Goal: Task Accomplishment & Management: Complete application form

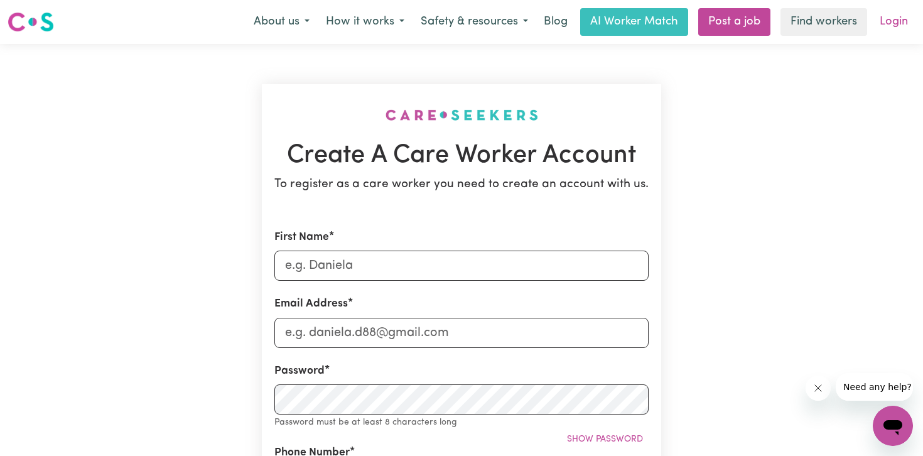
click at [886, 17] on link "Login" at bounding box center [893, 22] width 43 height 28
click at [886, 28] on link "Login" at bounding box center [893, 22] width 43 height 28
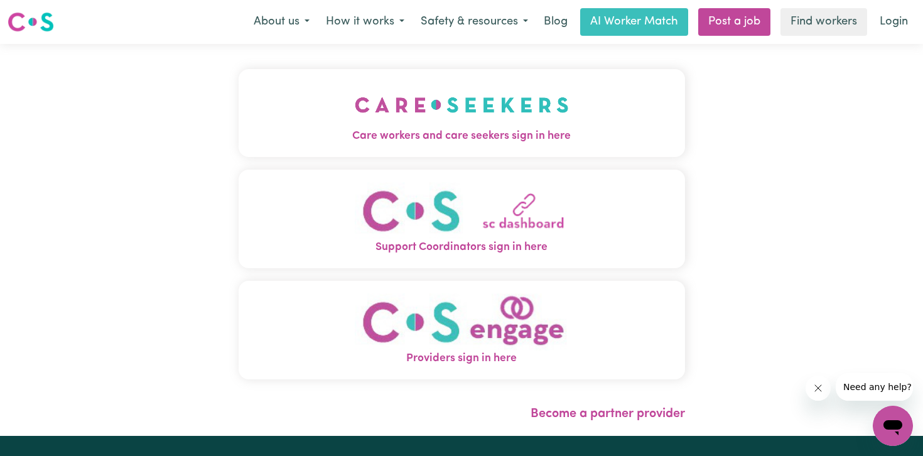
click at [533, 130] on span "Care workers and care seekers sign in here" at bounding box center [462, 136] width 447 height 16
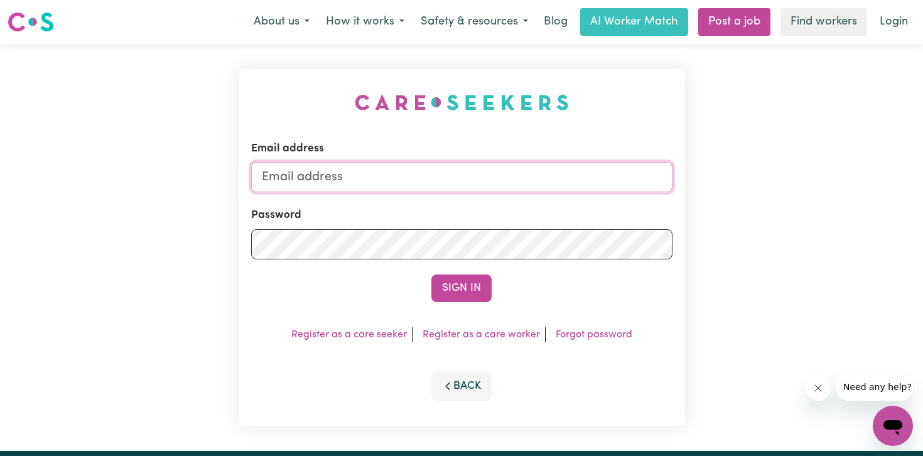
click at [384, 184] on input "Email address" at bounding box center [461, 177] width 421 height 30
type input "[EMAIL_ADDRESS][DOMAIN_NAME]"
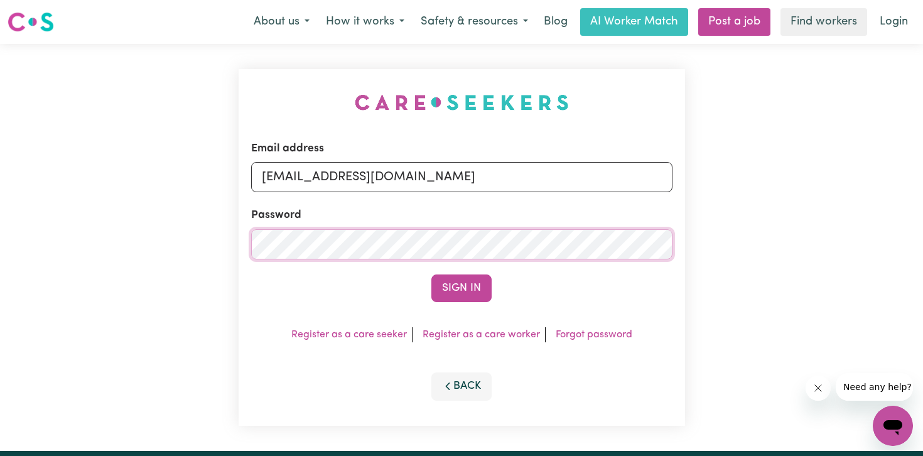
click at [431, 274] on button "Sign In" at bounding box center [461, 288] width 60 height 28
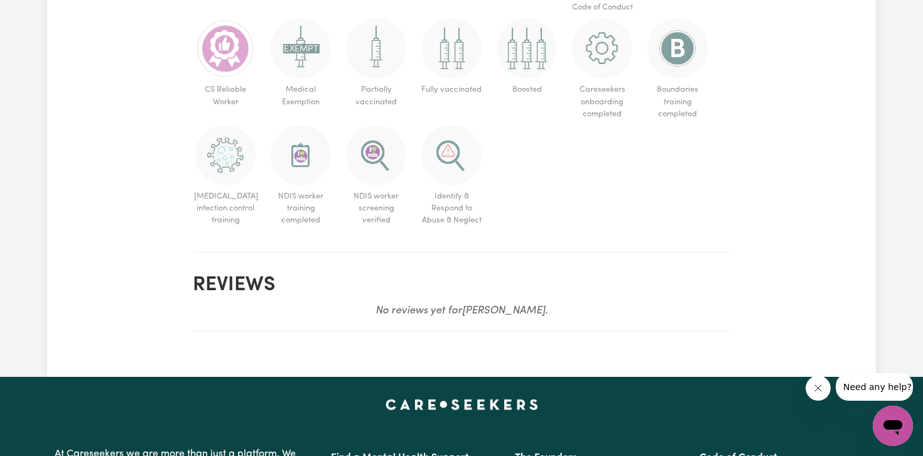
scroll to position [1259, 0]
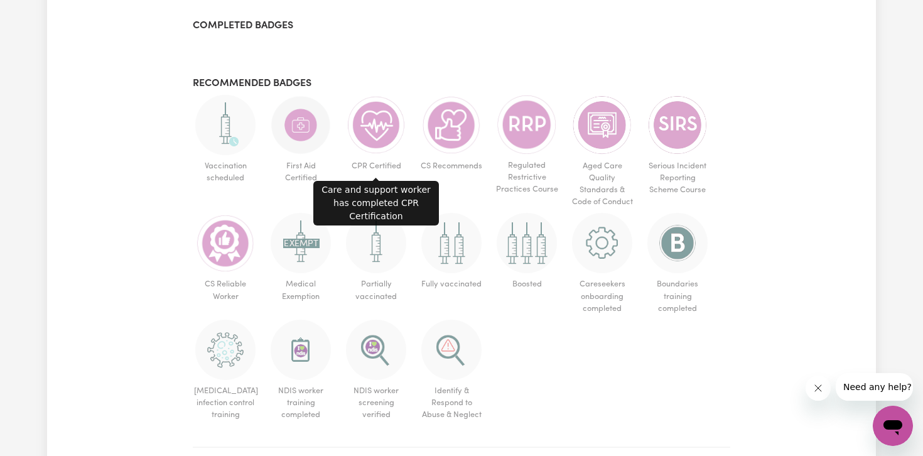
click at [389, 120] on img at bounding box center [376, 125] width 60 height 60
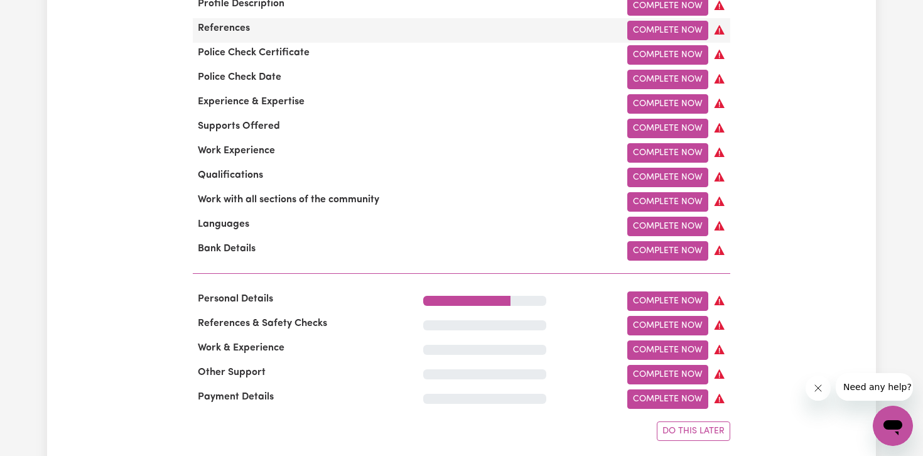
scroll to position [529, 0]
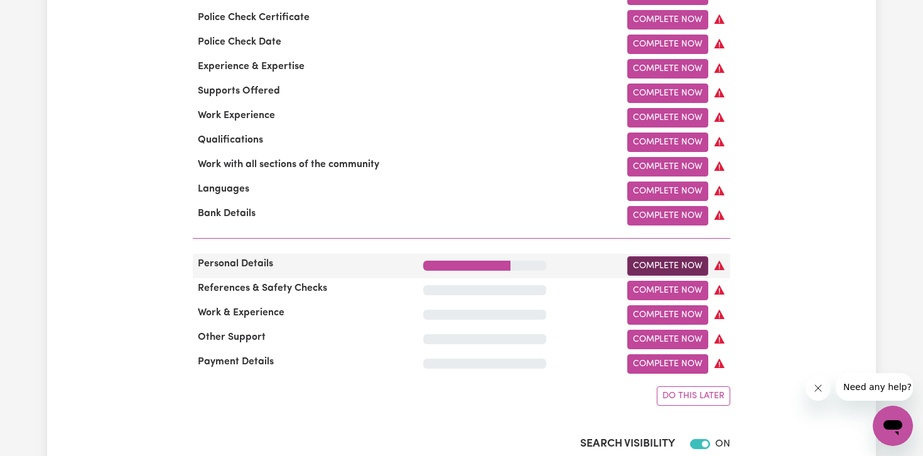
click at [671, 268] on link "Complete Now" at bounding box center [667, 265] width 81 height 19
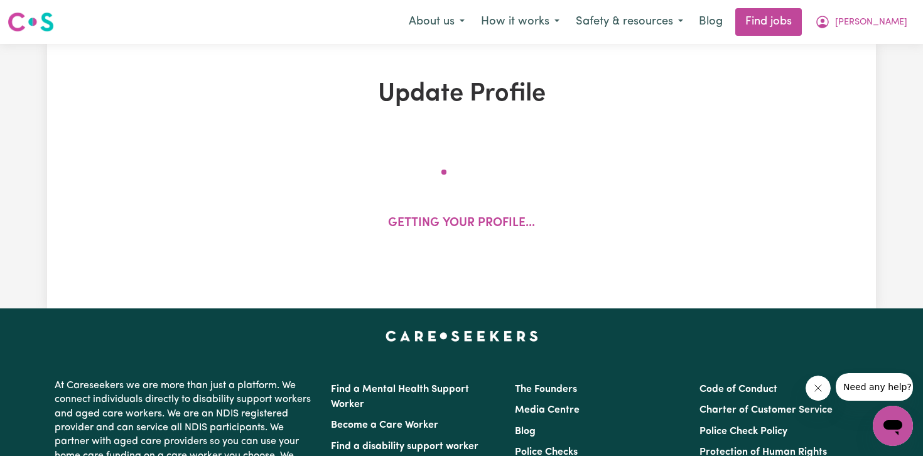
select select "[DEMOGRAPHIC_DATA]"
select select "[DEMOGRAPHIC_DATA] Citizen"
select select "Studying a healthcare related degree or qualification"
select select "40"
select select "50"
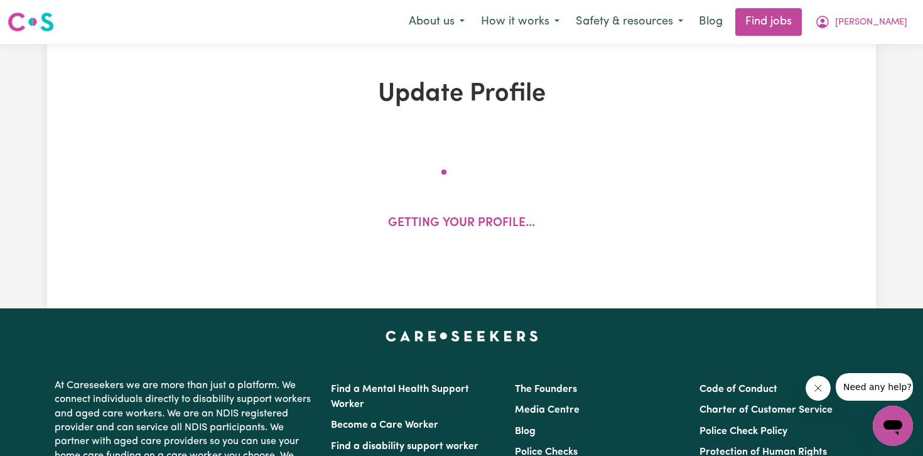
select select "65"
select select "80"
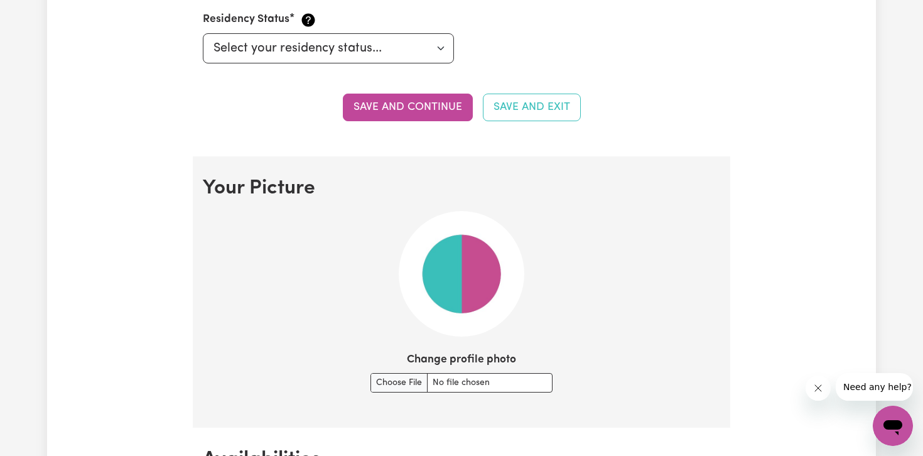
scroll to position [828, 0]
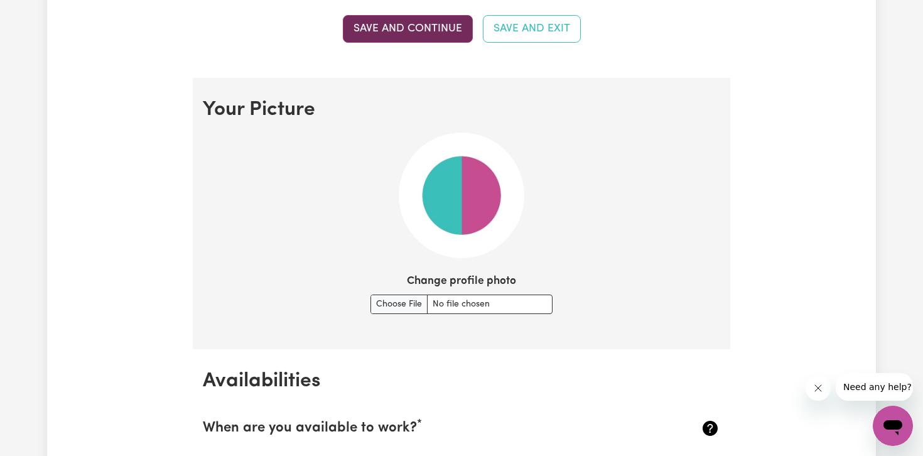
click at [434, 21] on button "Save and continue" at bounding box center [408, 29] width 130 height 28
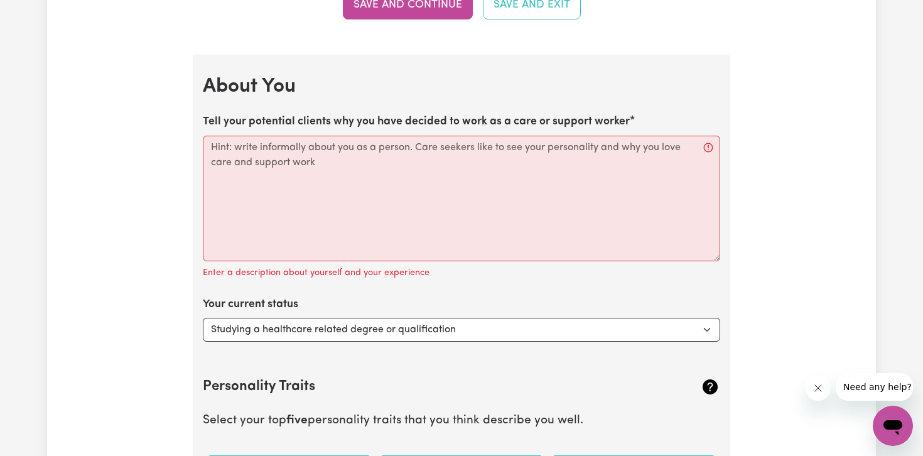
scroll to position [1693, 0]
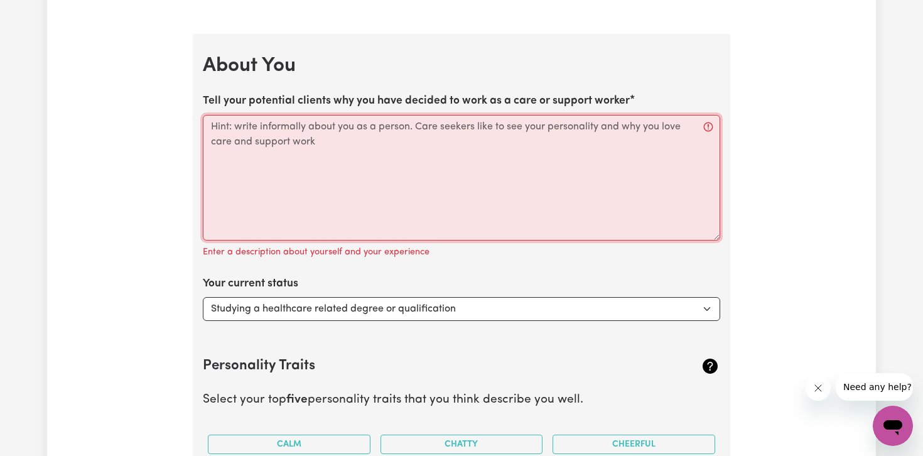
click at [427, 198] on textarea "Tell your potential clients why you have decided to work as a care or support w…" at bounding box center [462, 178] width 518 height 126
paste textarea "Hi, thank you so much for getting backing to me. I’m in my 3rd year of Psycholo…"
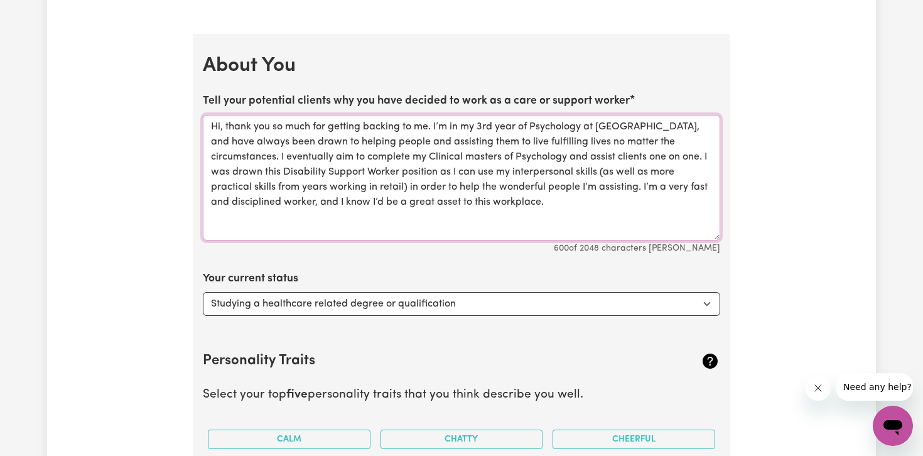
drag, startPoint x: 433, startPoint y: 126, endPoint x: 178, endPoint y: 121, distance: 254.4
click at [178, 121] on div "Update Profile 1 2 3 4 5 Step 1 : Personal Details Let potential clients know w…" at bounding box center [461, 30] width 829 height 3289
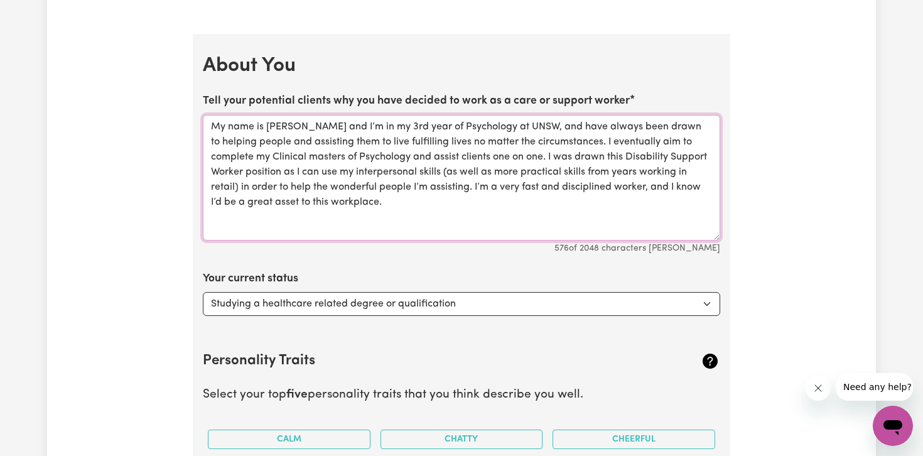
click at [489, 204] on textarea "My name is [PERSON_NAME] and I’m in my 3rd year of Psychology at UNSW, and have…" at bounding box center [462, 178] width 518 height 126
click at [517, 215] on textarea "My name is [PERSON_NAME] and I’m in my 3rd year of Psychology at UNSW, and have…" at bounding box center [462, 178] width 518 height 126
click at [394, 211] on textarea "My name is [PERSON_NAME] and I’m in my 3rd year of Psychology at UNSW, and have…" at bounding box center [462, 178] width 518 height 126
click at [455, 159] on textarea "My name is [PERSON_NAME] and I’m in my 3rd year of Psychology at UNSW, and have…" at bounding box center [462, 178] width 518 height 126
click at [454, 156] on textarea "My name is [PERSON_NAME] and I’m in my 3rd year of Psychology at UNSW, and have…" at bounding box center [462, 178] width 518 height 126
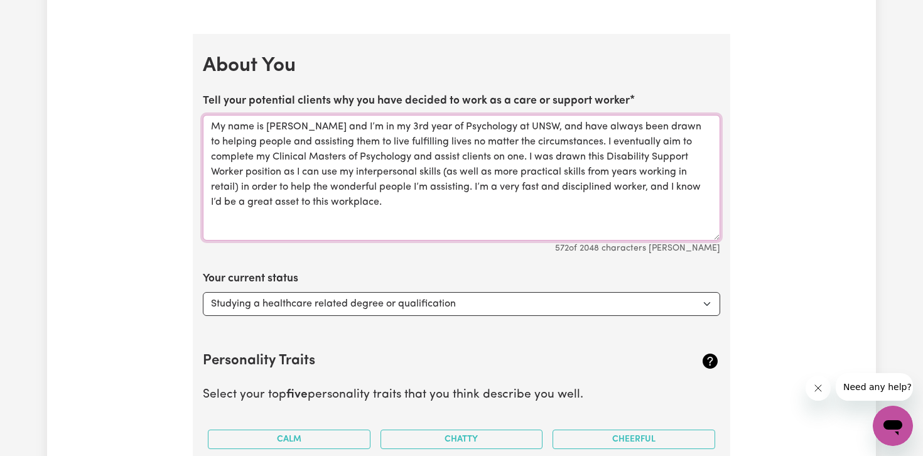
click at [454, 156] on textarea "My name is [PERSON_NAME] and I’m in my 3rd year of Psychology at UNSW, and have…" at bounding box center [462, 178] width 518 height 126
click at [537, 198] on textarea "My name is [PERSON_NAME] and I’m in my 3rd year of Psychology at UNSW, and have…" at bounding box center [462, 178] width 518 height 126
click at [538, 209] on textarea "My name is [PERSON_NAME] and I’m in my 3rd year of Psychology at UNSW, and have…" at bounding box center [462, 178] width 518 height 126
click at [577, 208] on textarea "My name is [PERSON_NAME] and I’m in my 3rd year of Psychology at UNSW, and have…" at bounding box center [462, 178] width 518 height 126
click at [496, 146] on textarea "My name is [PERSON_NAME] and I’m in my 3rd year of Psychology at UNSW, and have…" at bounding box center [462, 178] width 518 height 126
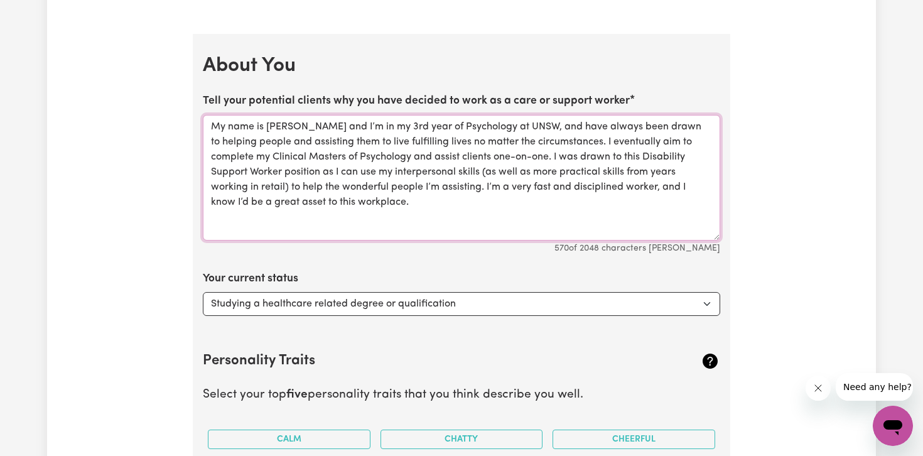
click at [448, 214] on textarea "My name is [PERSON_NAME] and I’m in my 3rd year of Psychology at UNSW, and have…" at bounding box center [462, 178] width 518 height 126
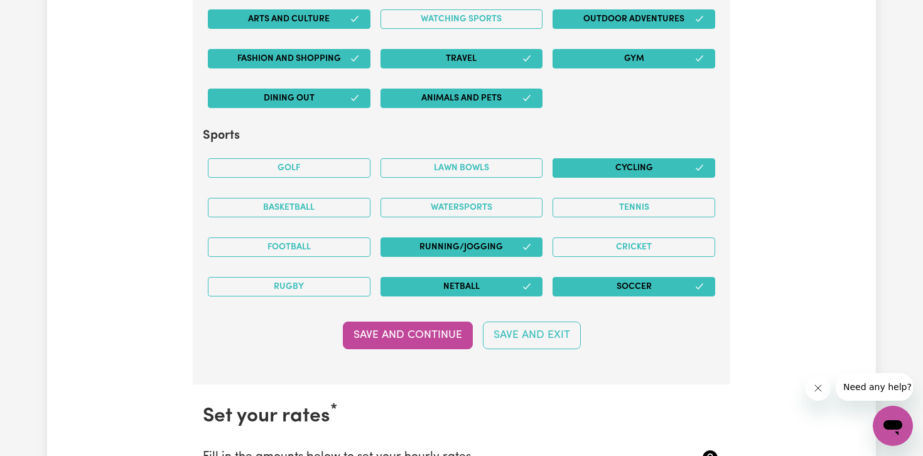
scroll to position [2646, 0]
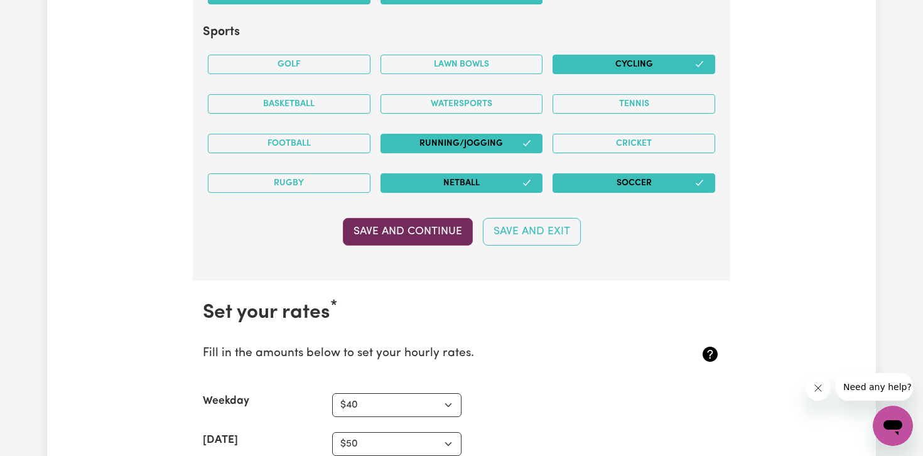
type textarea "My name is [PERSON_NAME] and I’m in my 3rd year of Psychology at UNSW, and have…"
click at [413, 222] on button "Save and Continue" at bounding box center [408, 232] width 130 height 28
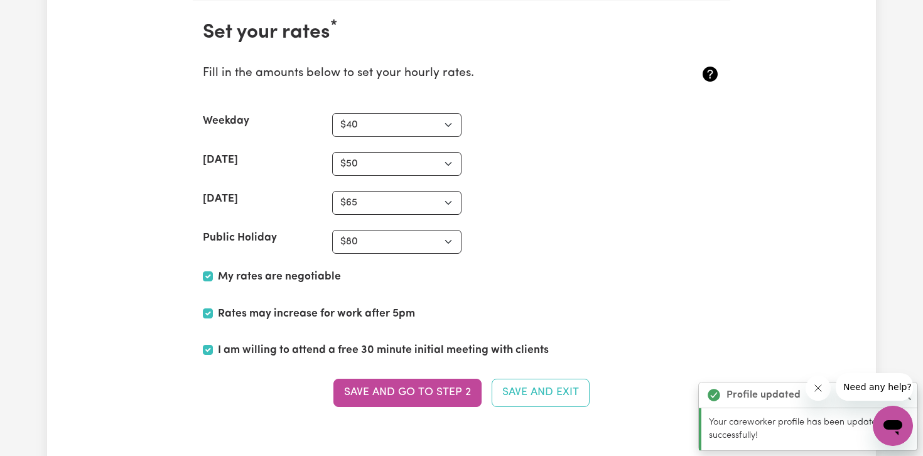
scroll to position [2927, 0]
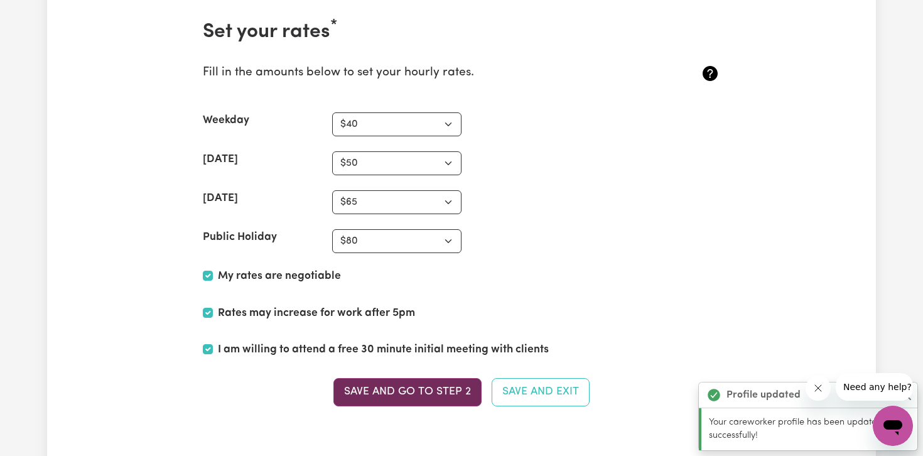
click at [396, 391] on button "Save and go to Step 2" at bounding box center [408, 392] width 148 height 28
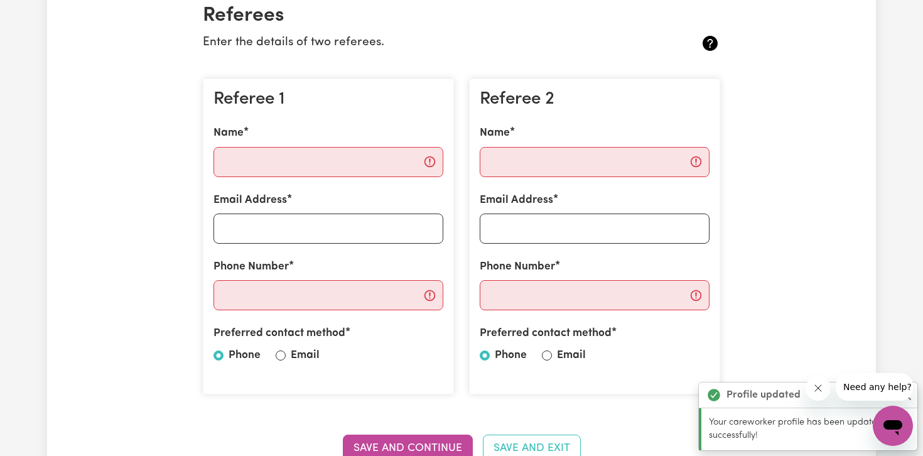
scroll to position [333, 0]
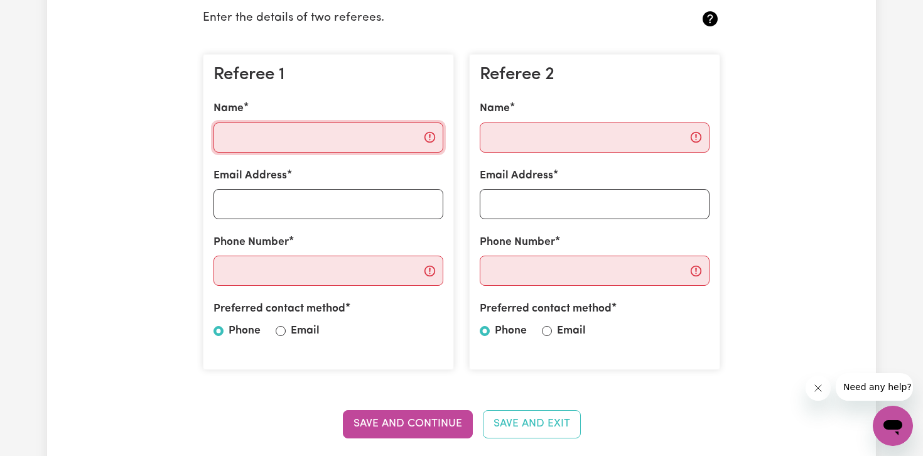
click at [339, 140] on input "Name" at bounding box center [329, 137] width 230 height 30
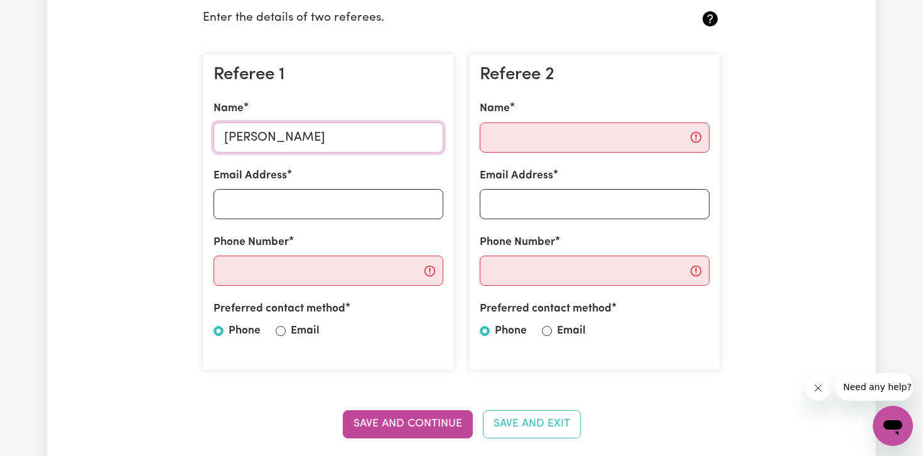
type input "[PERSON_NAME]"
click at [318, 202] on input "Email Address" at bounding box center [329, 204] width 230 height 30
type input "i"
paste input "[EMAIL_ADDRESS][DOMAIN_NAME]"
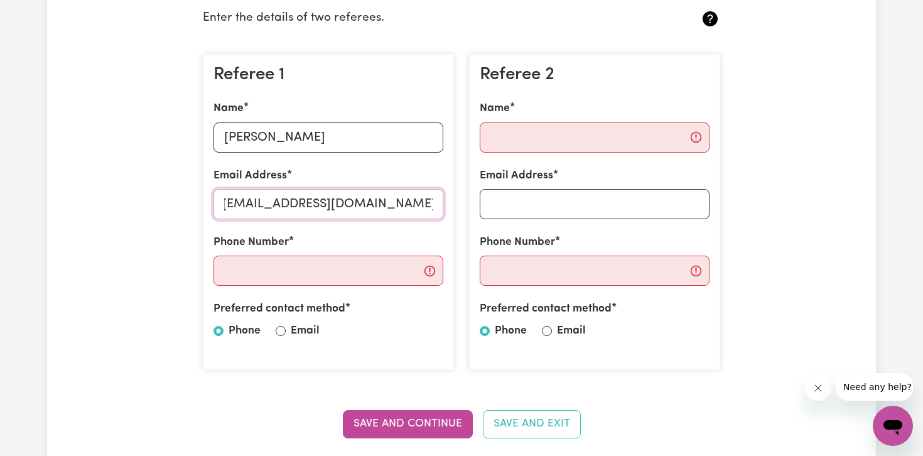
type input "[EMAIL_ADDRESS][DOMAIN_NAME]"
click at [360, 280] on input "Phone Number" at bounding box center [329, 271] width 230 height 30
paste input "8004 1011"
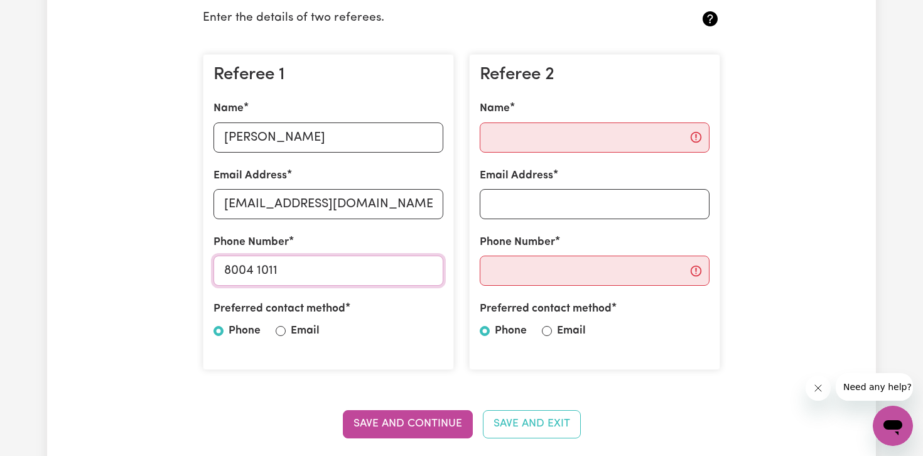
type input "8004 1011"
click at [549, 129] on input "Name" at bounding box center [595, 137] width 230 height 30
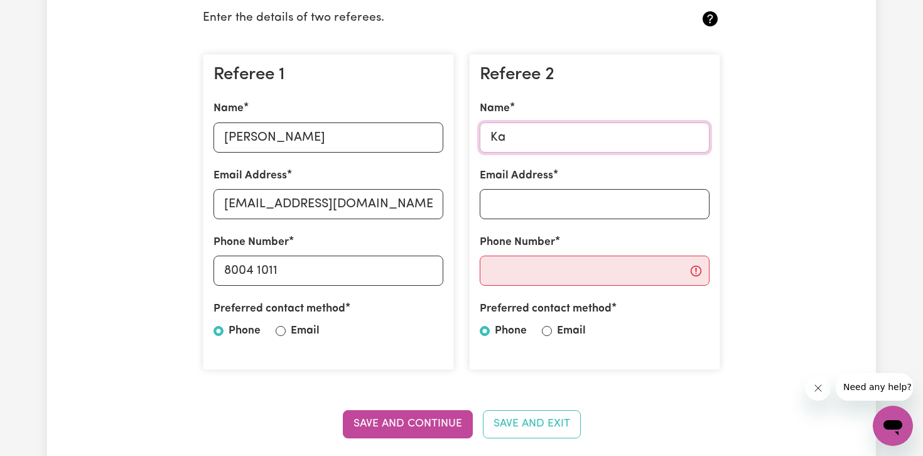
type input "K"
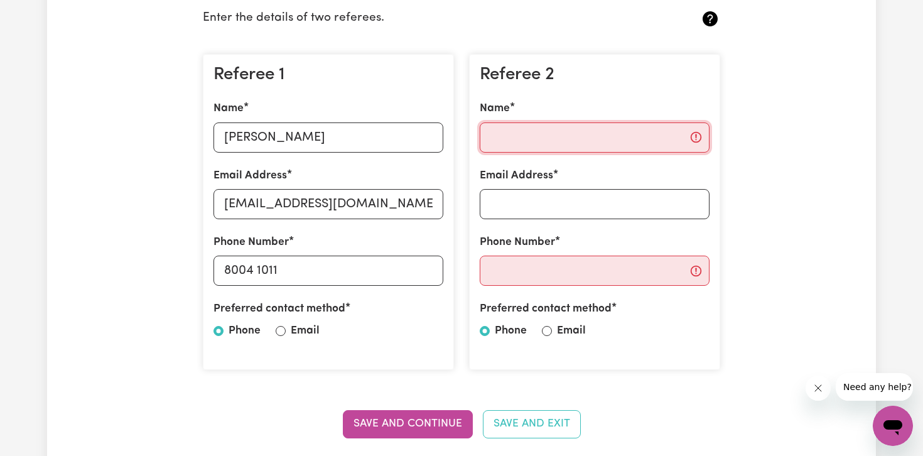
paste input "[PERSON_NAME]"
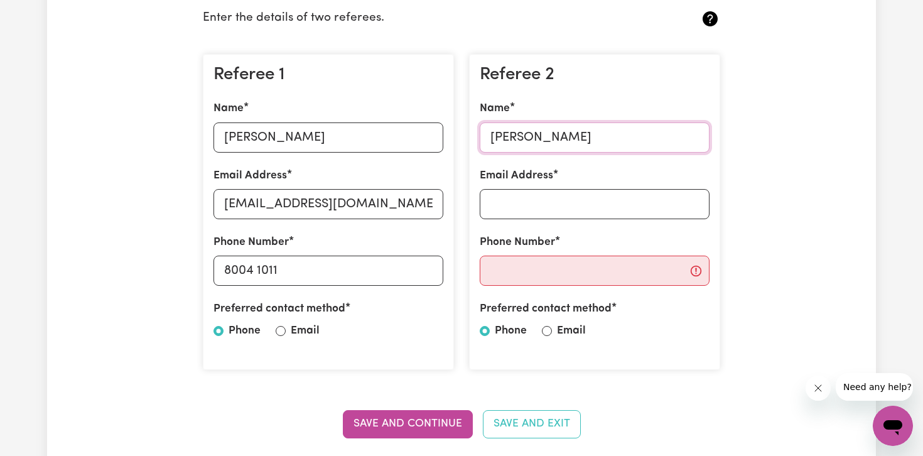
type input "[PERSON_NAME]"
click at [563, 207] on input "Email Address" at bounding box center [595, 204] width 230 height 30
click at [565, 279] on input "Phone Number" at bounding box center [595, 271] width 230 height 30
paste input "0449 808 107"
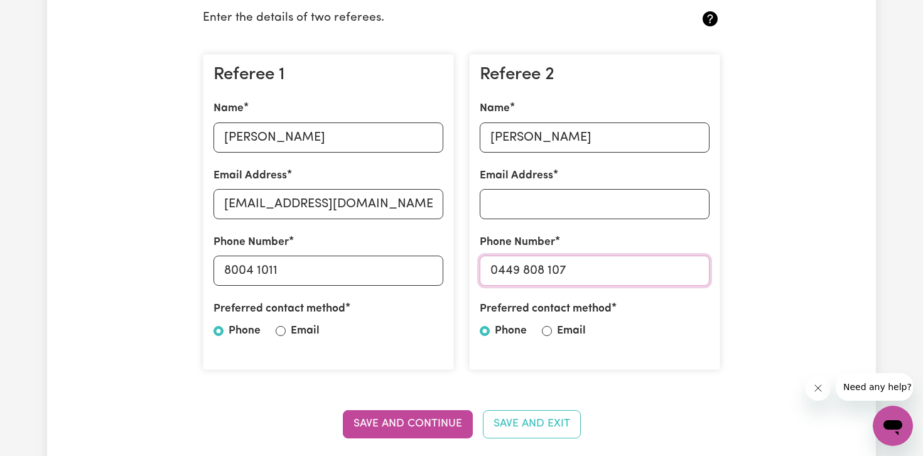
type input "0449 808 107"
click at [592, 212] on input "Email Address" at bounding box center [595, 204] width 230 height 30
click at [555, 209] on input "Email Address" at bounding box center [595, 204] width 230 height 30
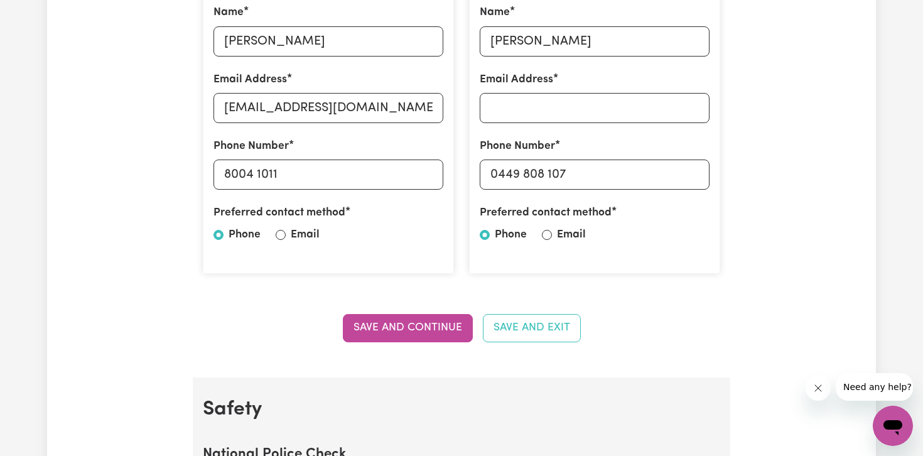
scroll to position [395, 0]
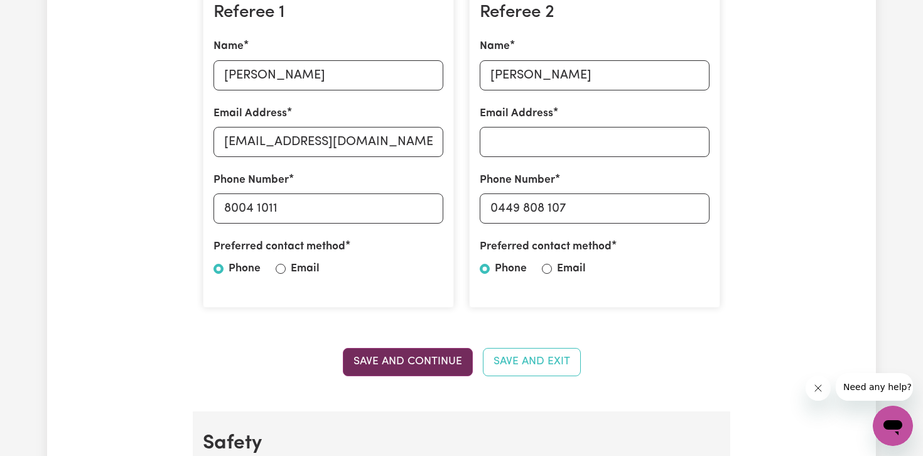
click at [398, 350] on button "Save and Continue" at bounding box center [408, 362] width 130 height 28
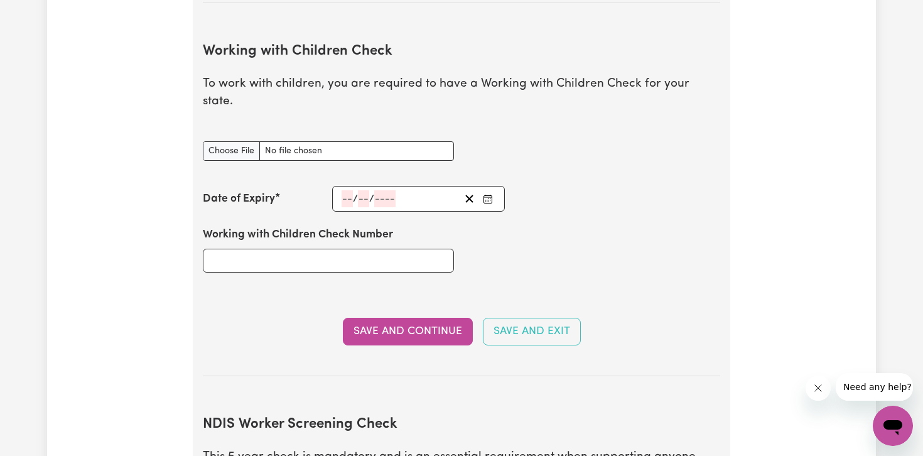
scroll to position [1119, 0]
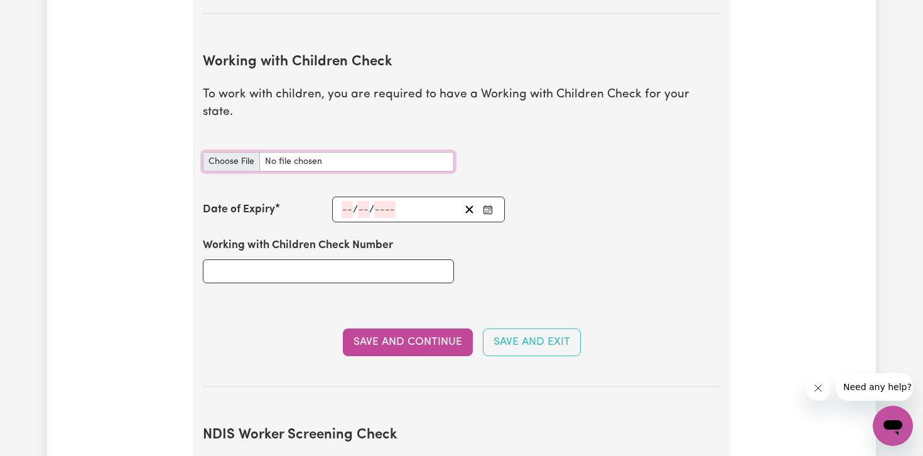
click at [243, 152] on input "Working with Children Check document" at bounding box center [328, 161] width 251 height 19
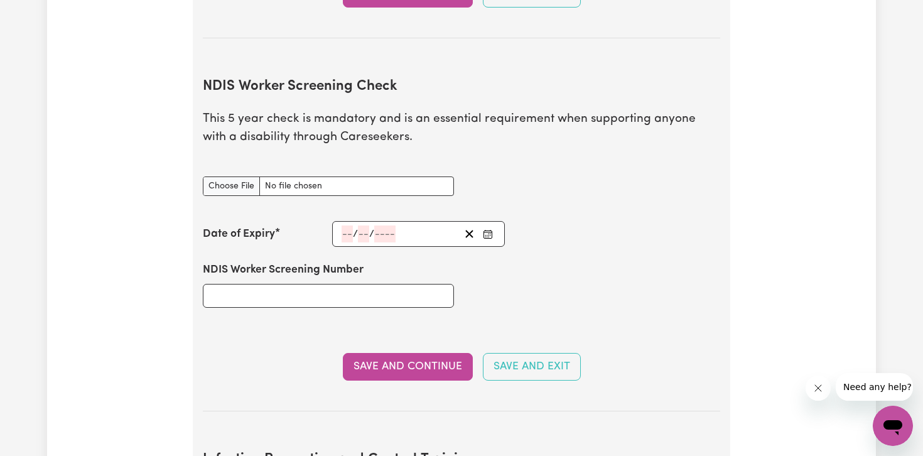
scroll to position [1469, 0]
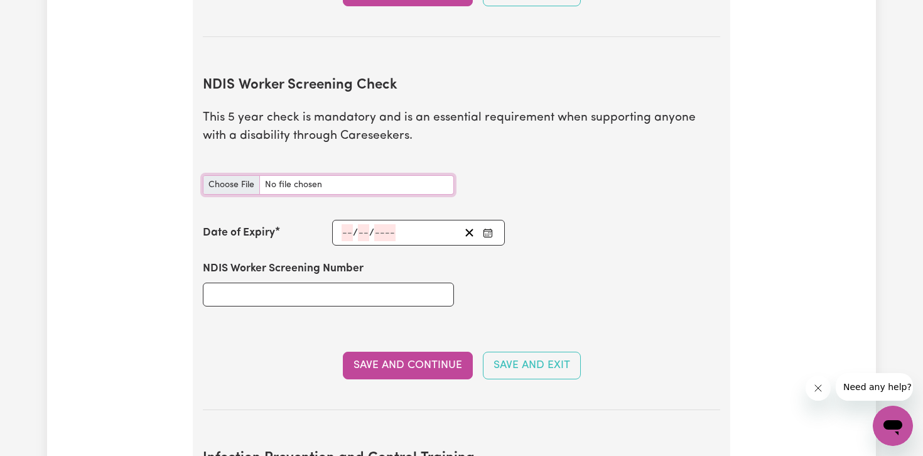
click at [205, 175] on input "NDIS Worker Screening Check document" at bounding box center [328, 184] width 251 height 19
type input "C:\fakepath\NDIS Screening Check.pdf"
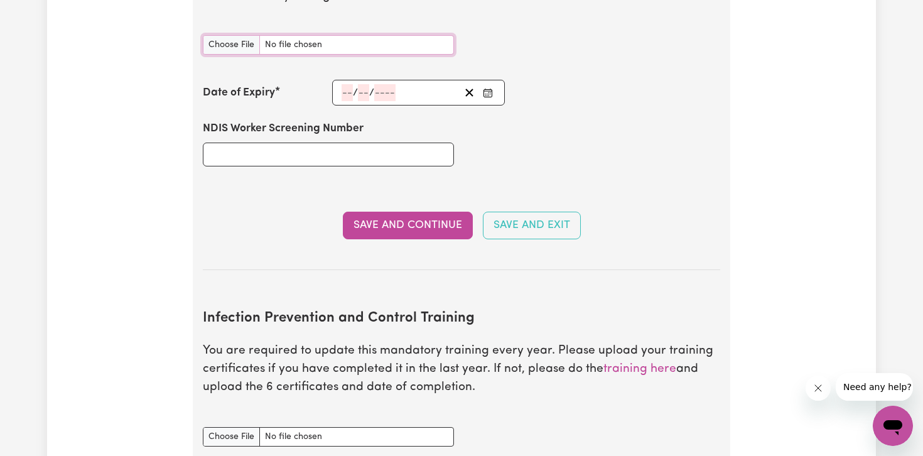
scroll to position [1521, 0]
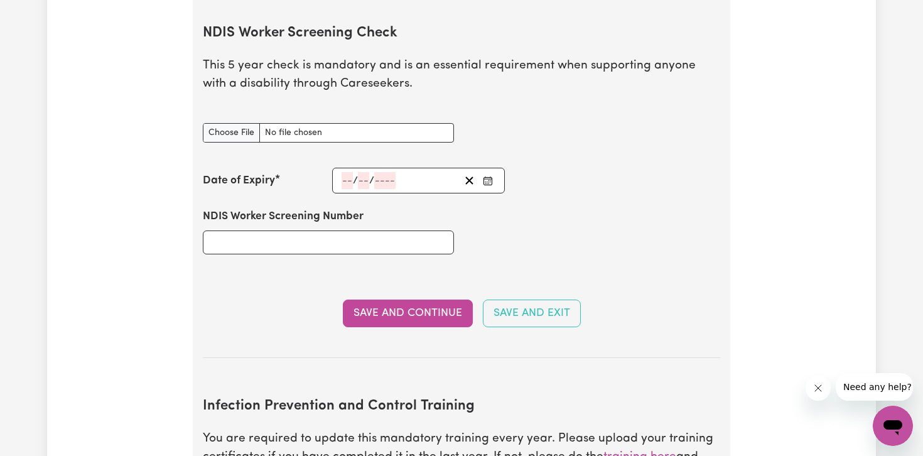
click at [350, 168] on div "/ /" at bounding box center [418, 181] width 173 height 26
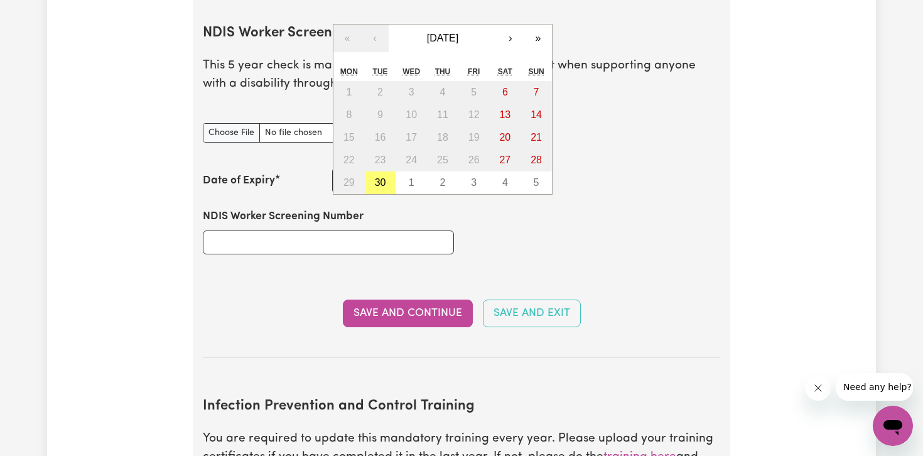
click at [398, 209] on div "NDIS Worker Screening Number" at bounding box center [328, 231] width 251 height 45
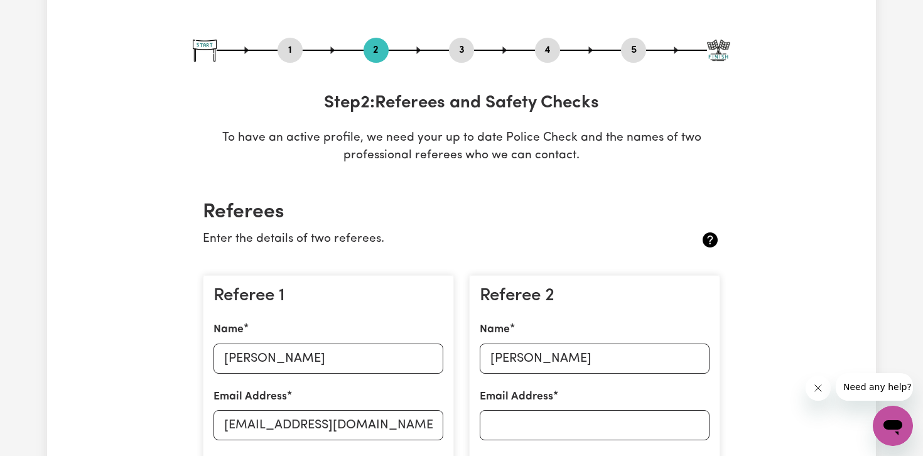
scroll to position [0, 0]
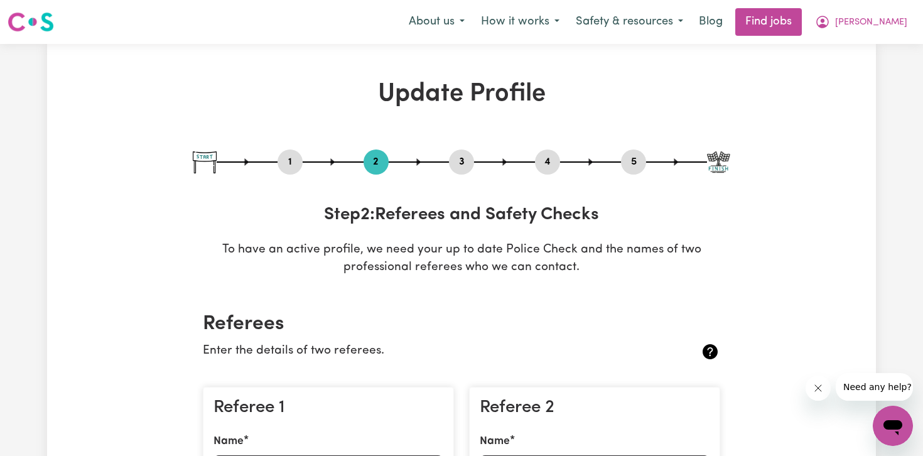
click at [469, 159] on button "3" at bounding box center [461, 162] width 25 height 16
select select "Certificate III (Individual Support)"
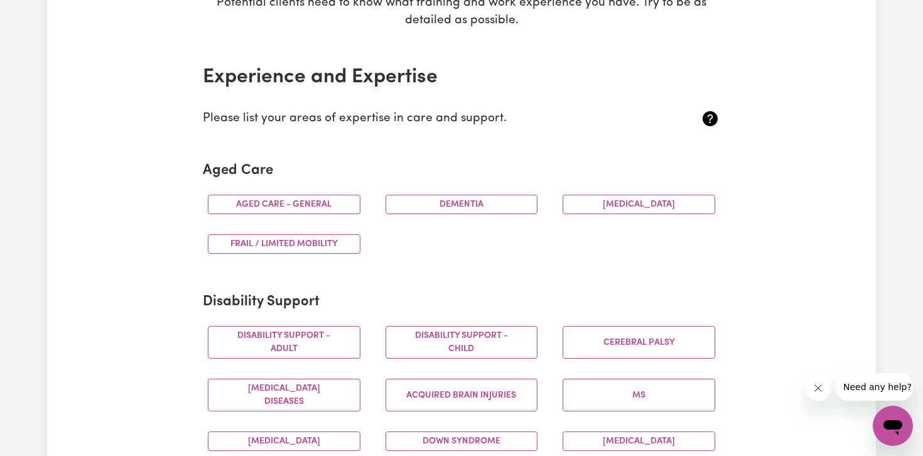
scroll to position [312, 0]
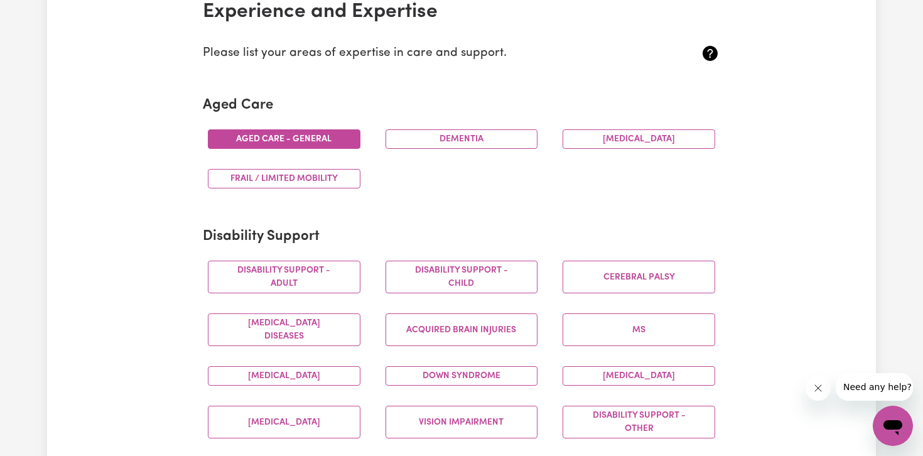
click at [325, 138] on button "Aged care - General" at bounding box center [284, 138] width 153 height 19
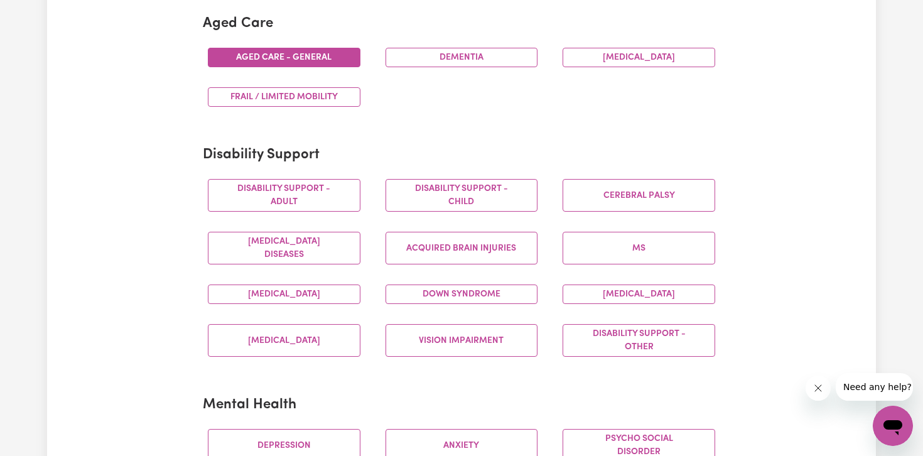
scroll to position [395, 0]
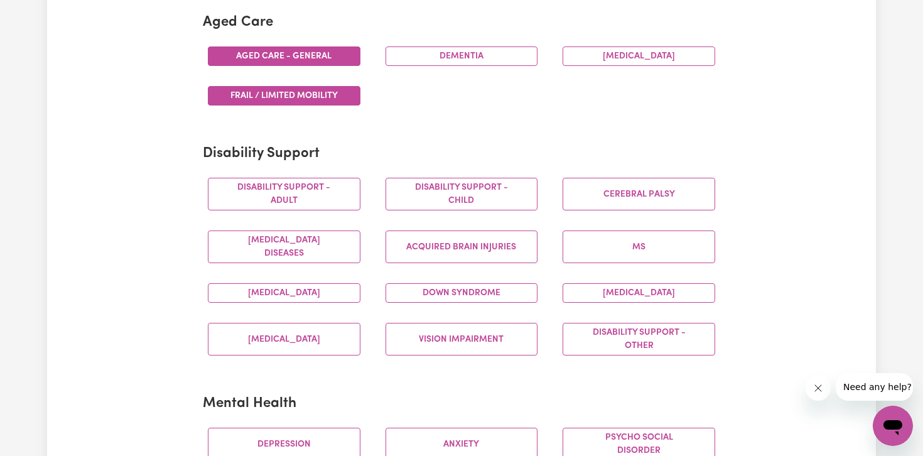
click at [312, 92] on button "Frail / limited mobility" at bounding box center [284, 95] width 153 height 19
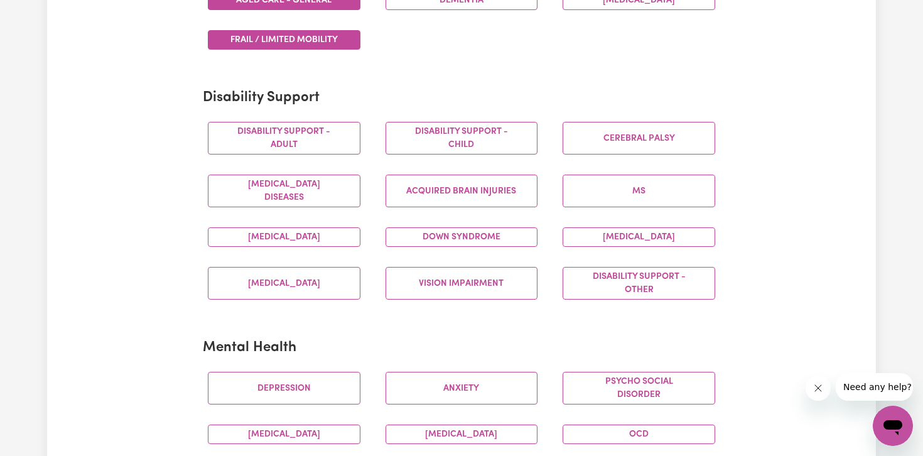
scroll to position [450, 0]
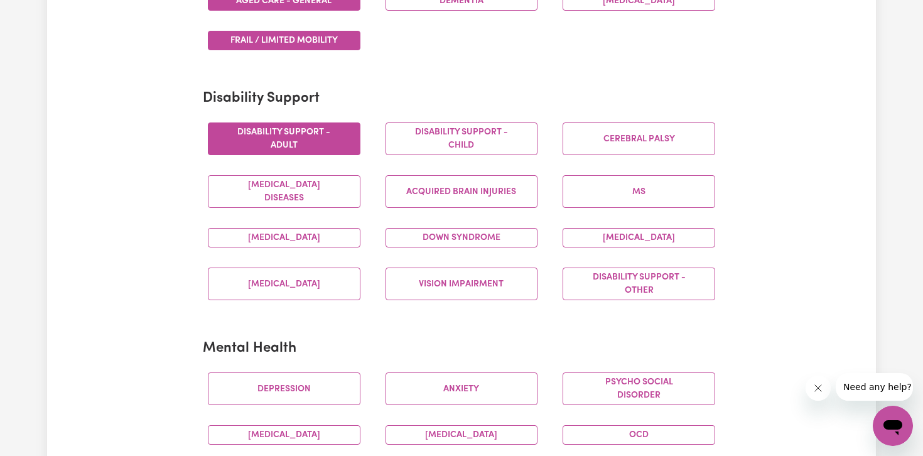
click at [306, 134] on button "Disability support - Adult" at bounding box center [284, 138] width 153 height 33
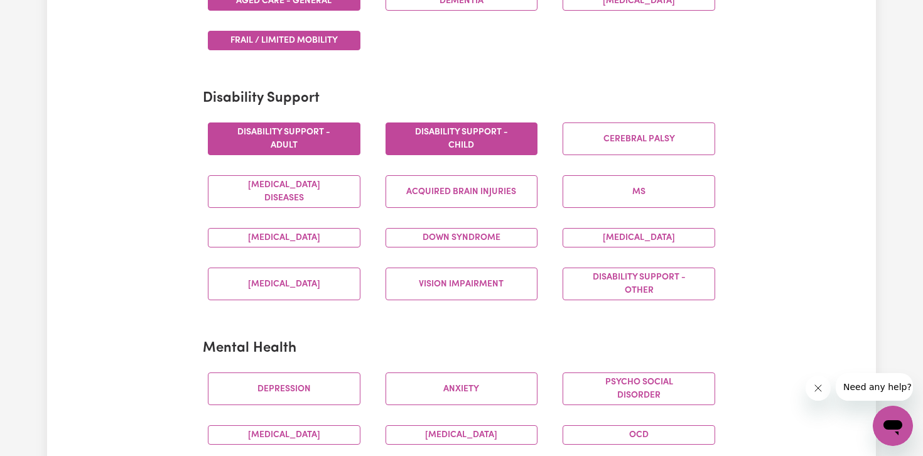
click at [469, 136] on button "Disability support - Child" at bounding box center [462, 138] width 153 height 33
click at [329, 241] on button "[MEDICAL_DATA]" at bounding box center [284, 237] width 153 height 19
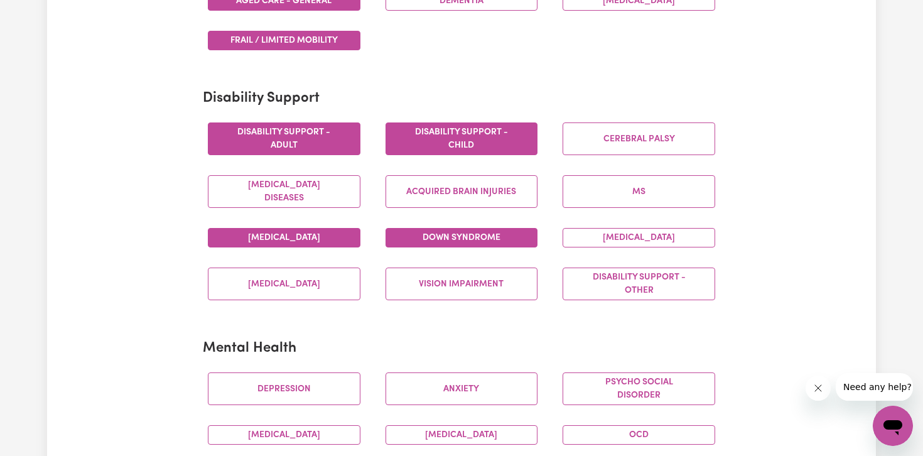
click at [484, 237] on button "Down syndrome" at bounding box center [462, 237] width 153 height 19
click at [590, 237] on button "[MEDICAL_DATA]" at bounding box center [639, 237] width 153 height 19
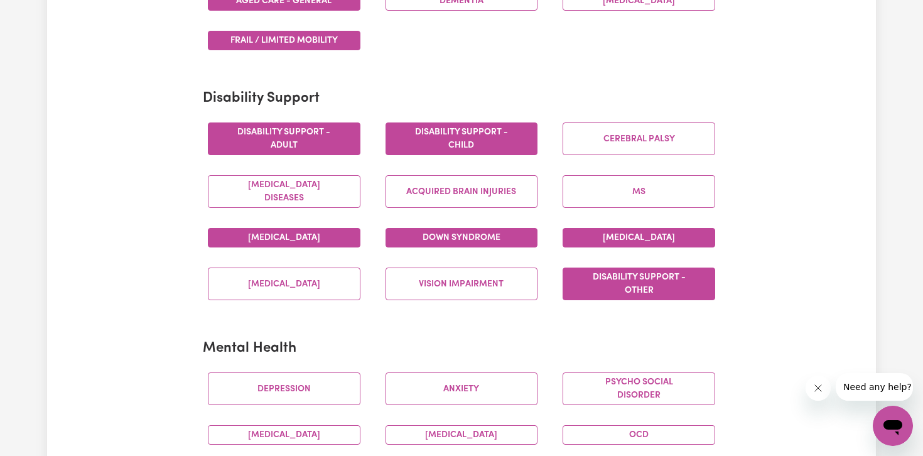
click at [595, 281] on button "Disability support - Other" at bounding box center [639, 284] width 153 height 33
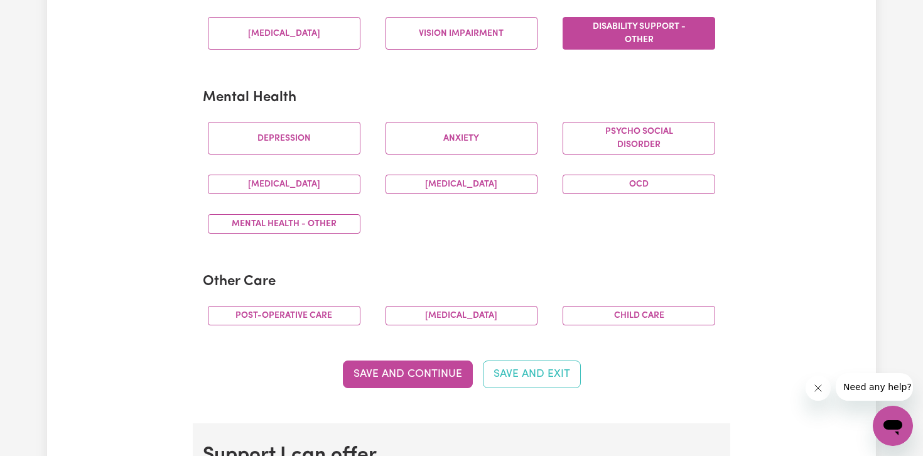
scroll to position [703, 0]
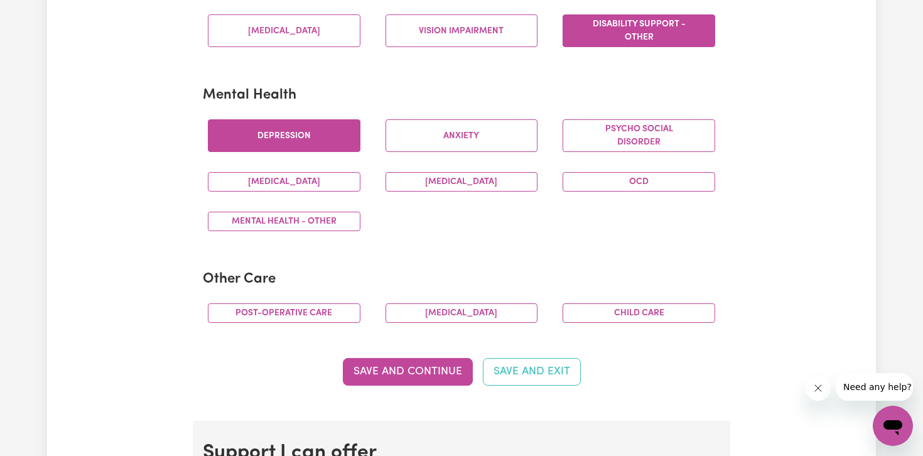
click at [332, 140] on button "Depression" at bounding box center [284, 135] width 153 height 33
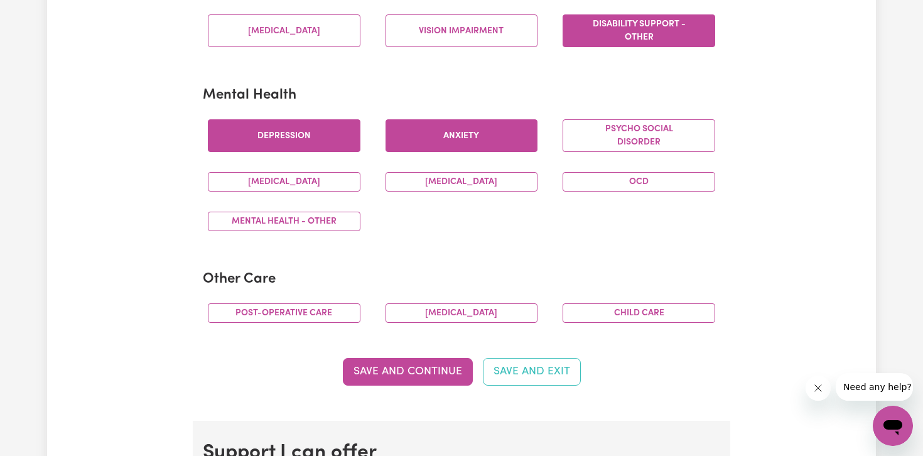
click at [470, 142] on button "Anxiety" at bounding box center [462, 135] width 153 height 33
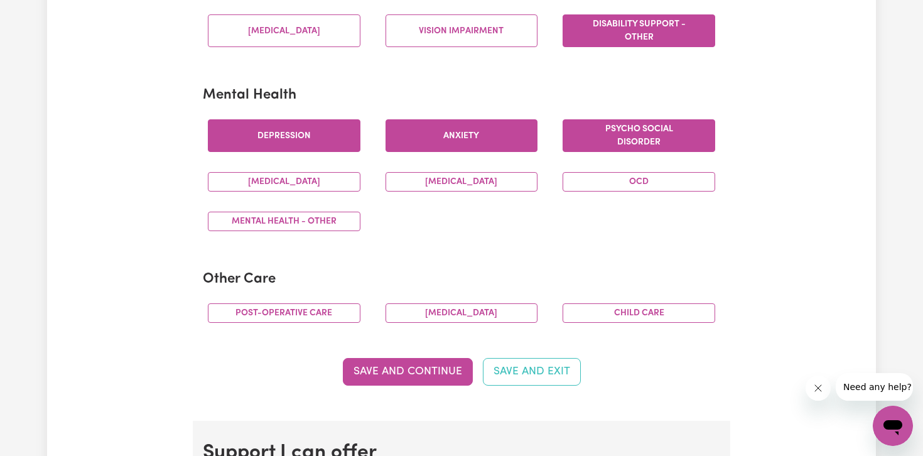
click at [626, 138] on button "Psycho social disorder" at bounding box center [639, 135] width 153 height 33
click at [275, 180] on button "[MEDICAL_DATA]" at bounding box center [284, 181] width 153 height 19
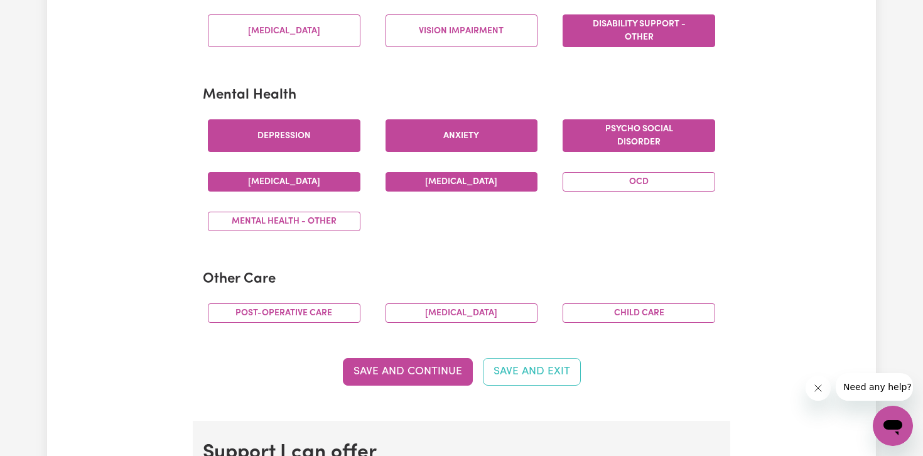
click at [519, 180] on button "[MEDICAL_DATA]" at bounding box center [462, 181] width 153 height 19
click at [591, 178] on button "OCD" at bounding box center [639, 181] width 153 height 19
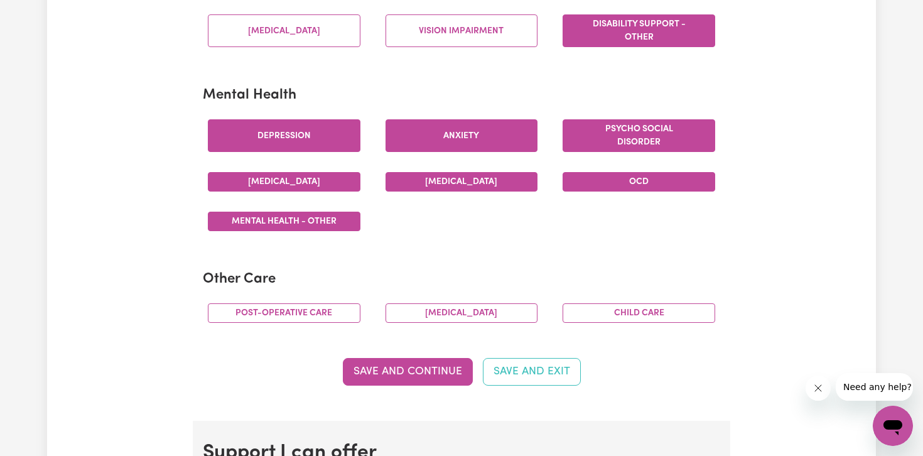
click at [303, 225] on button "Mental Health - Other" at bounding box center [284, 221] width 153 height 19
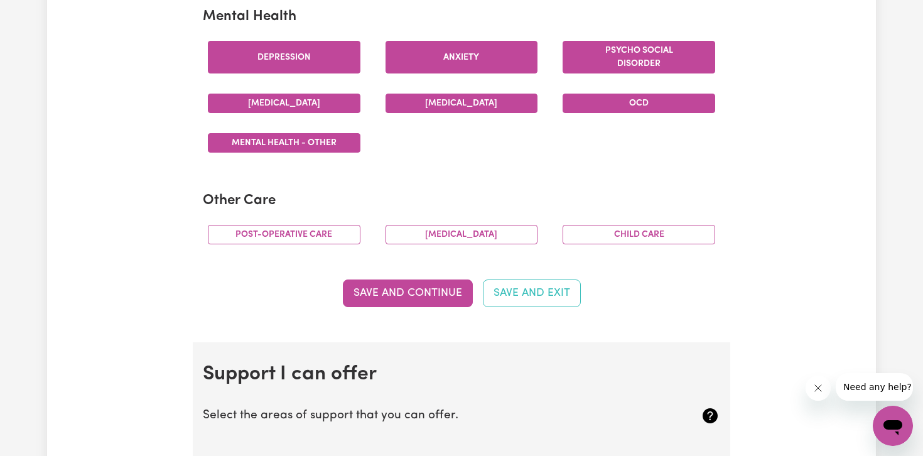
scroll to position [786, 0]
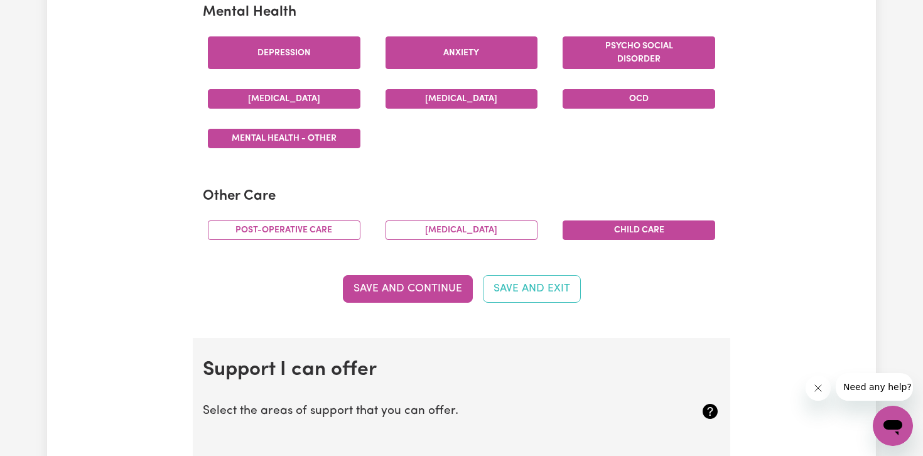
click at [638, 234] on button "Child care" at bounding box center [639, 229] width 153 height 19
click at [452, 236] on button "[MEDICAL_DATA]" at bounding box center [462, 229] width 153 height 19
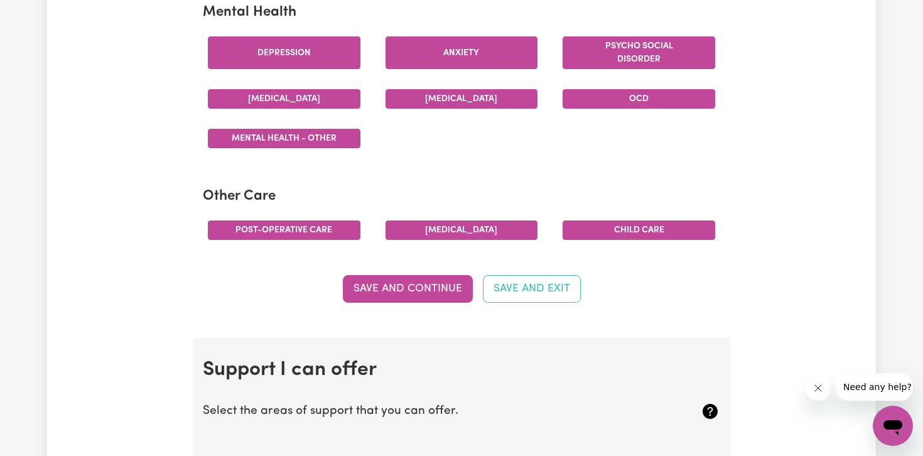
click at [318, 234] on button "Post-operative care" at bounding box center [284, 229] width 153 height 19
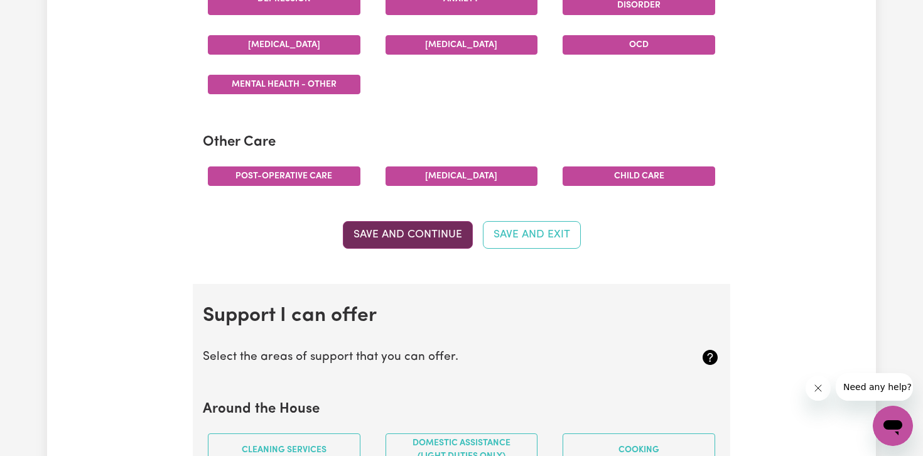
scroll to position [841, 0]
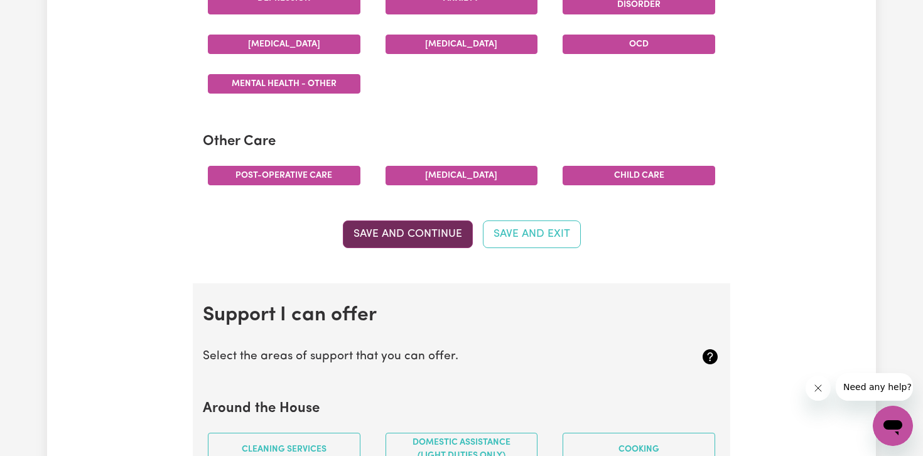
click at [415, 241] on button "Save and Continue" at bounding box center [408, 234] width 130 height 28
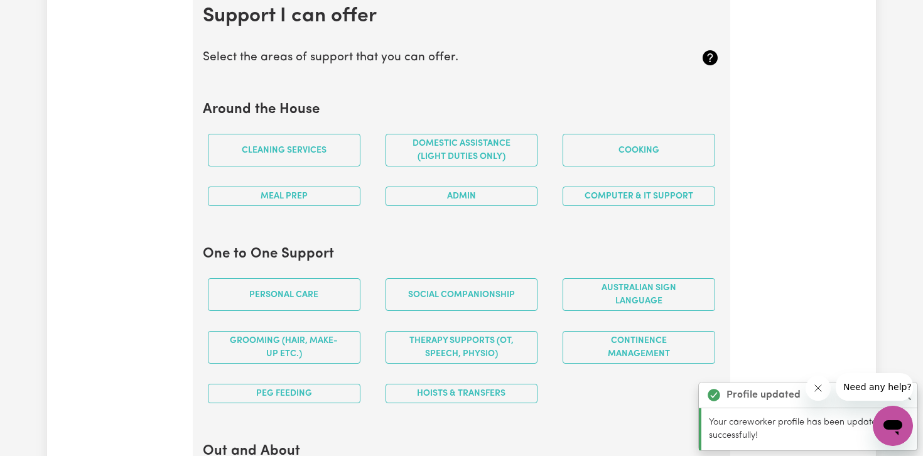
scroll to position [1144, 0]
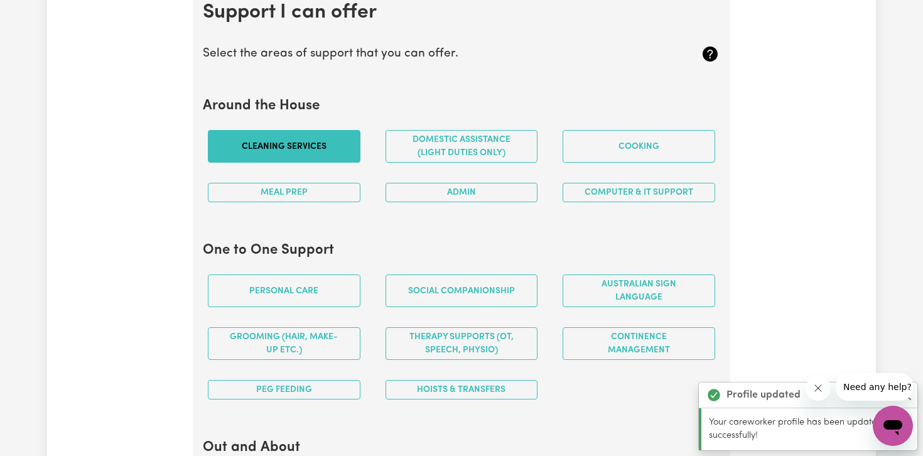
click at [335, 160] on button "Cleaning services" at bounding box center [284, 146] width 153 height 33
click at [330, 195] on button "Meal prep" at bounding box center [284, 192] width 153 height 19
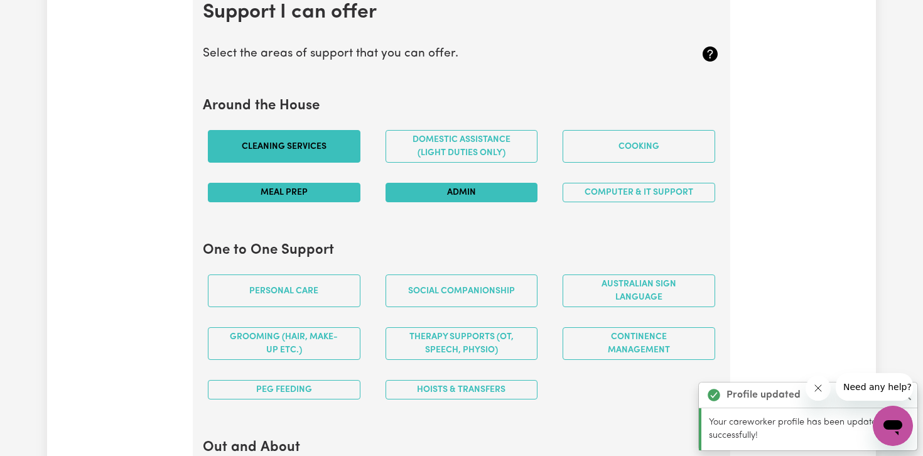
click at [439, 192] on button "Admin" at bounding box center [462, 192] width 153 height 19
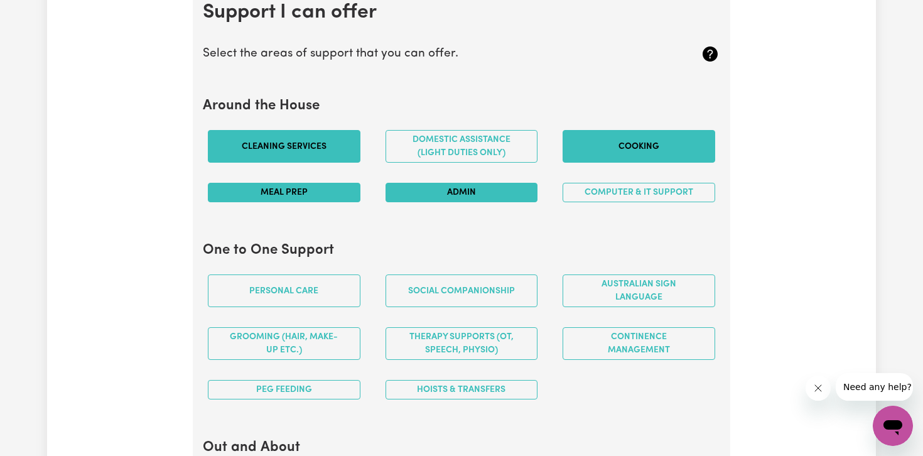
click at [607, 152] on button "Cooking" at bounding box center [639, 146] width 153 height 33
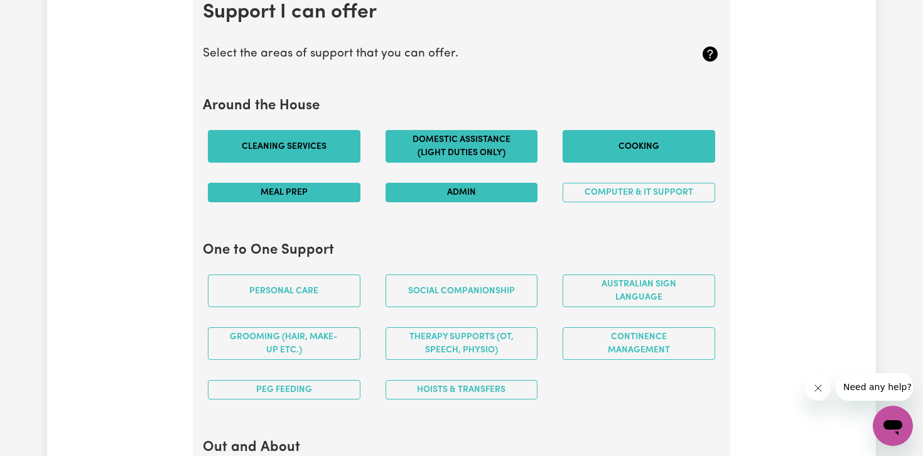
click at [477, 150] on button "Domestic assistance (light duties only)" at bounding box center [462, 146] width 153 height 33
click at [617, 195] on button "Computer & IT Support" at bounding box center [639, 192] width 153 height 19
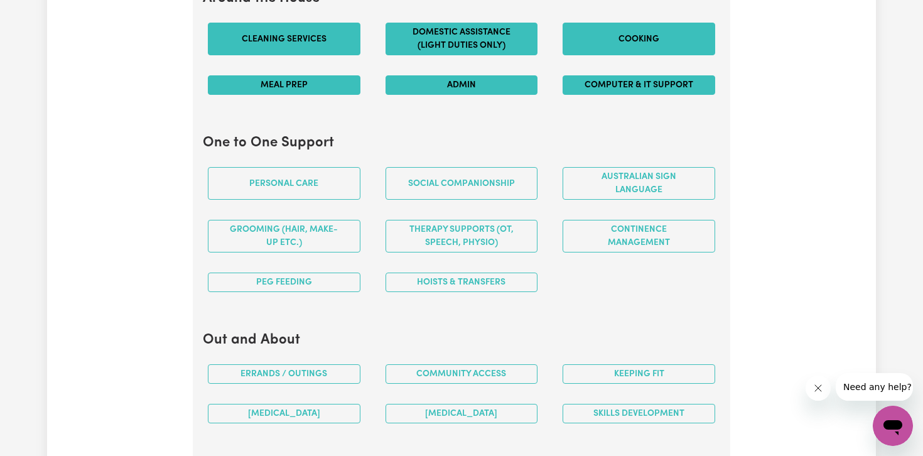
scroll to position [1317, 0]
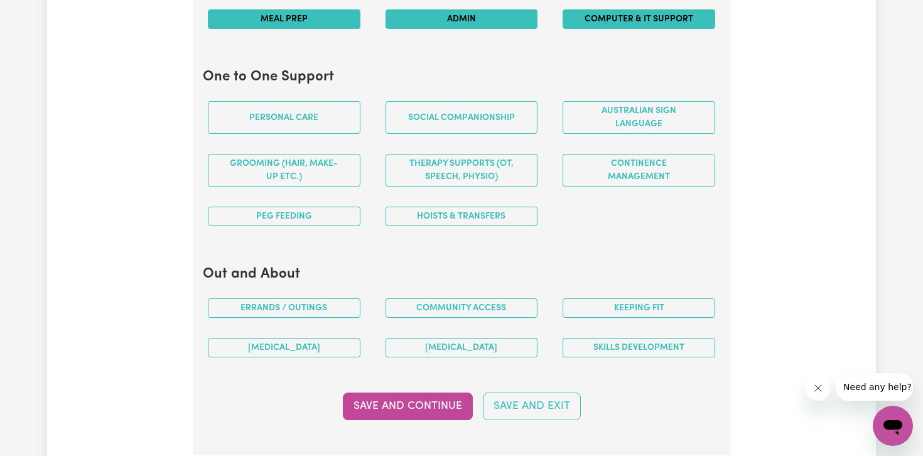
click at [607, 26] on button "Computer & IT Support" at bounding box center [639, 18] width 153 height 19
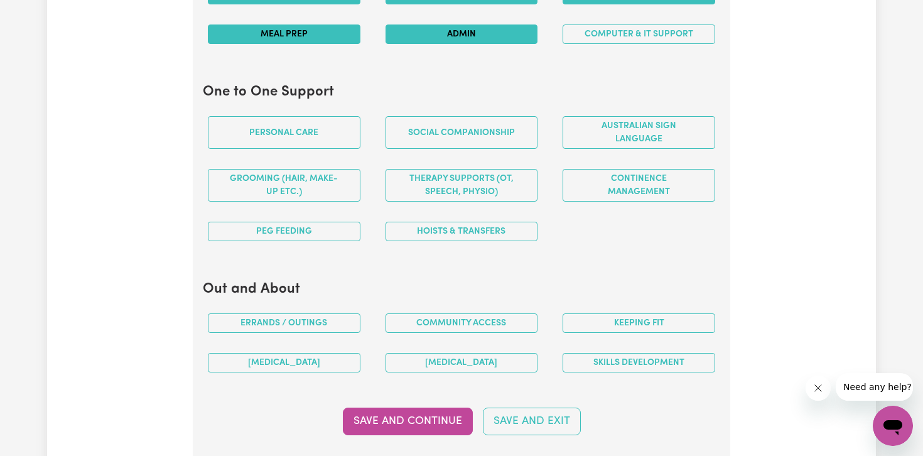
scroll to position [1301, 0]
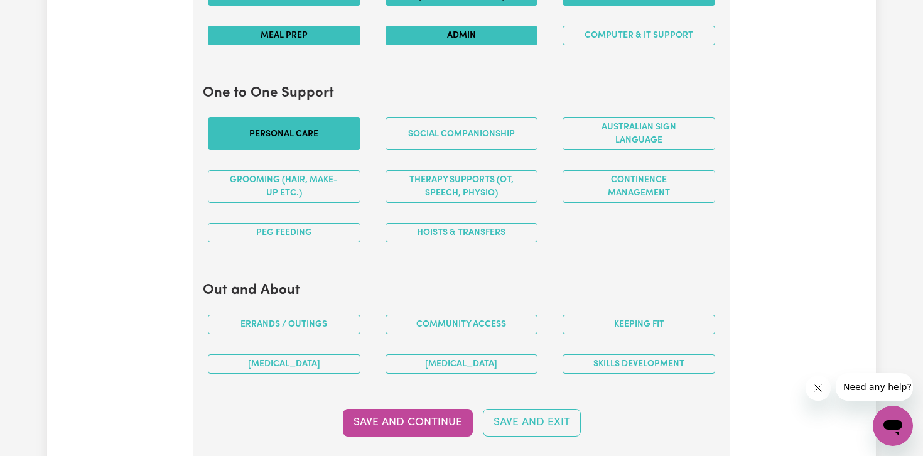
click at [317, 143] on button "Personal care" at bounding box center [284, 133] width 153 height 33
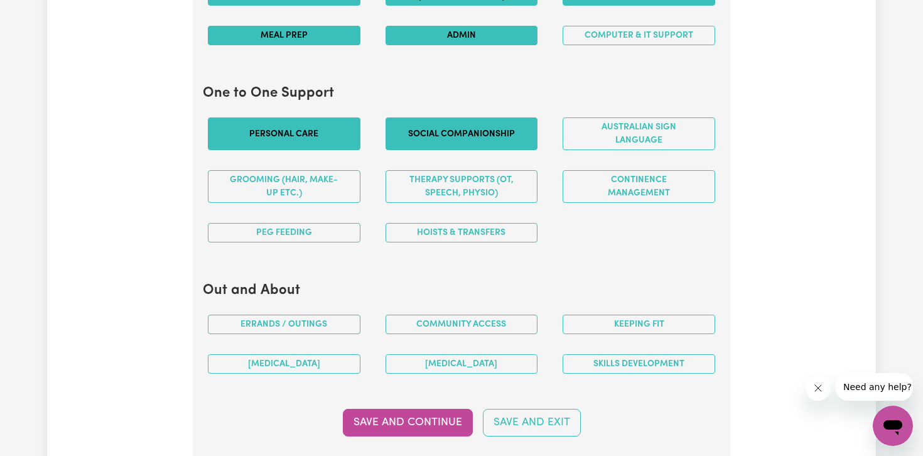
click at [463, 143] on button "Social companionship" at bounding box center [462, 133] width 153 height 33
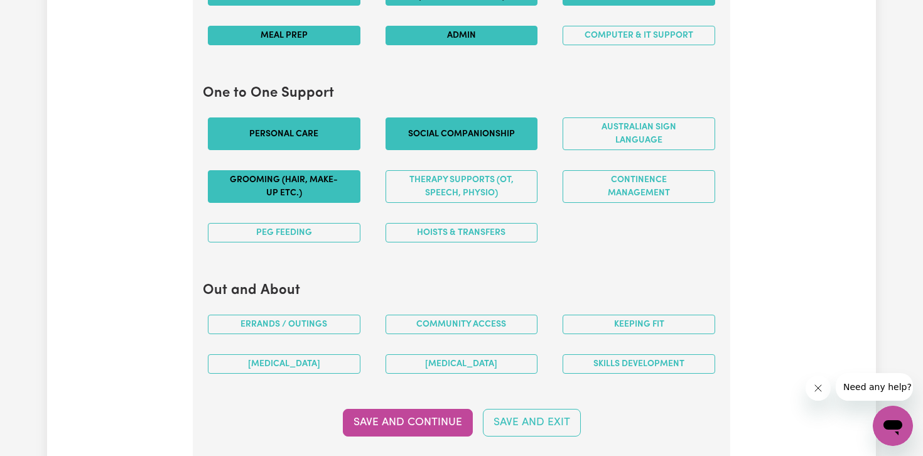
click at [320, 199] on button "Grooming (hair, make-up etc.)" at bounding box center [284, 186] width 153 height 33
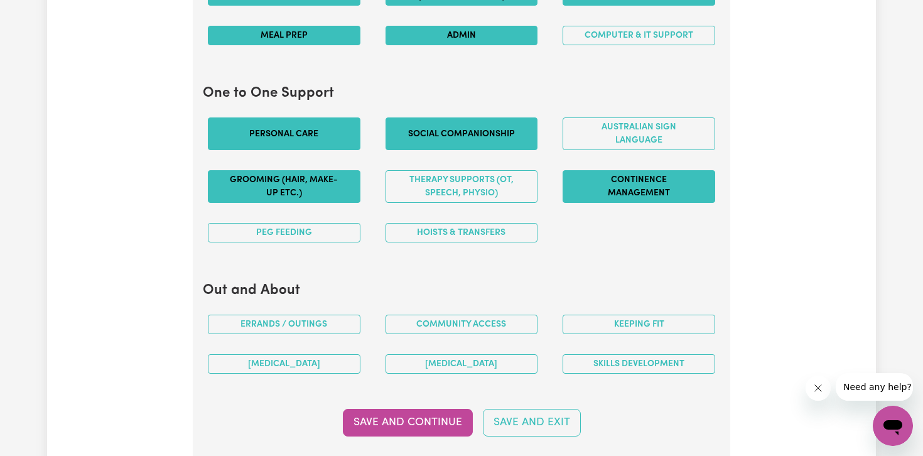
click at [624, 194] on button "Continence management" at bounding box center [639, 186] width 153 height 33
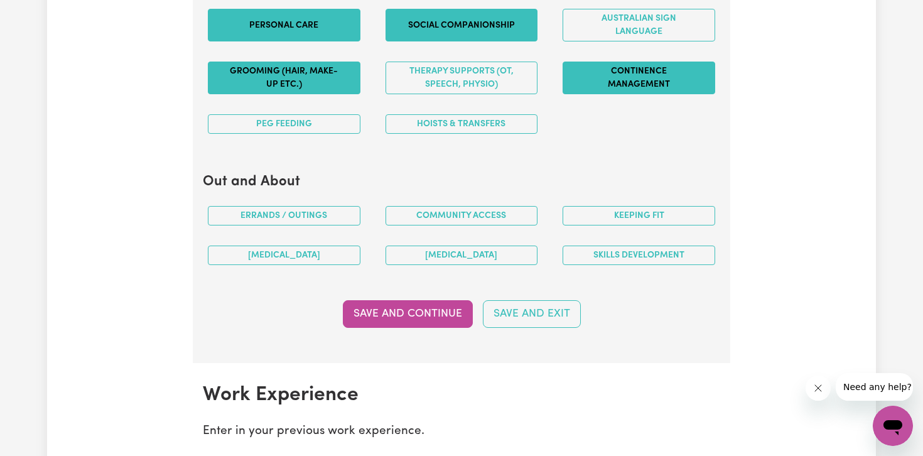
scroll to position [1431, 0]
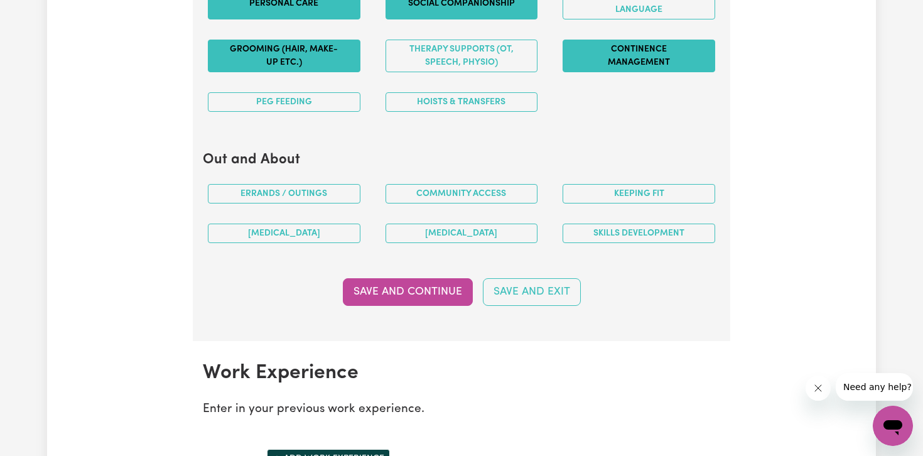
click at [326, 206] on div "Errands / Outings" at bounding box center [284, 194] width 178 height 40
click at [326, 204] on div "Errands / Outings" at bounding box center [284, 194] width 178 height 40
click at [331, 202] on button "Errands / Outings" at bounding box center [284, 193] width 153 height 19
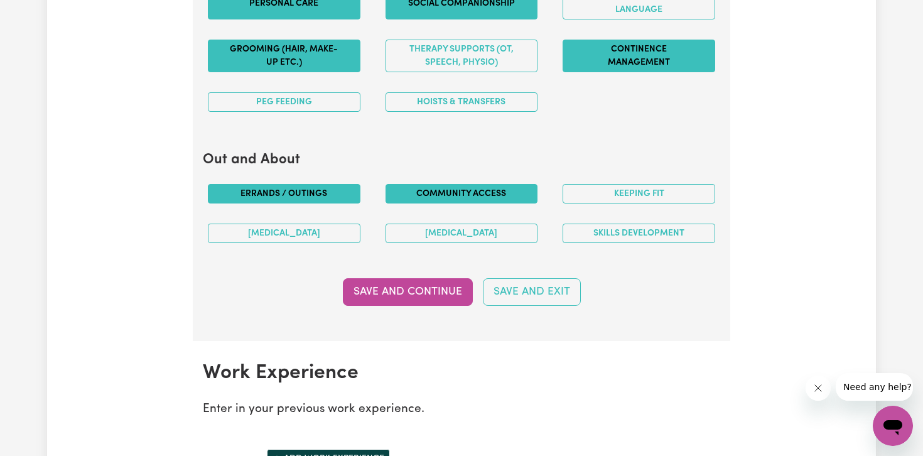
click at [460, 189] on button "Community access" at bounding box center [462, 193] width 153 height 19
click at [604, 180] on div "Keeping fit" at bounding box center [639, 194] width 178 height 40
click at [604, 192] on button "Keeping fit" at bounding box center [639, 193] width 153 height 19
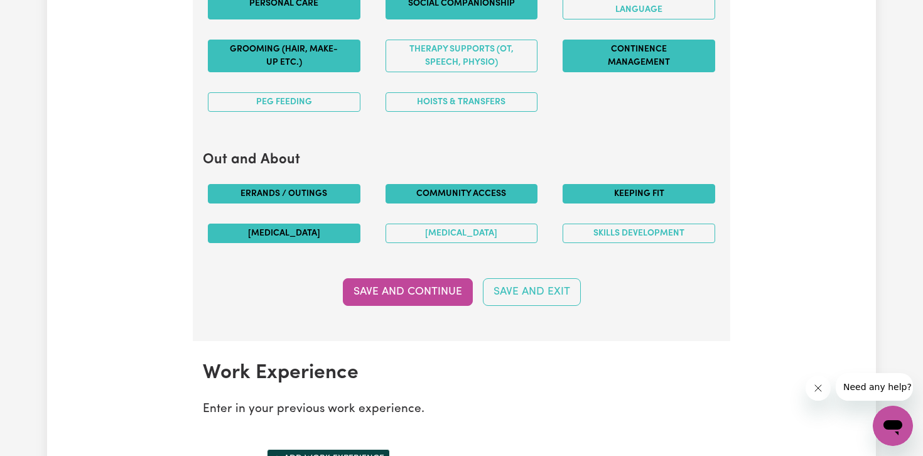
click at [330, 237] on button "[MEDICAL_DATA]" at bounding box center [284, 233] width 153 height 19
click at [455, 230] on button "[MEDICAL_DATA]" at bounding box center [462, 233] width 153 height 19
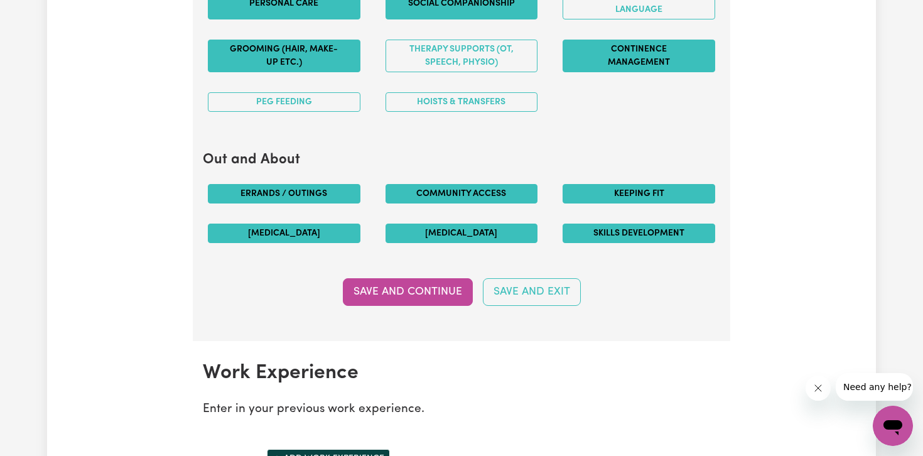
click at [600, 227] on button "Skills Development" at bounding box center [639, 233] width 153 height 19
click at [413, 291] on button "Save and Continue" at bounding box center [408, 292] width 130 height 28
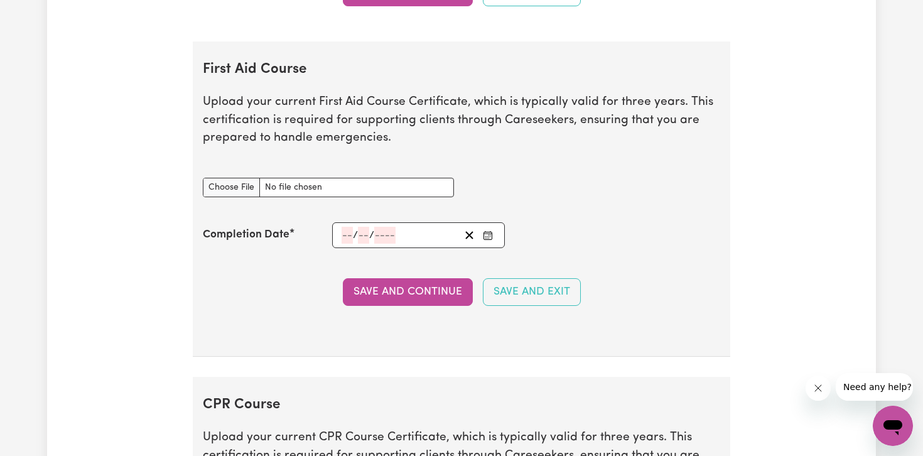
scroll to position [2186, 0]
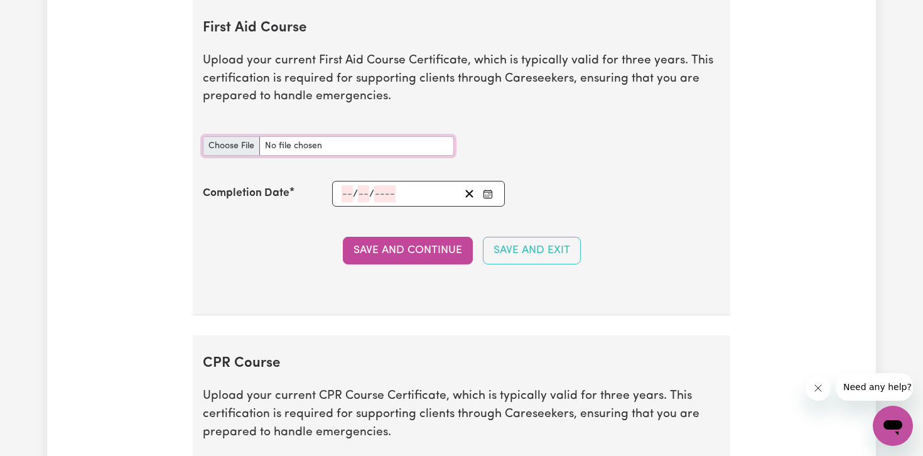
click at [231, 142] on input "First Aid Course document" at bounding box center [328, 145] width 251 height 19
type input "C:\fakepath\First Aid and CPR cert.pdf"
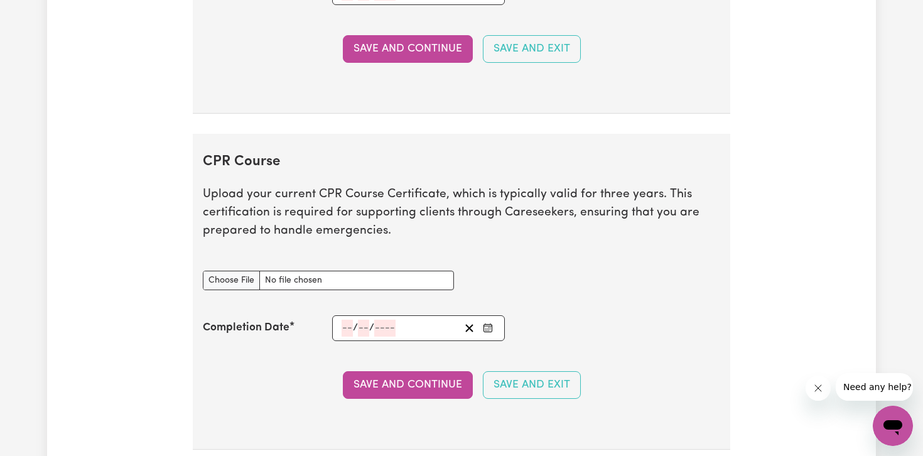
scroll to position [2399, 0]
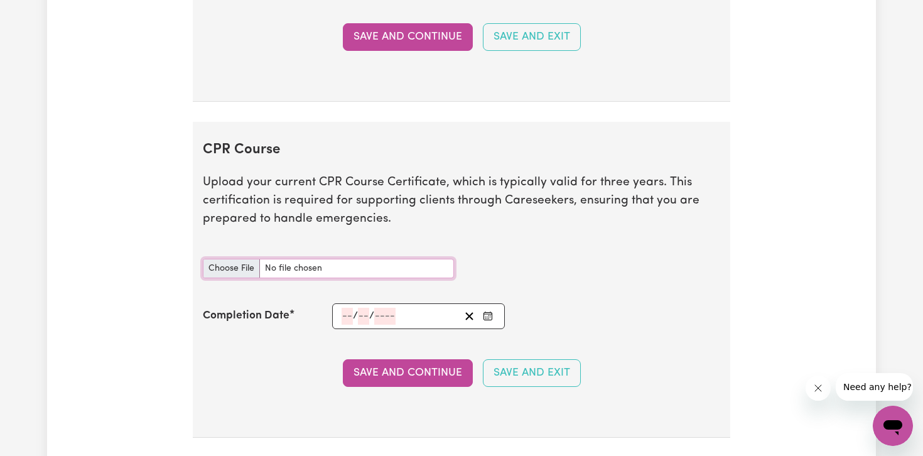
click at [241, 266] on input "CPR Course document" at bounding box center [328, 268] width 251 height 19
type input "C:\fakepath\First Aid and CPR cert.pdf"
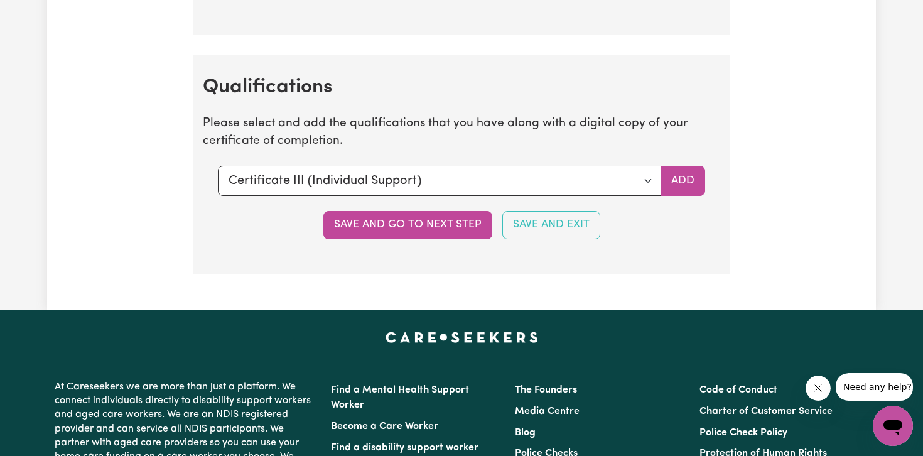
scroll to position [2731, 0]
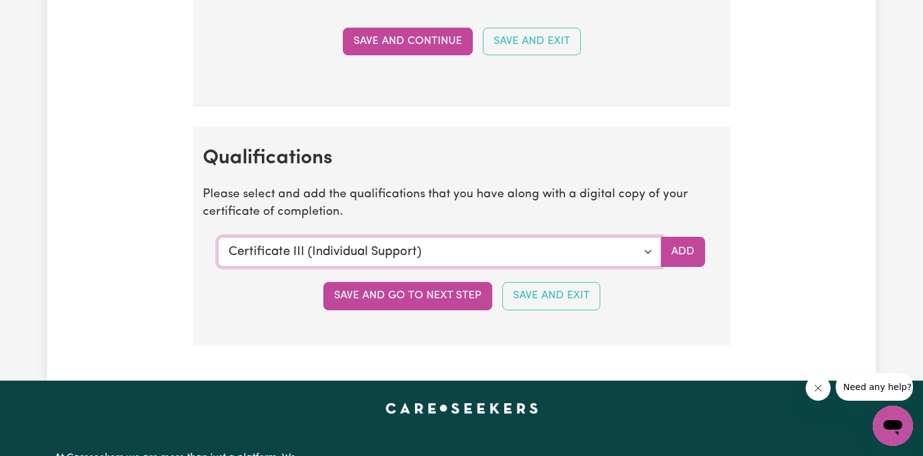
click at [632, 254] on select "Select a qualification to add... Certificate III (Individual Support) Certifica…" at bounding box center [439, 252] width 443 height 30
select select "CPR Course [HLTAID009-12]"
click at [218, 237] on select "Select a qualification to add... Certificate III (Individual Support) Certifica…" at bounding box center [439, 252] width 443 height 30
click at [673, 262] on button "Add" at bounding box center [683, 252] width 45 height 30
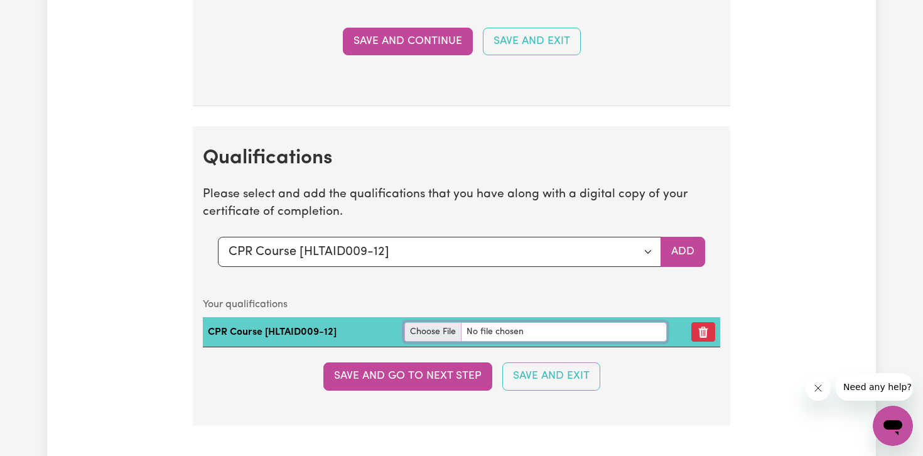
click at [430, 334] on input "file" at bounding box center [535, 331] width 263 height 19
type input "C:\fakepath\First Aid and CPR cert.pdf"
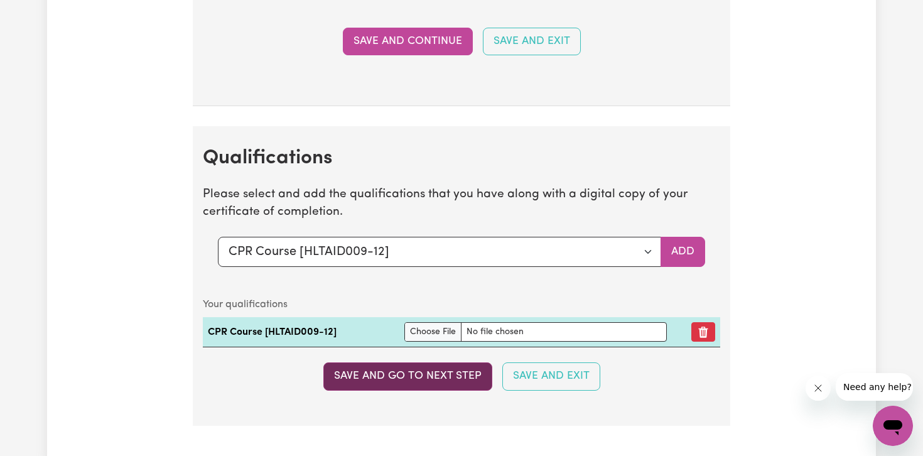
click at [415, 381] on button "Save and go to next step" at bounding box center [407, 376] width 169 height 28
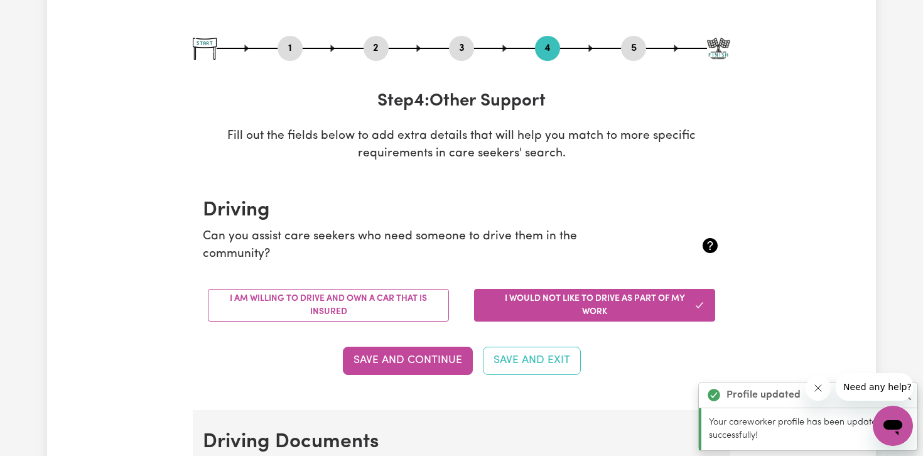
scroll to position [138, 0]
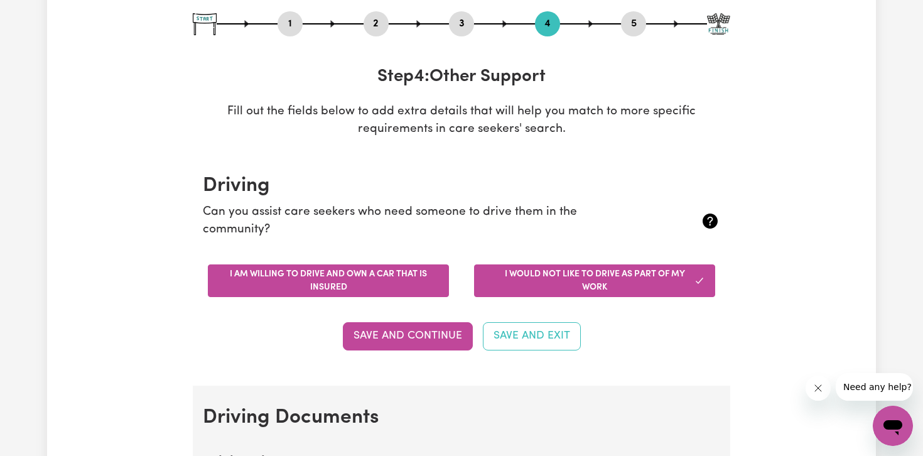
click at [380, 286] on button "I am willing to drive and own a car that is insured" at bounding box center [328, 280] width 241 height 33
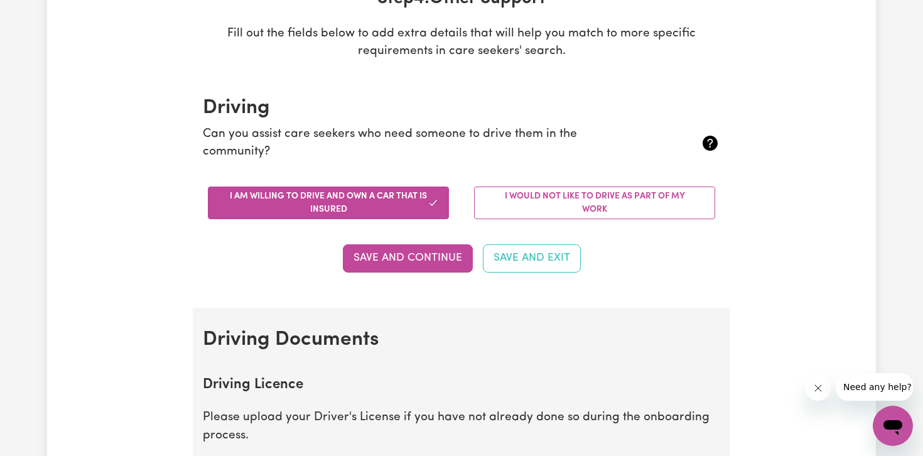
scroll to position [217, 0]
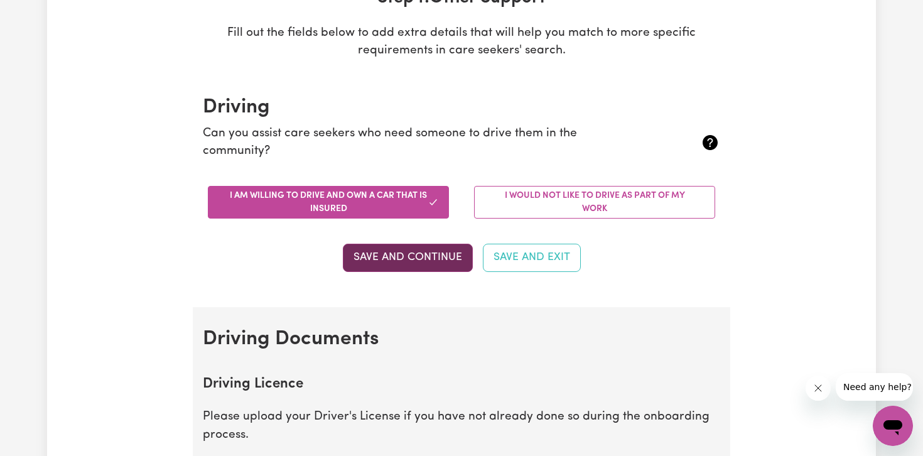
click at [420, 244] on button "Save and Continue" at bounding box center [408, 258] width 130 height 28
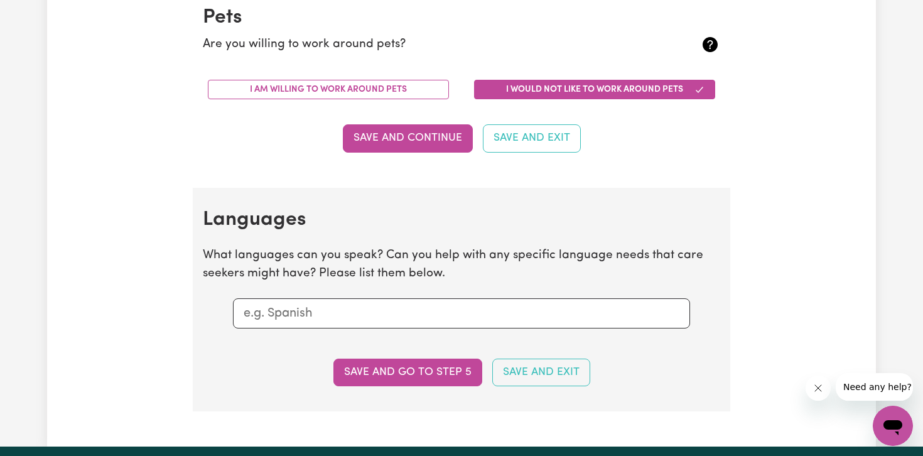
scroll to position [1112, 0]
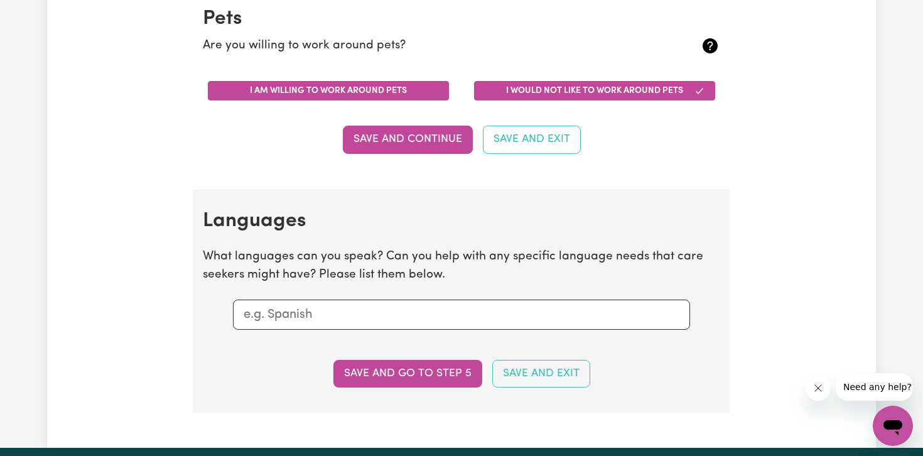
click at [397, 92] on button "I am willing to work around pets" at bounding box center [328, 90] width 241 height 19
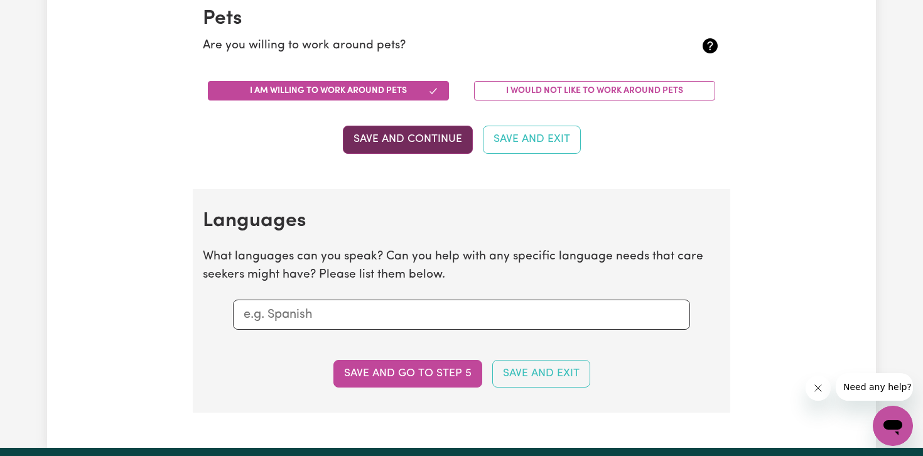
click at [415, 143] on button "Save and Continue" at bounding box center [408, 140] width 130 height 28
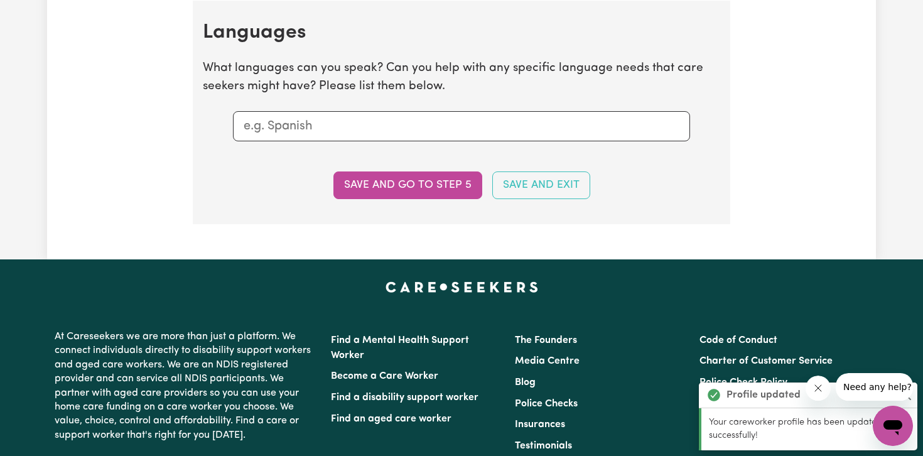
scroll to position [1305, 0]
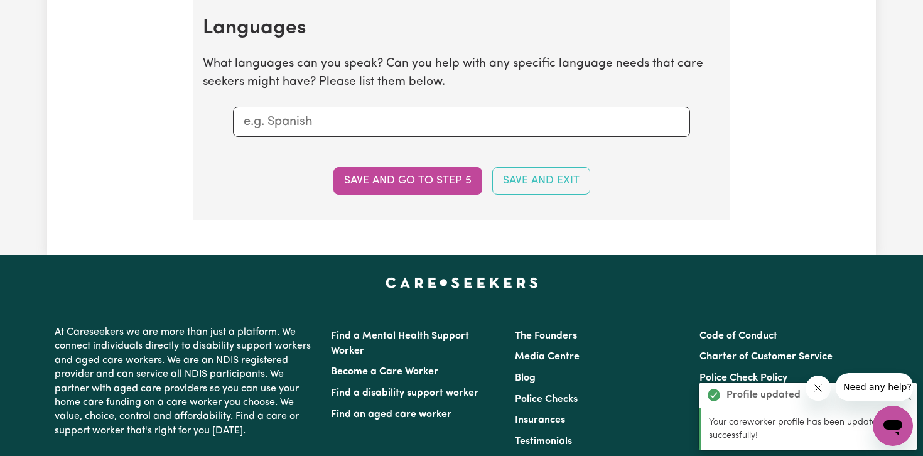
click at [430, 128] on input "text" at bounding box center [462, 121] width 436 height 19
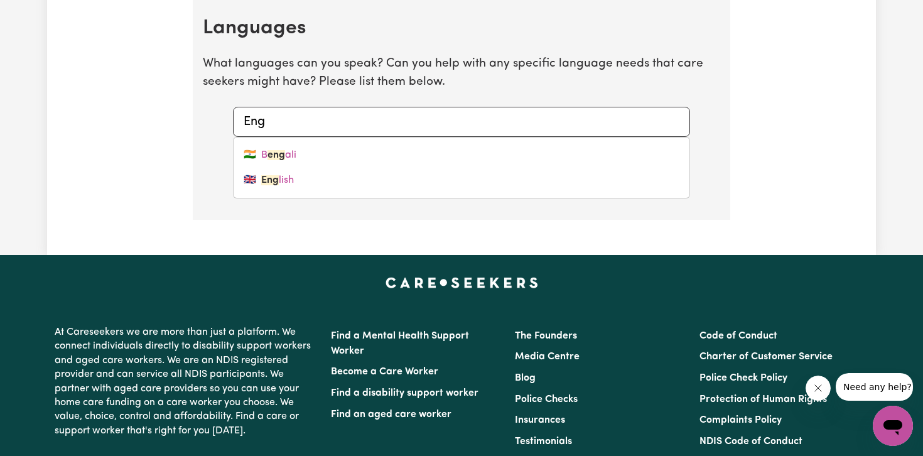
type input "Engl"
type input "English"
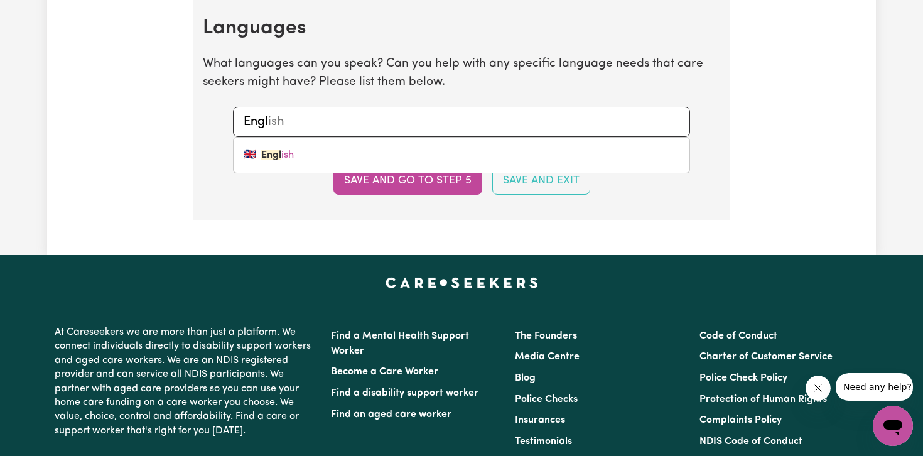
type input "Engli"
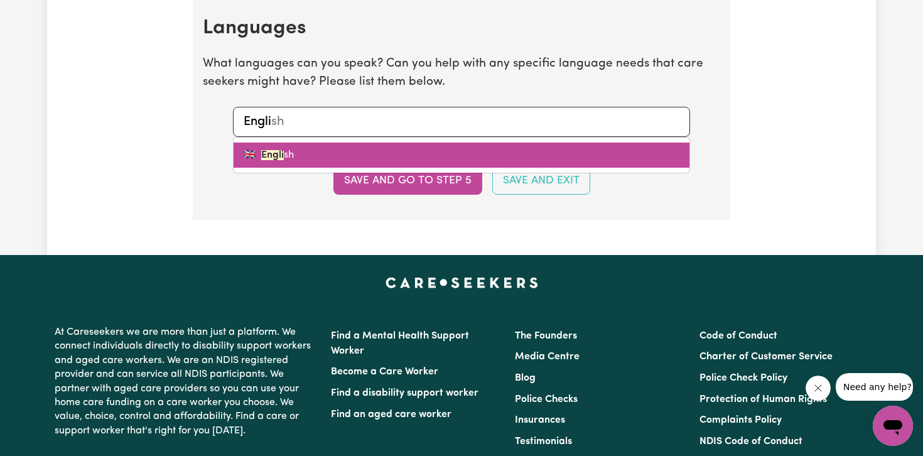
click at [406, 150] on link "🇬🇧 Engli sh" at bounding box center [462, 155] width 456 height 25
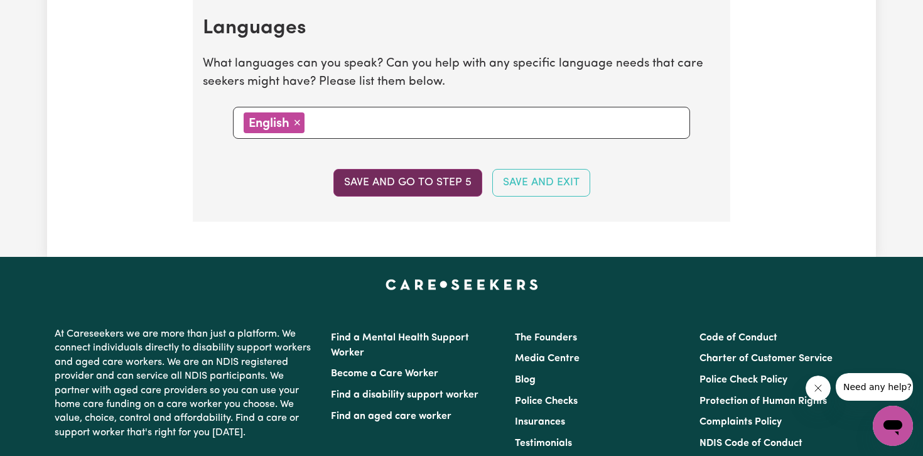
click at [426, 185] on button "Save and go to step 5" at bounding box center [408, 183] width 149 height 28
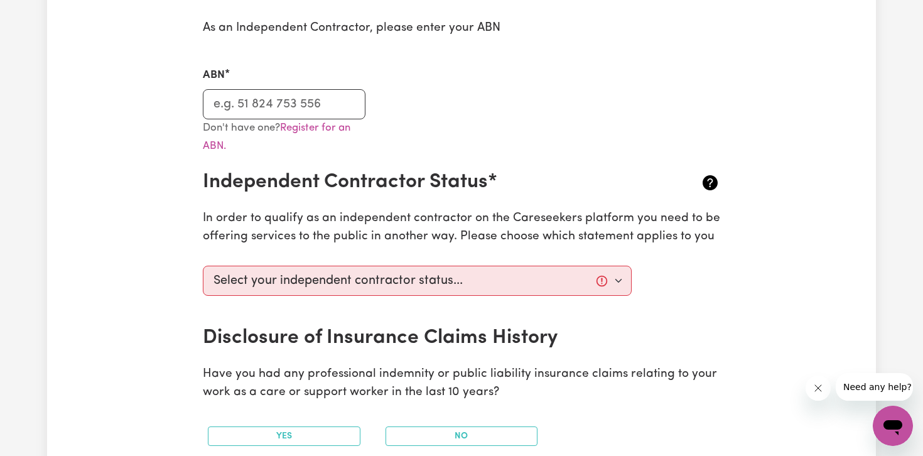
scroll to position [379, 0]
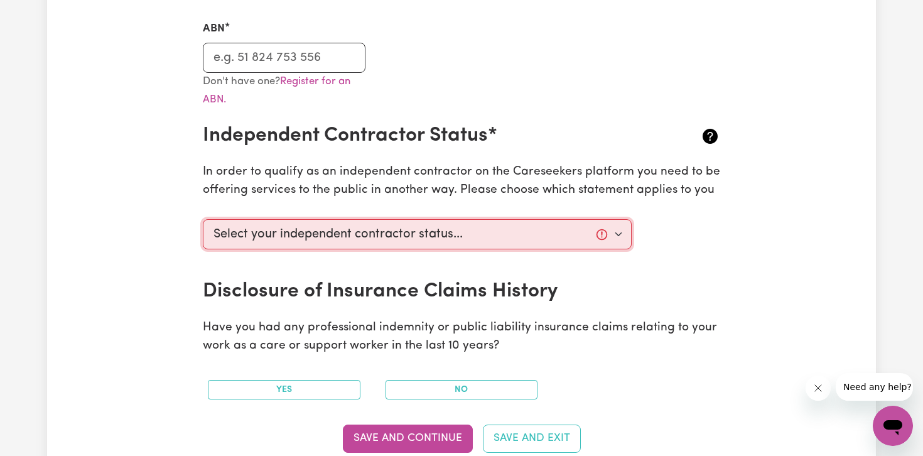
click at [467, 243] on select "Select your independent contractor status... I am providing services through an…" at bounding box center [417, 234] width 429 height 30
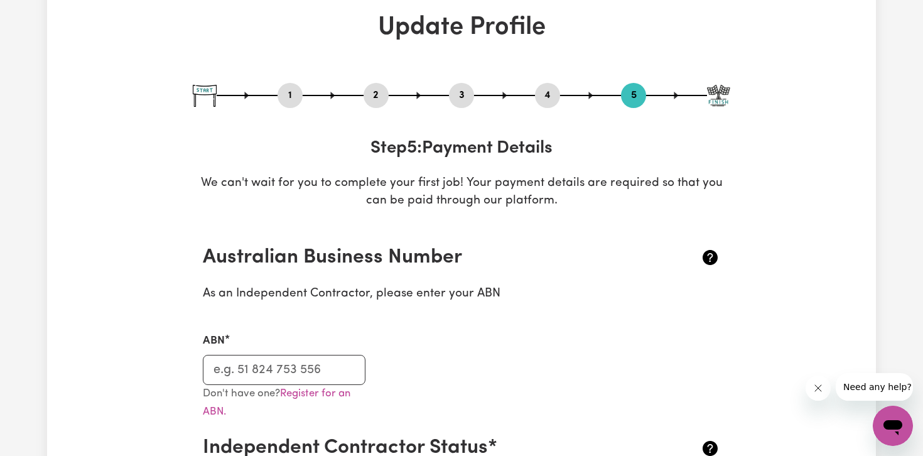
scroll to position [67, 0]
click at [281, 359] on input "ABN" at bounding box center [284, 369] width 163 height 30
paste input "89587847012"
type input "89587847012"
click at [374, 359] on div "ABN 89587847012" at bounding box center [461, 350] width 533 height 67
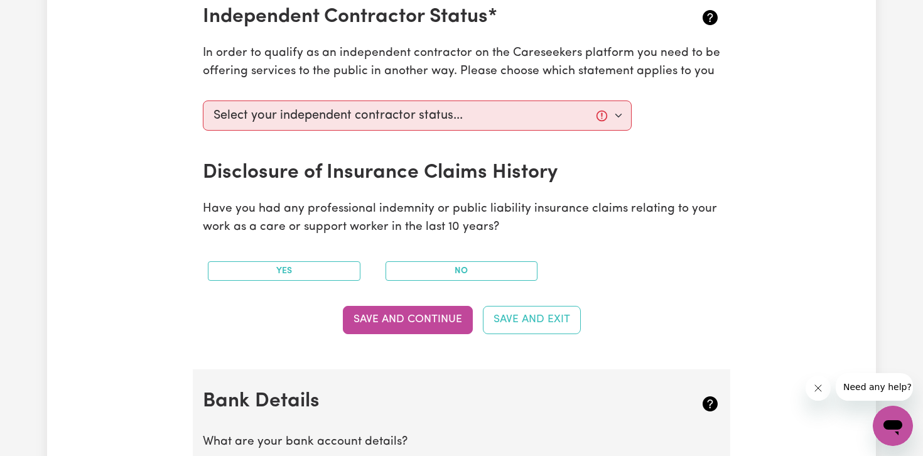
scroll to position [513, 0]
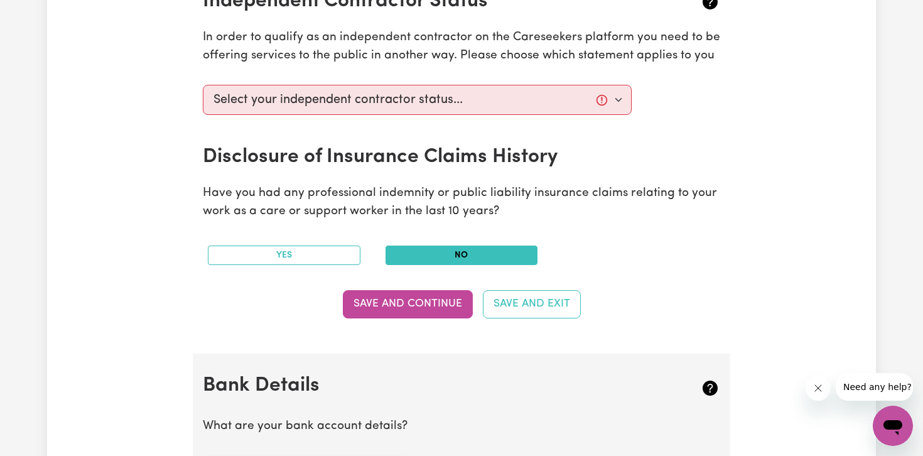
click at [431, 261] on button "No" at bounding box center [462, 255] width 153 height 19
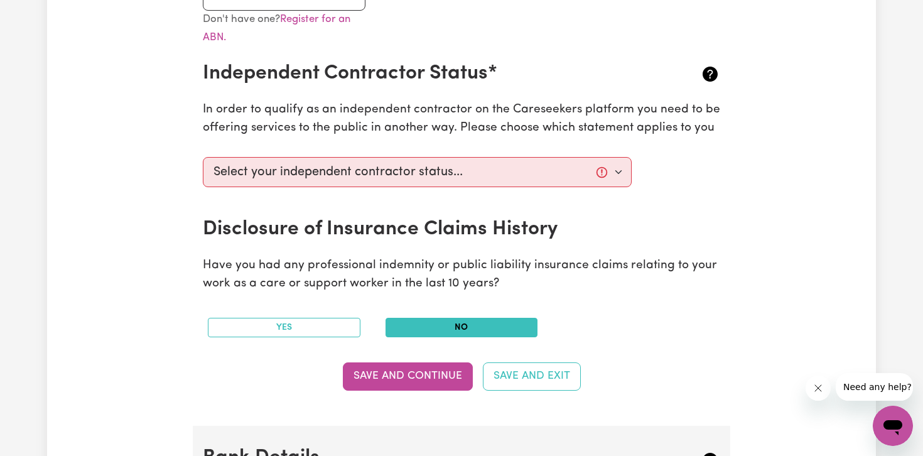
scroll to position [440, 0]
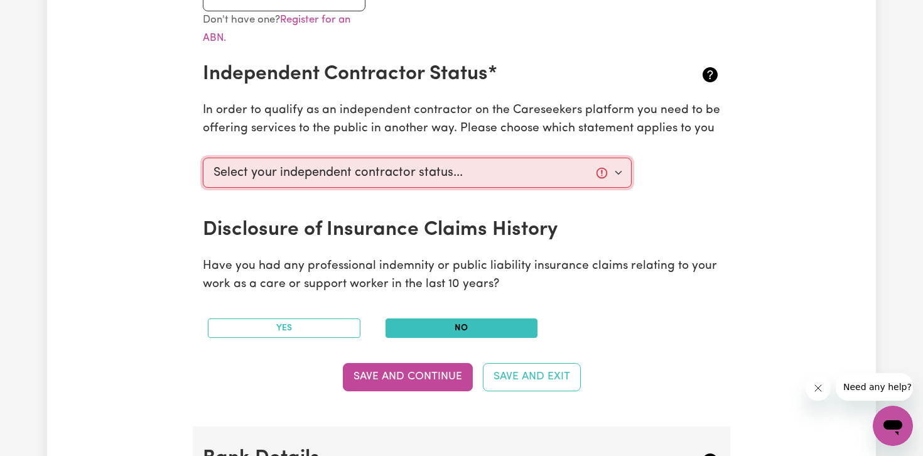
click at [441, 168] on select "Select your independent contractor status... I am providing services through an…" at bounding box center [417, 173] width 429 height 30
select select "I am working in another industry"
click at [203, 158] on select "Select your independent contractor status... I am providing services through an…" at bounding box center [417, 173] width 429 height 30
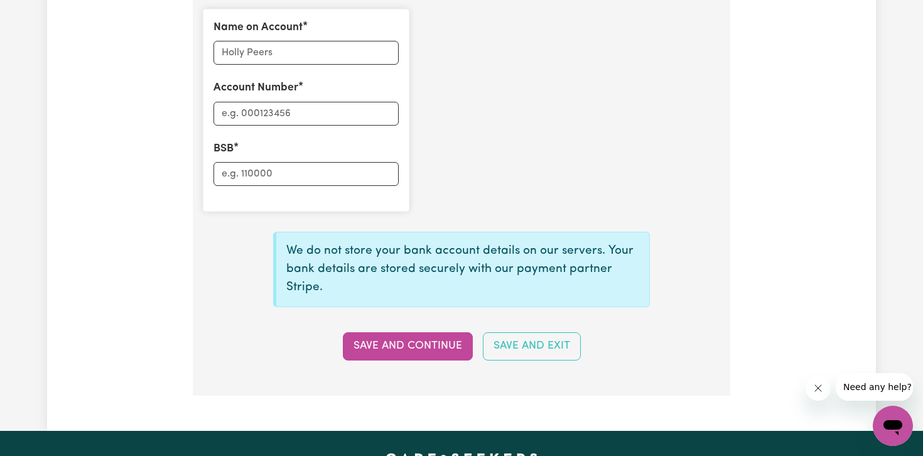
scroll to position [876, 0]
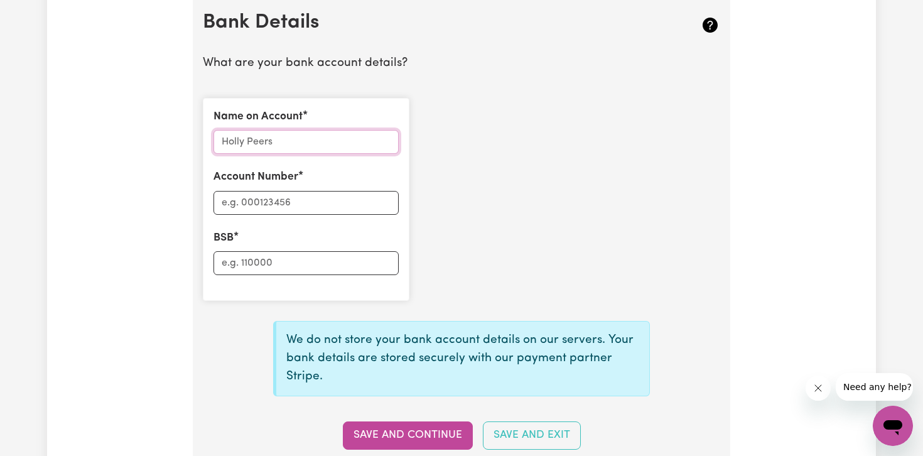
click at [335, 131] on input "Name on Account" at bounding box center [306, 142] width 185 height 24
type input "[PERSON_NAME]"
click at [240, 209] on input "Account Number" at bounding box center [306, 203] width 185 height 24
type input "10541194"
click at [237, 264] on input "BSB" at bounding box center [306, 263] width 185 height 24
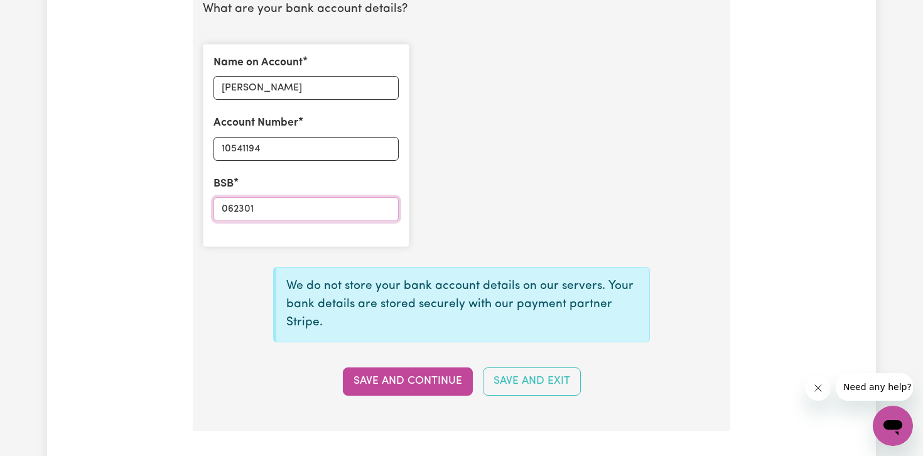
scroll to position [939, 0]
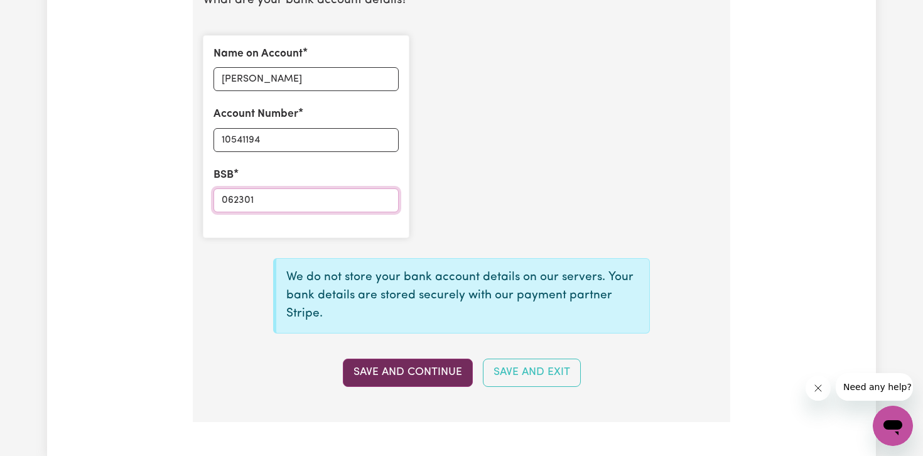
type input "062301"
click at [404, 368] on button "Save and Continue" at bounding box center [408, 373] width 130 height 28
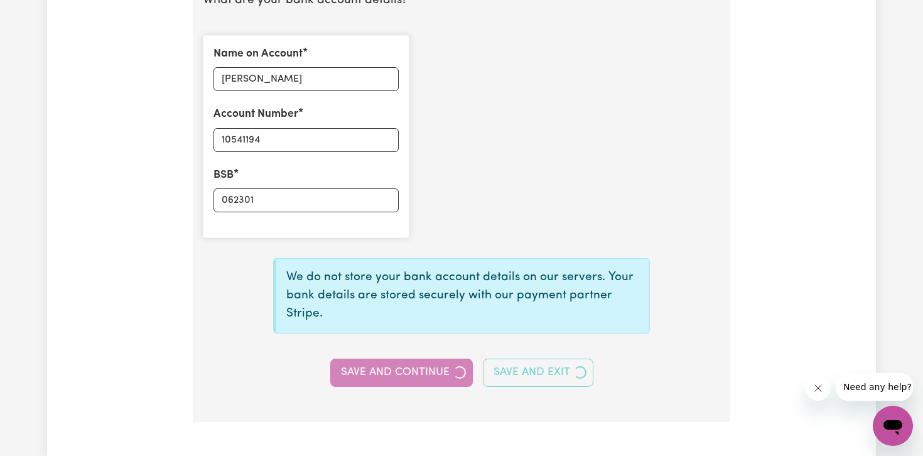
select select
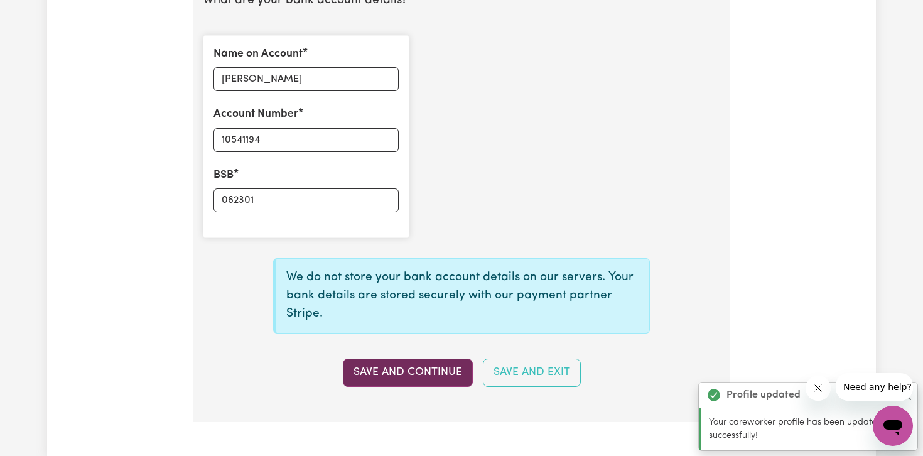
type input "****1194"
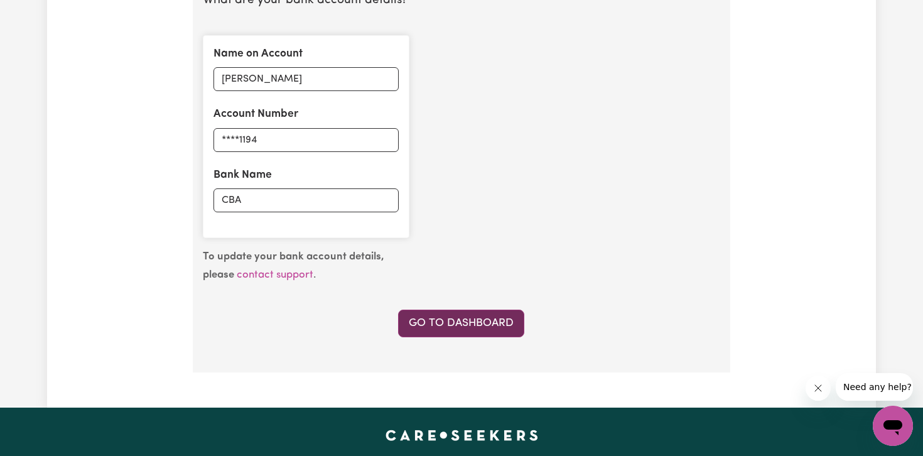
click at [445, 328] on link "Go to Dashboard" at bounding box center [461, 324] width 126 height 28
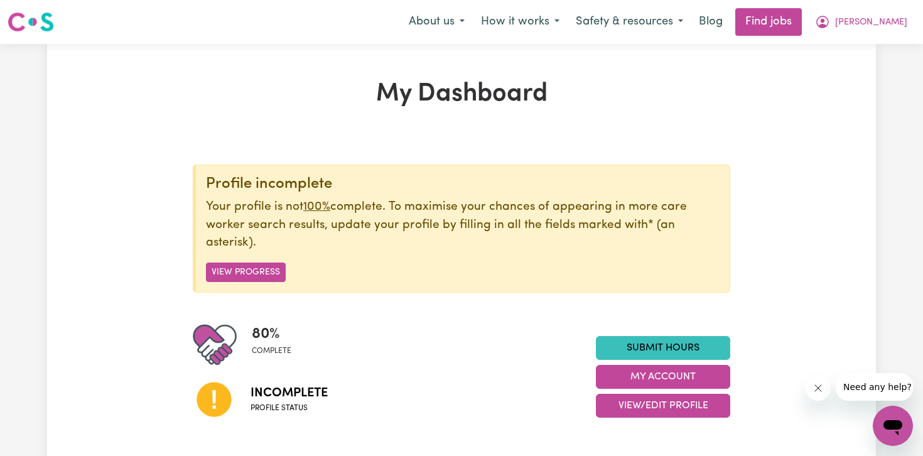
scroll to position [92, 0]
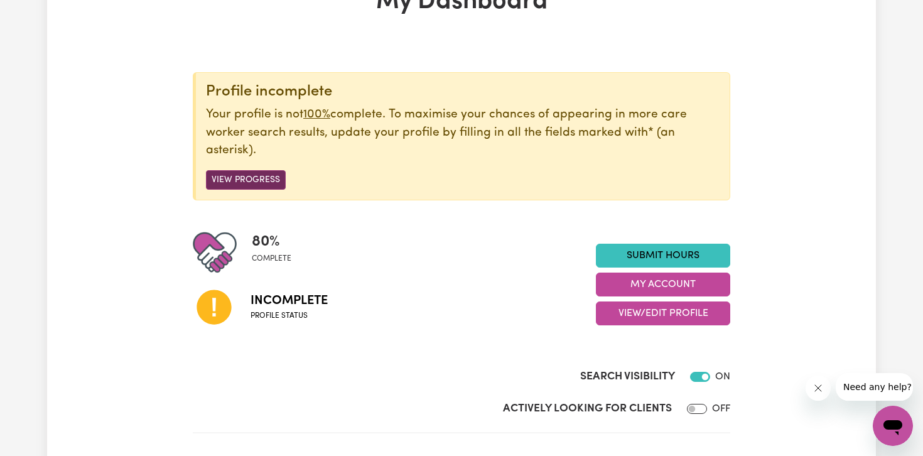
click at [260, 180] on button "View Progress" at bounding box center [246, 179] width 80 height 19
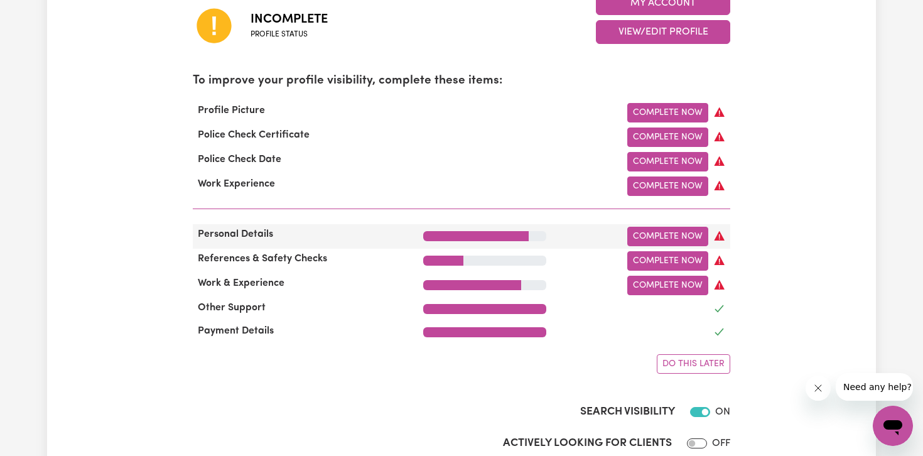
scroll to position [400, 0]
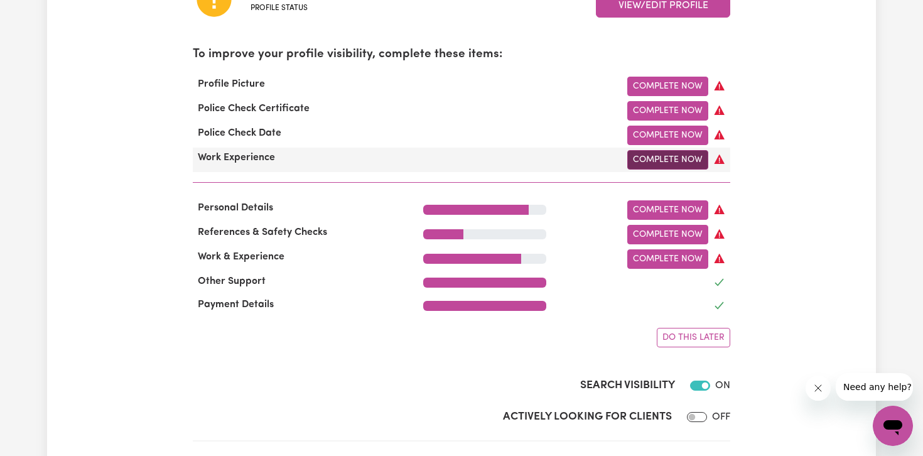
click at [645, 158] on link "Complete Now" at bounding box center [667, 159] width 81 height 19
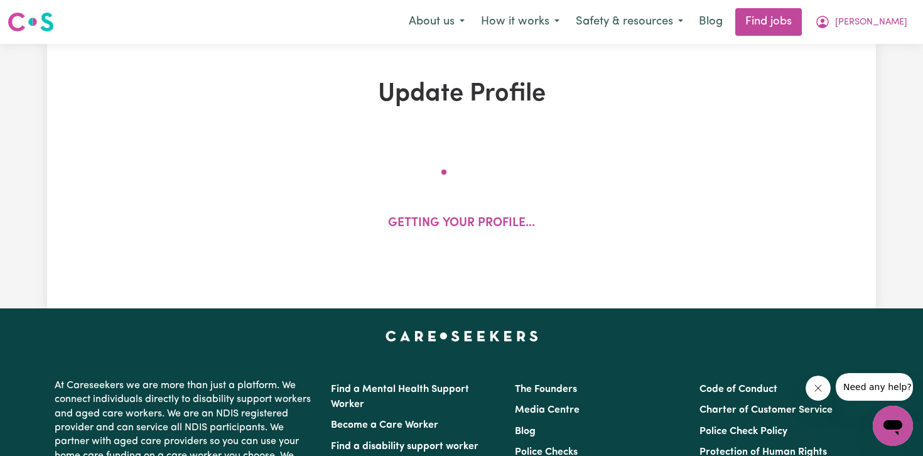
select select "Certificate III (Individual Support)"
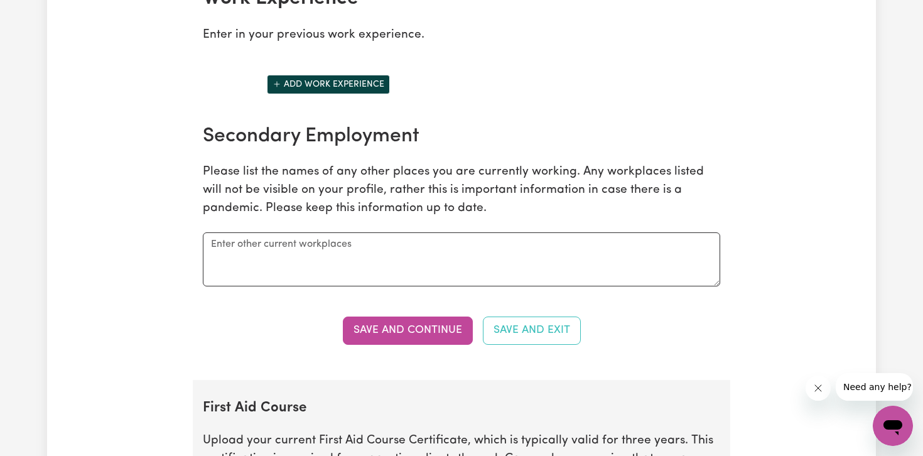
scroll to position [1759, 0]
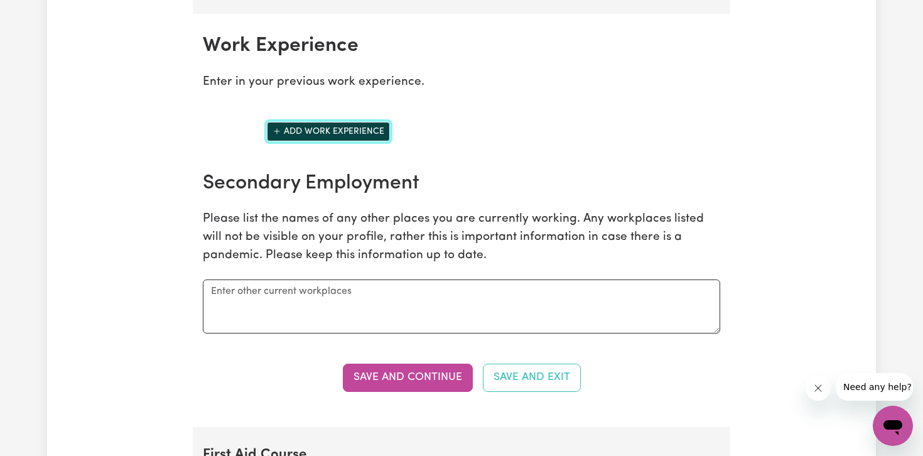
click at [379, 129] on button "Add work experience" at bounding box center [328, 131] width 123 height 19
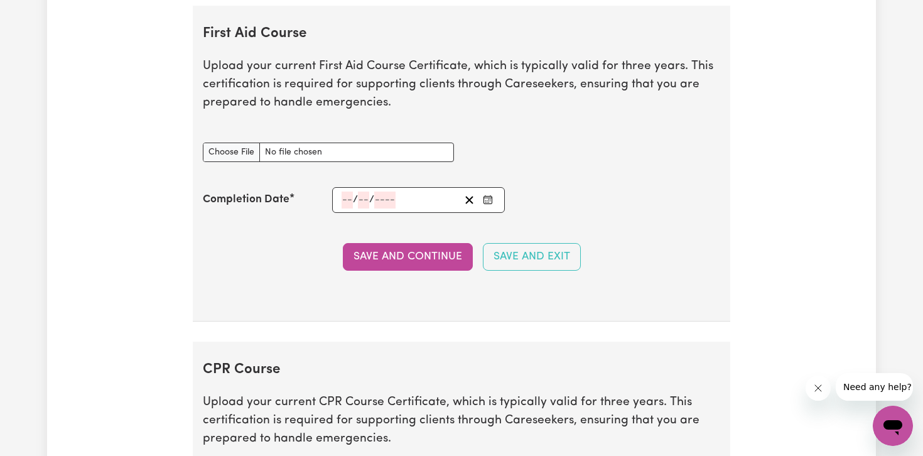
scroll to position [2419, 0]
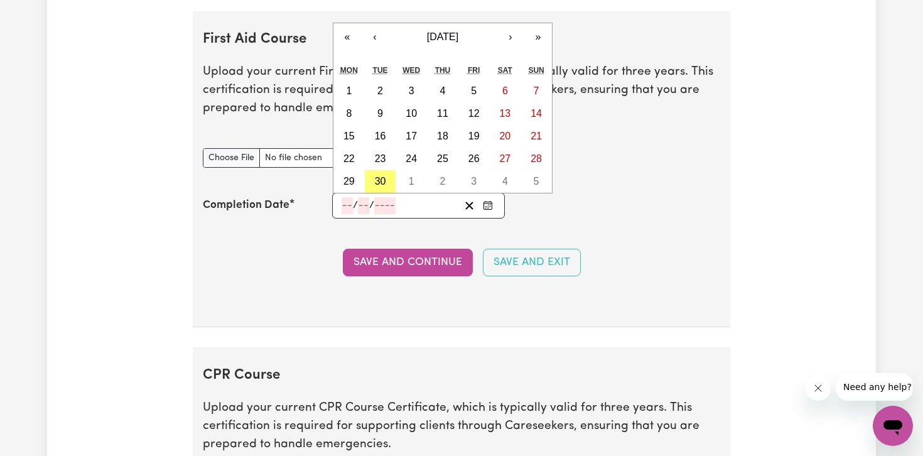
click at [347, 207] on input "number" at bounding box center [347, 205] width 11 height 17
type input "20"
type input "07"
type input "202"
type input "[DATE]"
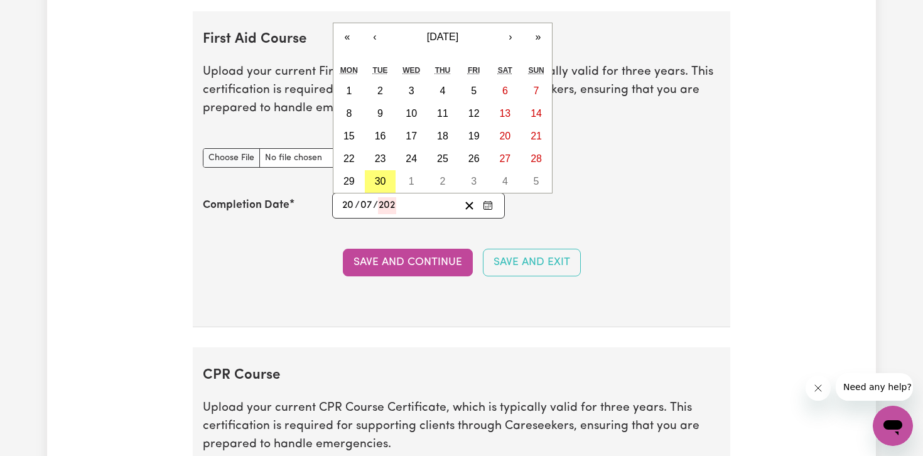
type input "7"
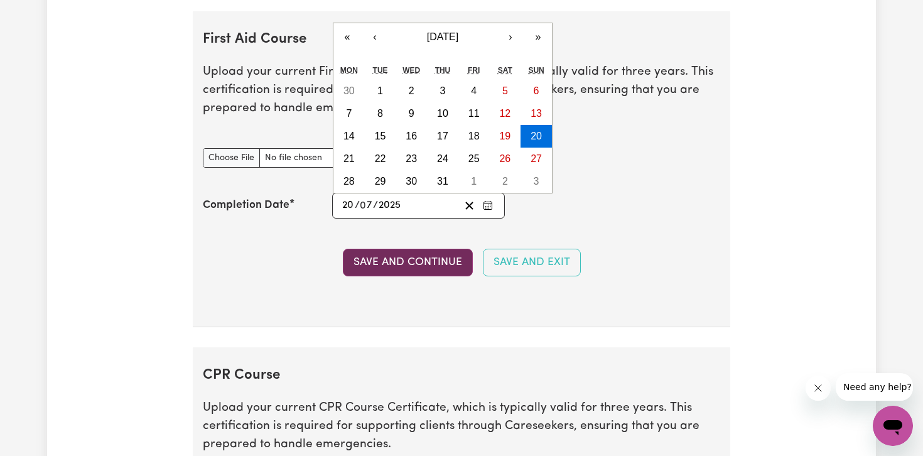
type input "2025"
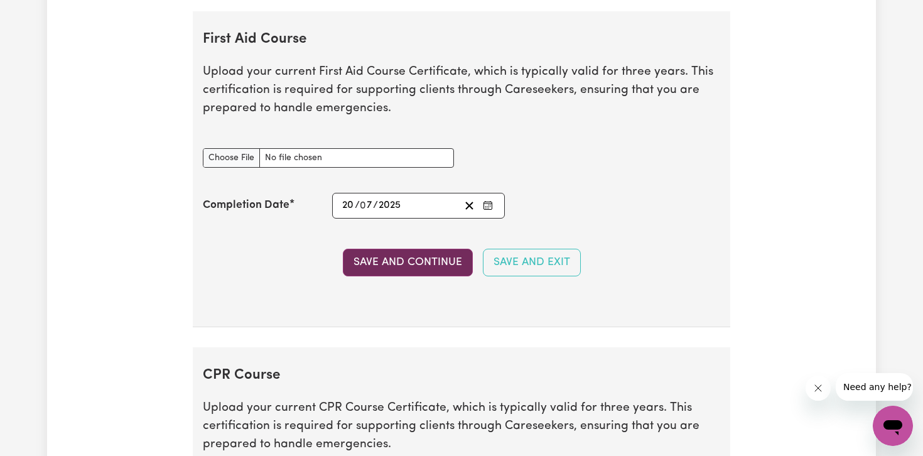
click at [401, 256] on button "Save and Continue" at bounding box center [408, 263] width 130 height 28
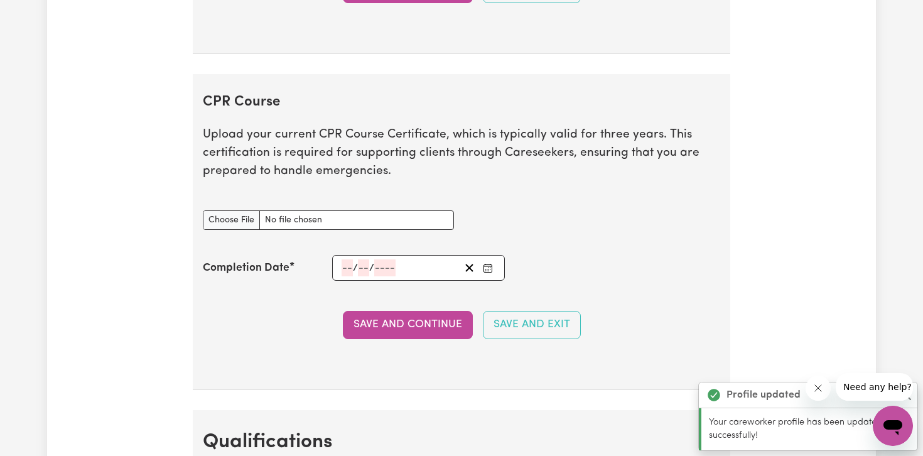
click at [241, 155] on section "CPR Course Upload your current CPR Course Certificate, which is typically valid…" at bounding box center [462, 232] width 538 height 316
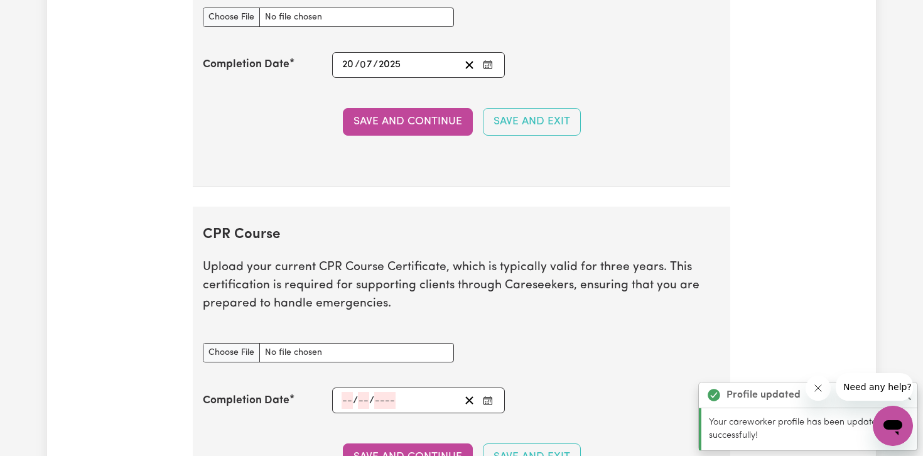
scroll to position [2512, 0]
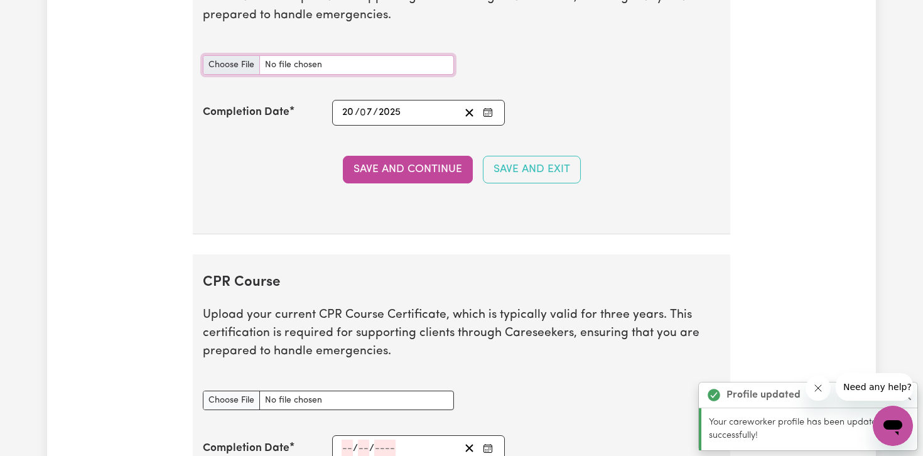
click at [233, 64] on input "First Aid Course document" at bounding box center [328, 64] width 251 height 19
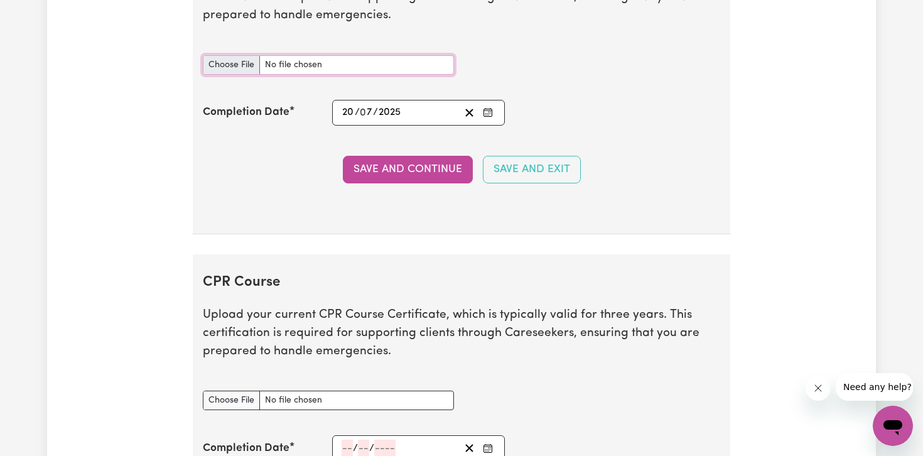
type input "C:\fakepath\First Aid and CPR cert.pdf"
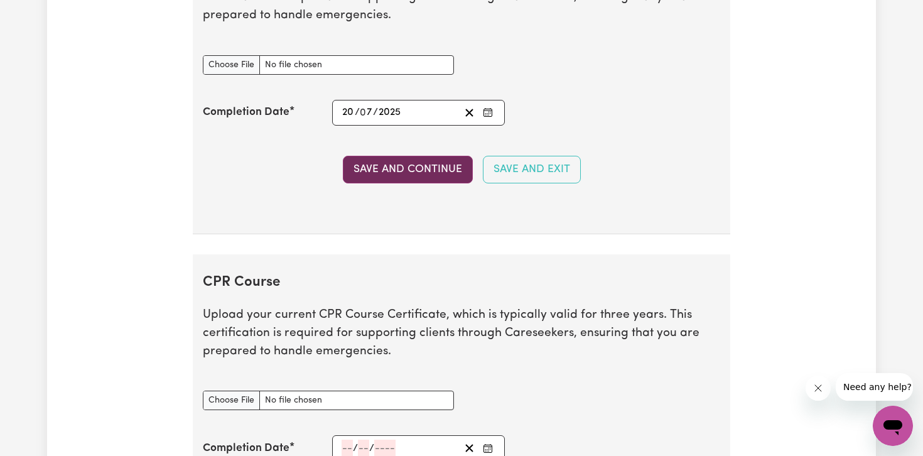
click at [416, 176] on button "Save and Continue" at bounding box center [408, 170] width 130 height 28
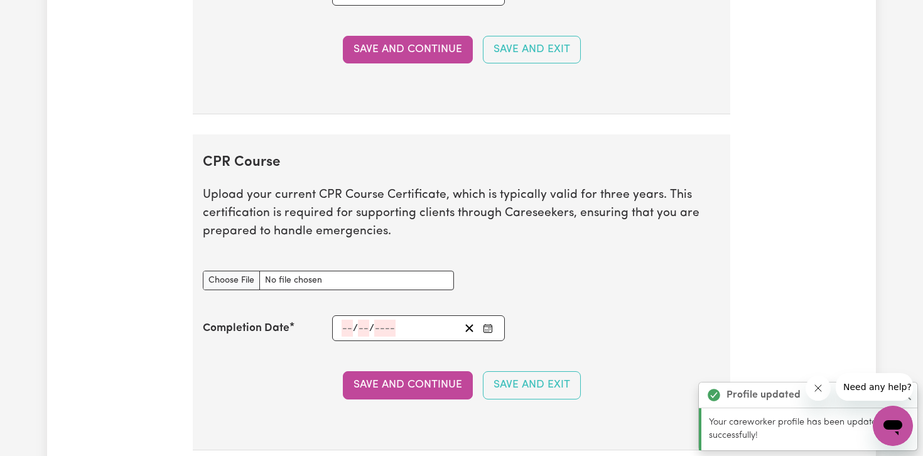
scroll to position [2744, 0]
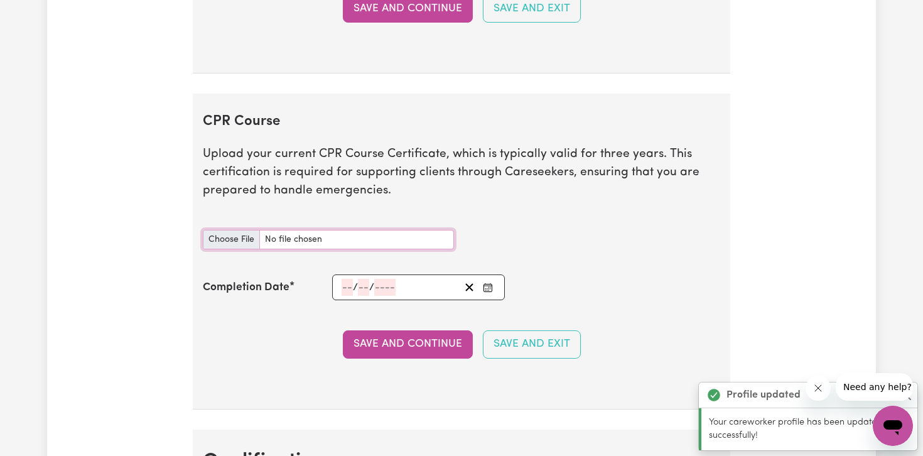
click at [231, 234] on input "CPR Course document" at bounding box center [328, 239] width 251 height 19
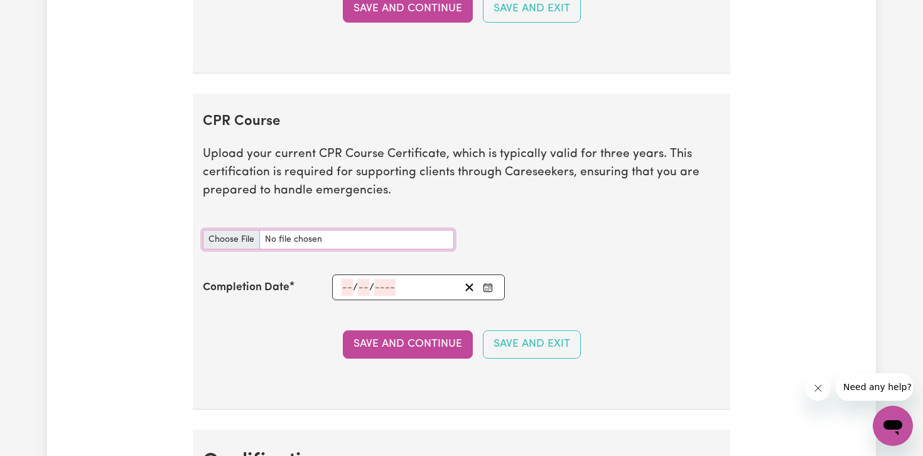
type input "C:\fakepath\First Aid and CPR cert.pdf"
click at [350, 288] on input "number" at bounding box center [347, 287] width 11 height 17
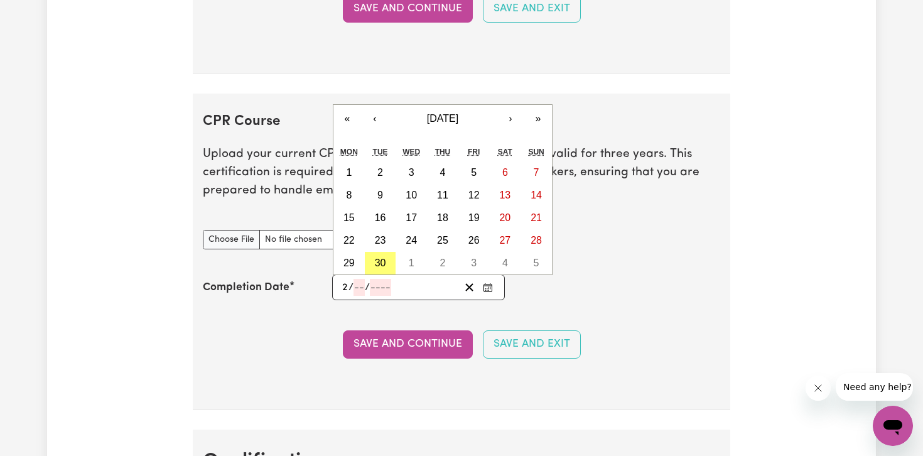
type input "20"
type input "07"
type input "202"
type input "[DATE]"
type input "7"
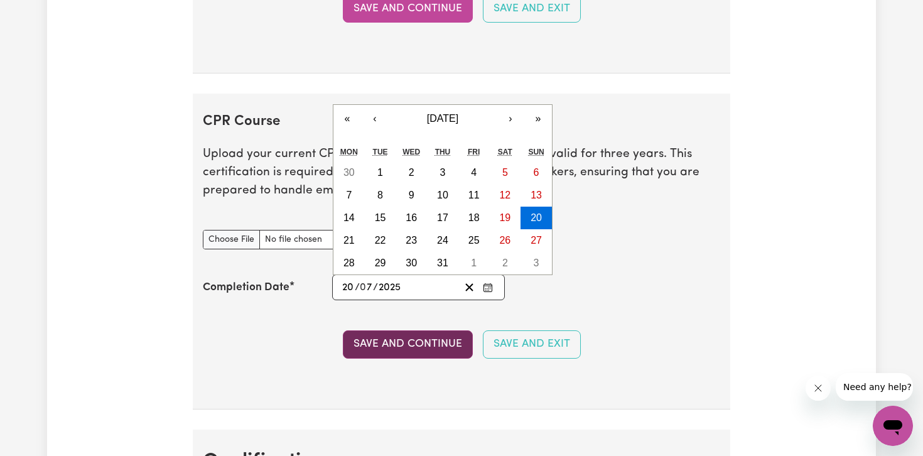
type input "2025"
click at [413, 347] on button "Save and Continue" at bounding box center [408, 344] width 130 height 28
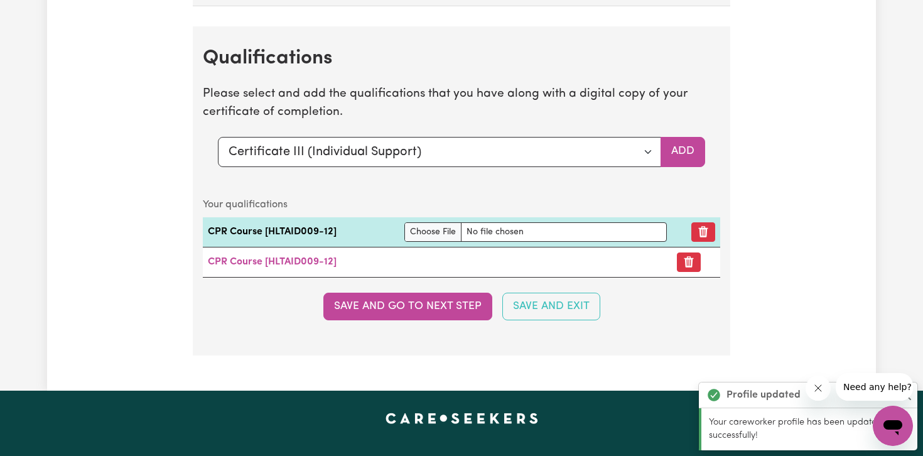
scroll to position [3218, 0]
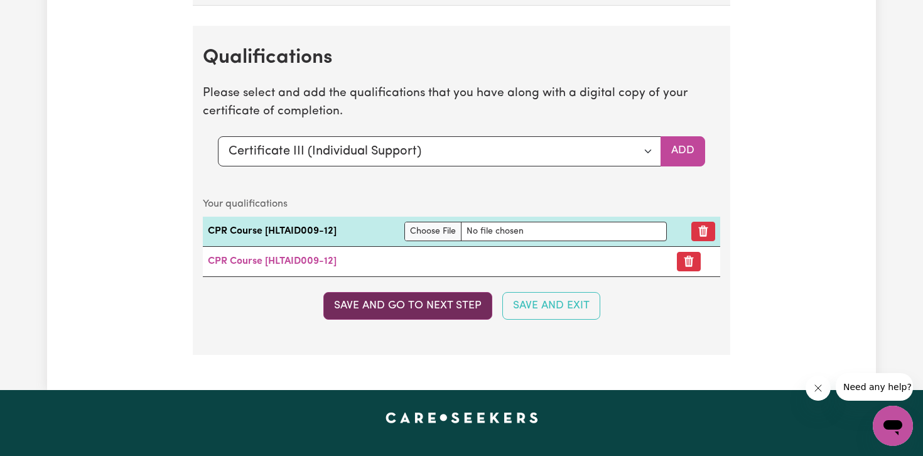
click at [430, 304] on button "Save and go to next step" at bounding box center [407, 306] width 169 height 28
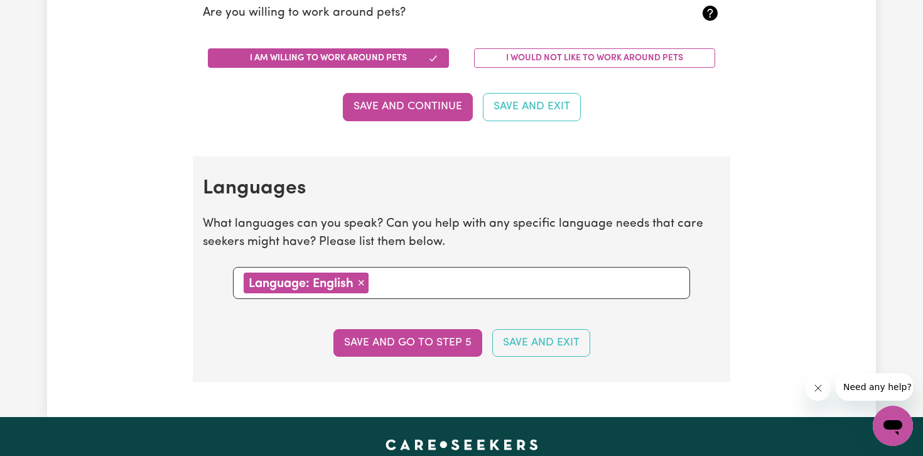
scroll to position [1142, 0]
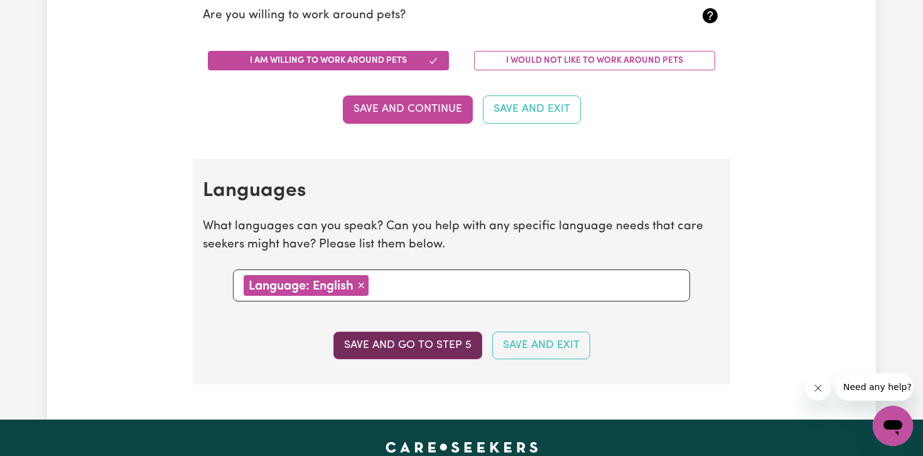
click at [448, 346] on button "Save and go to step 5" at bounding box center [408, 346] width 149 height 28
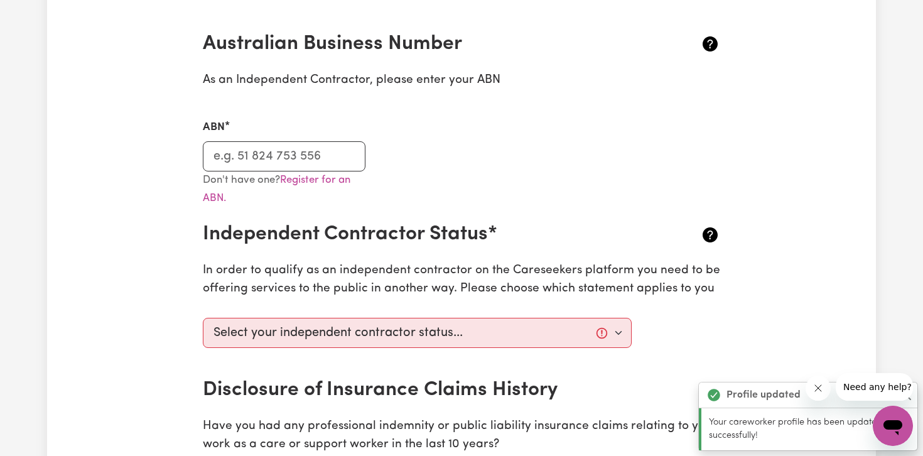
scroll to position [270, 0]
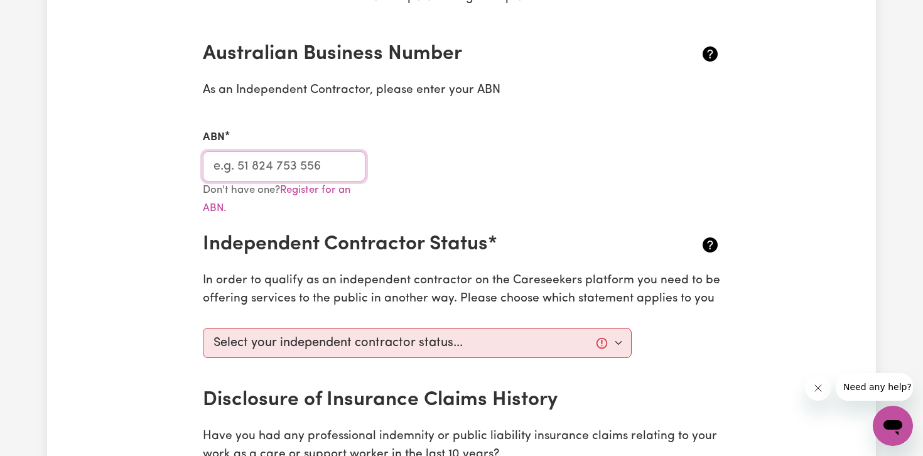
click at [297, 168] on input "ABN" at bounding box center [284, 166] width 163 height 30
type input "89587847012"
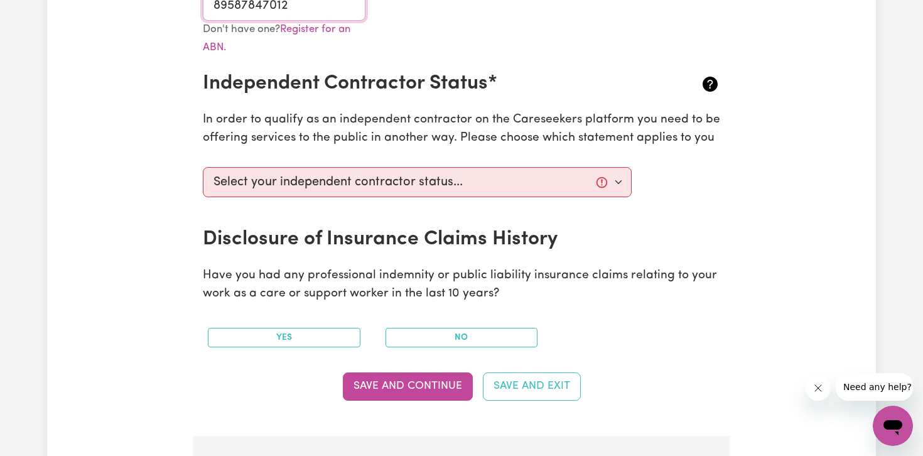
scroll to position [422, 0]
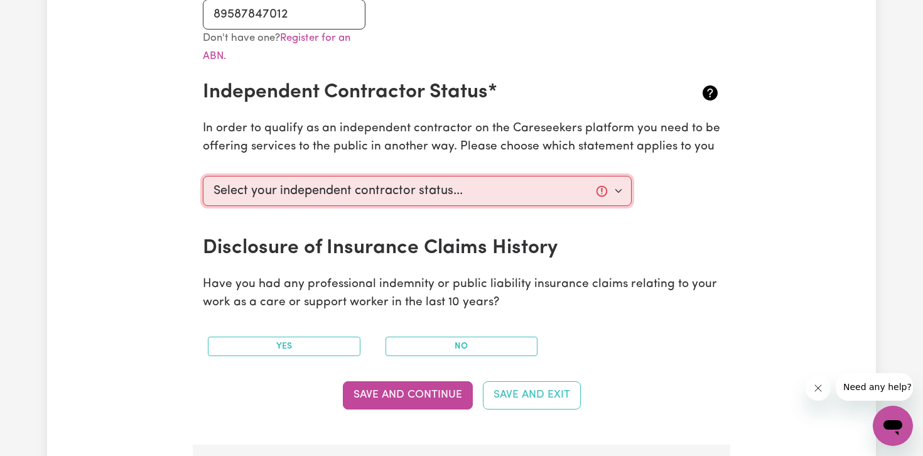
click at [436, 189] on select "Select your independent contractor status... I am providing services through an…" at bounding box center [417, 191] width 429 height 30
select select "I am working in another industry"
click at [203, 176] on select "Select your independent contractor status... I am providing services through an…" at bounding box center [417, 191] width 429 height 30
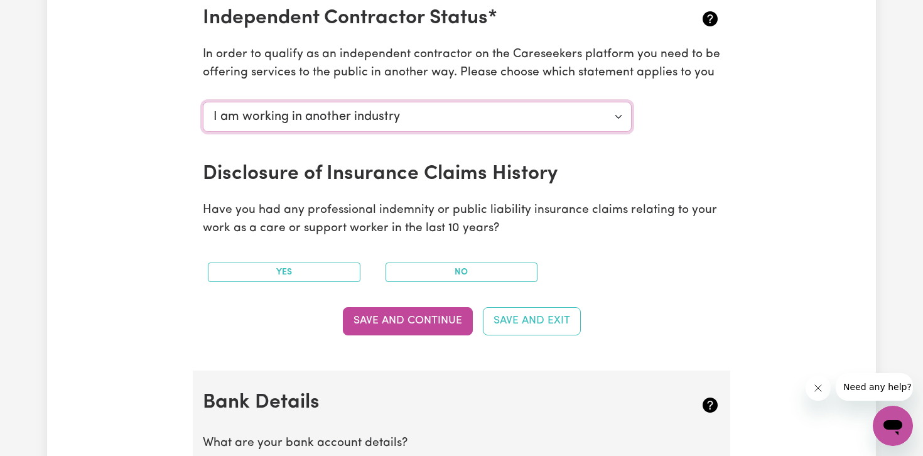
scroll to position [504, 0]
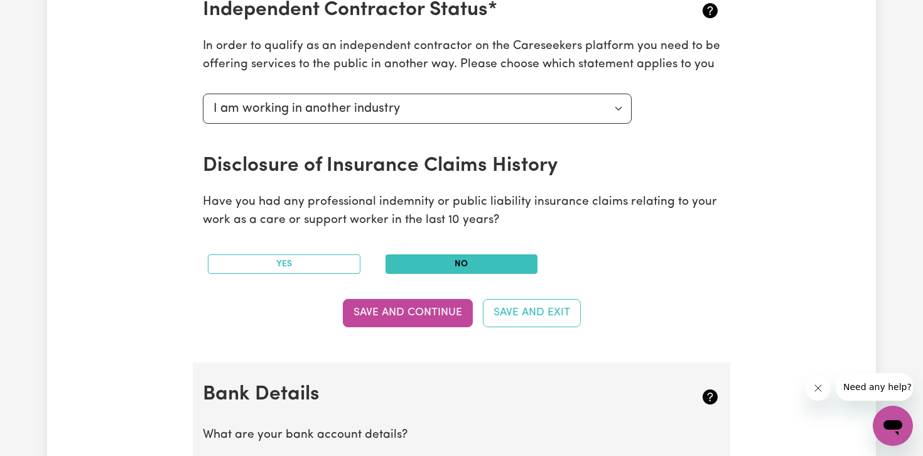
click at [415, 263] on button "No" at bounding box center [462, 263] width 153 height 19
click at [413, 323] on button "Save and Continue" at bounding box center [408, 313] width 130 height 28
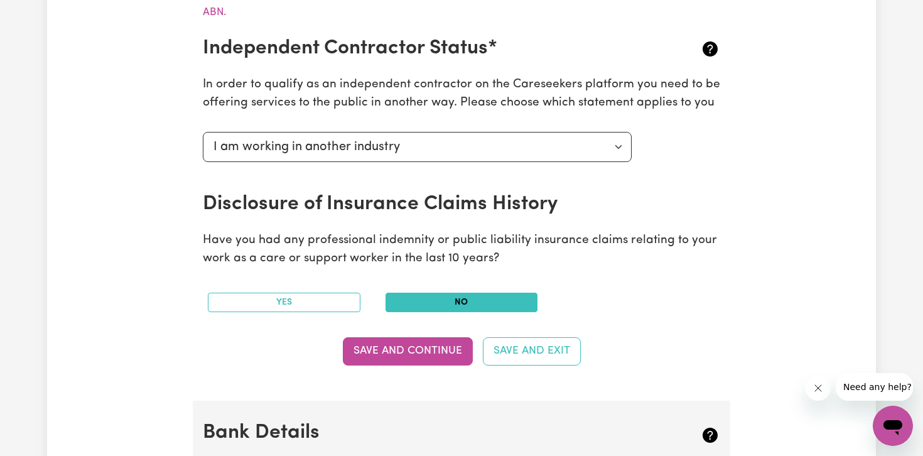
scroll to position [476, 0]
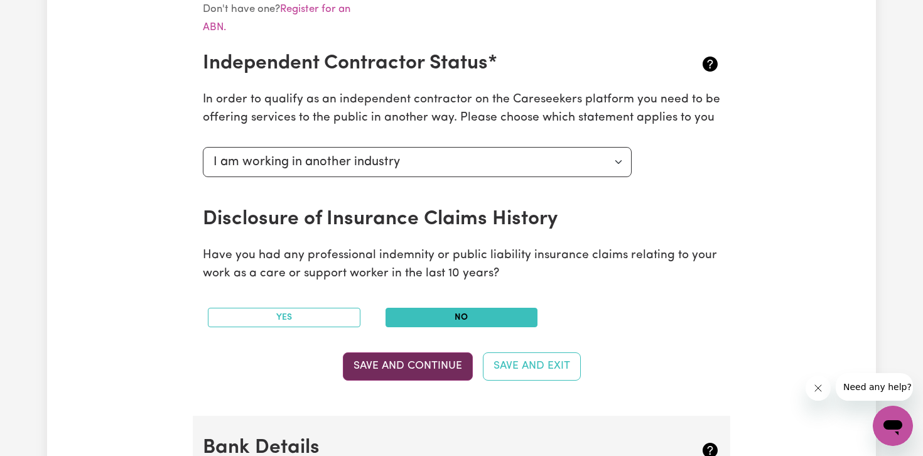
click at [396, 364] on button "Save and Continue" at bounding box center [408, 366] width 130 height 28
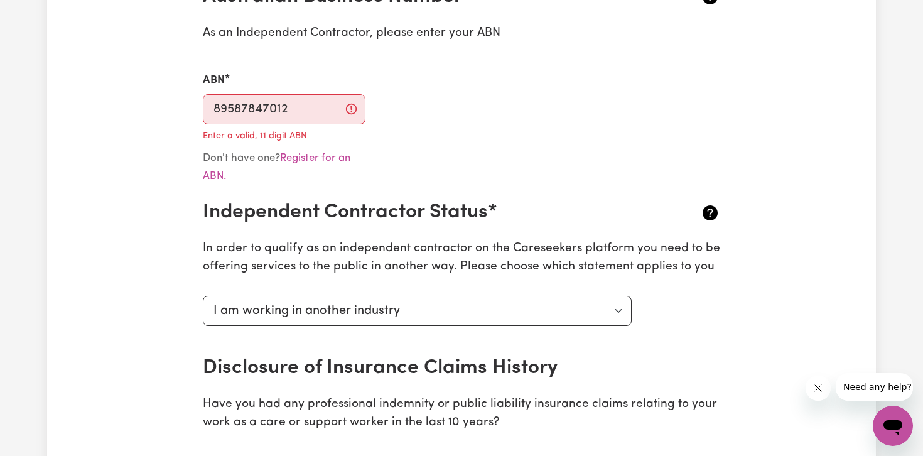
scroll to position [231, 0]
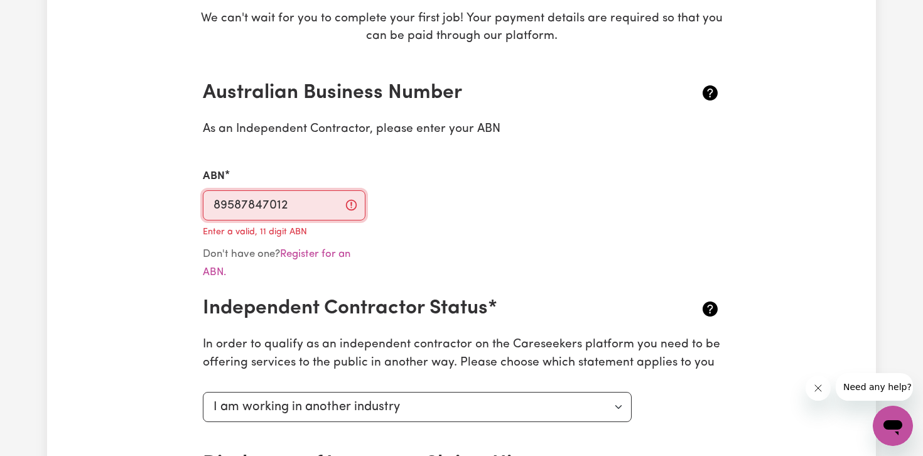
click at [321, 209] on input "89587847012" at bounding box center [284, 205] width 163 height 30
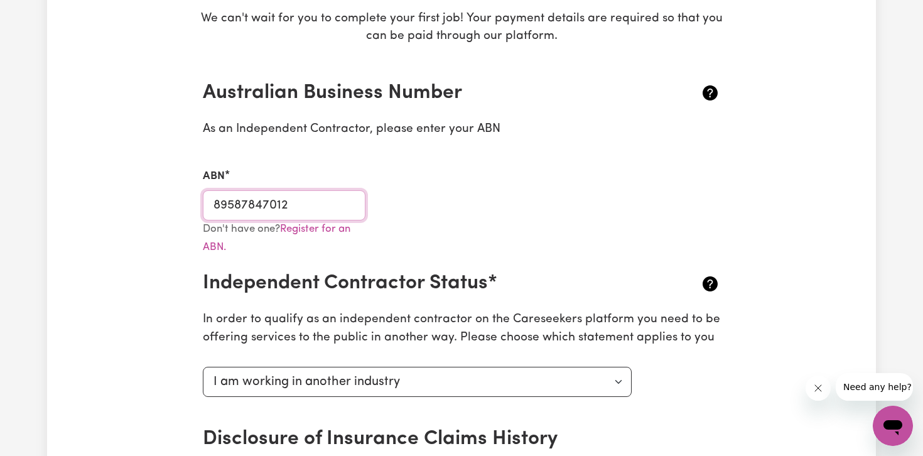
drag, startPoint x: 321, startPoint y: 209, endPoint x: 140, endPoint y: 209, distance: 180.9
type input "\"
paste input "89587847012"
type input "89587847012"
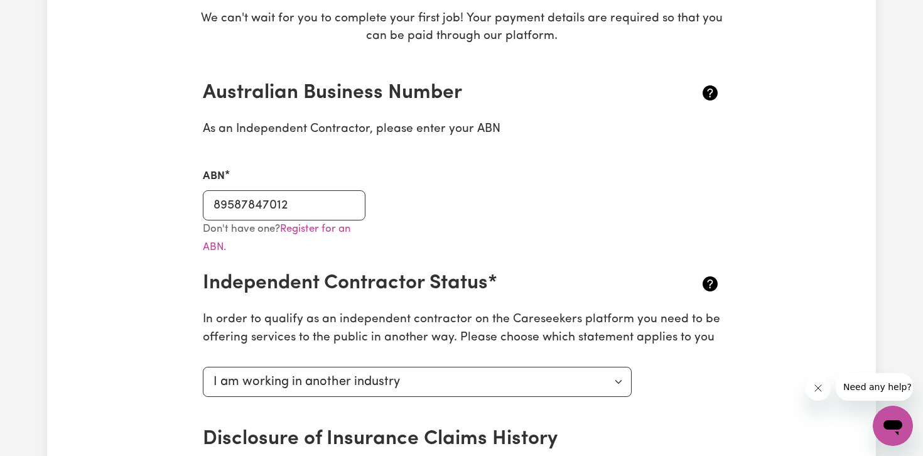
click at [406, 246] on div "Don't have one? Register for an ABN." at bounding box center [461, 246] width 533 height 52
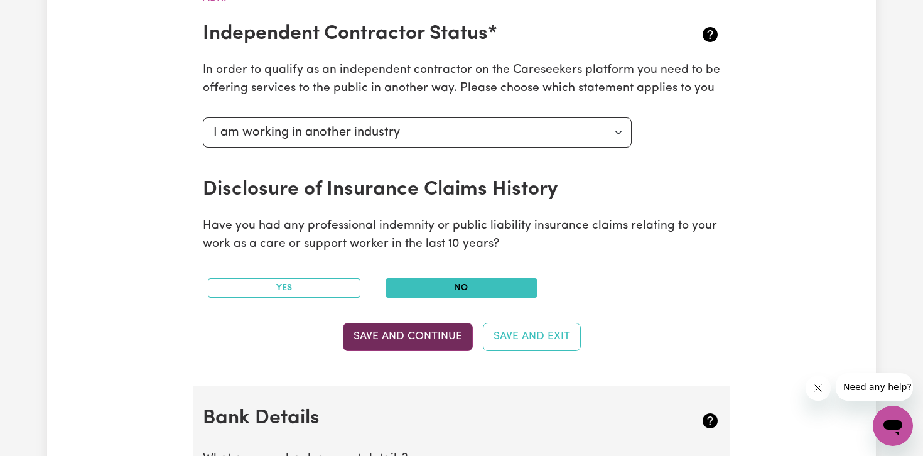
click at [403, 331] on button "Save and Continue" at bounding box center [408, 337] width 130 height 28
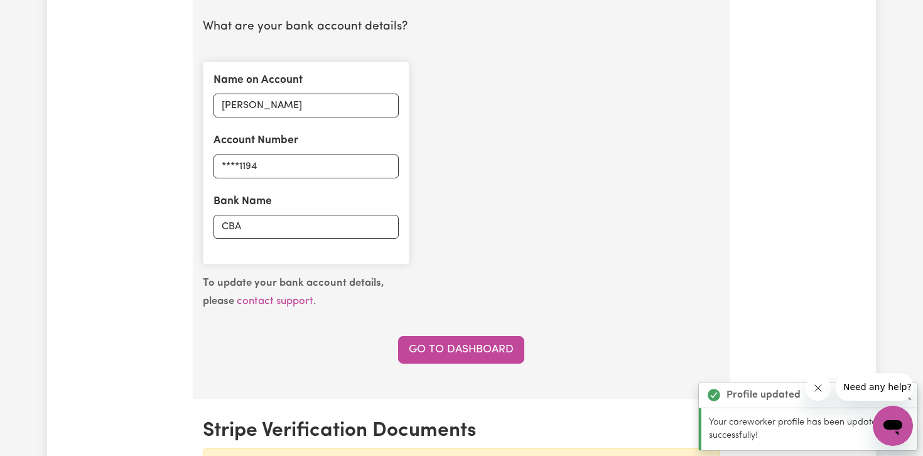
scroll to position [925, 0]
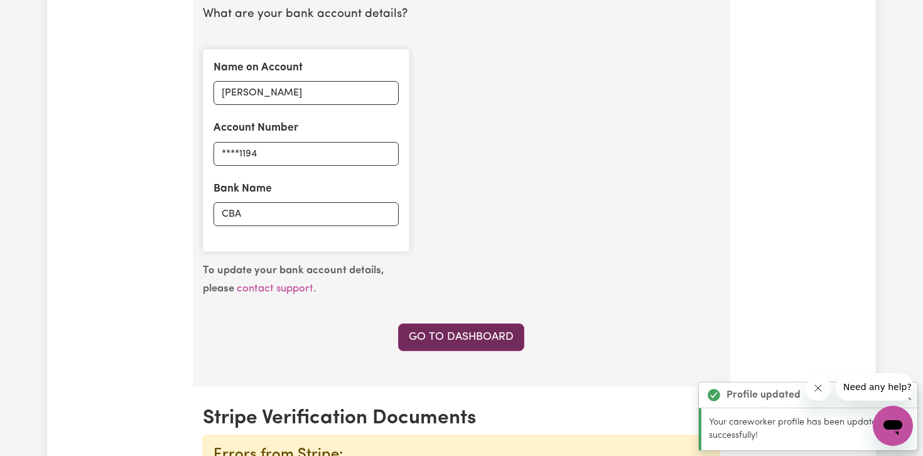
click at [433, 339] on link "Go to Dashboard" at bounding box center [461, 337] width 126 height 28
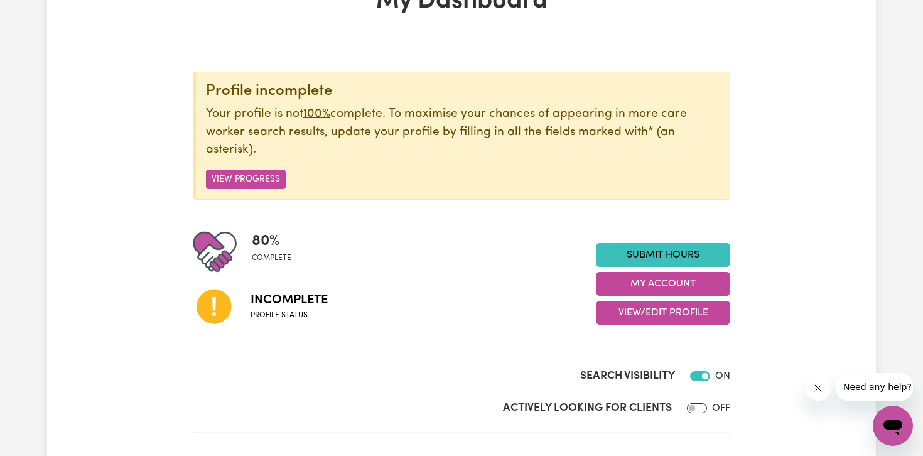
scroll to position [138, 0]
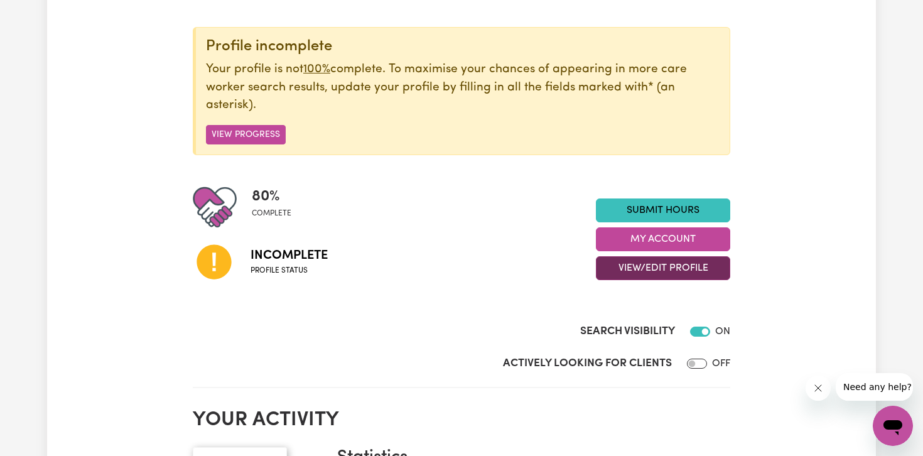
click at [624, 268] on button "View/Edit Profile" at bounding box center [663, 268] width 134 height 24
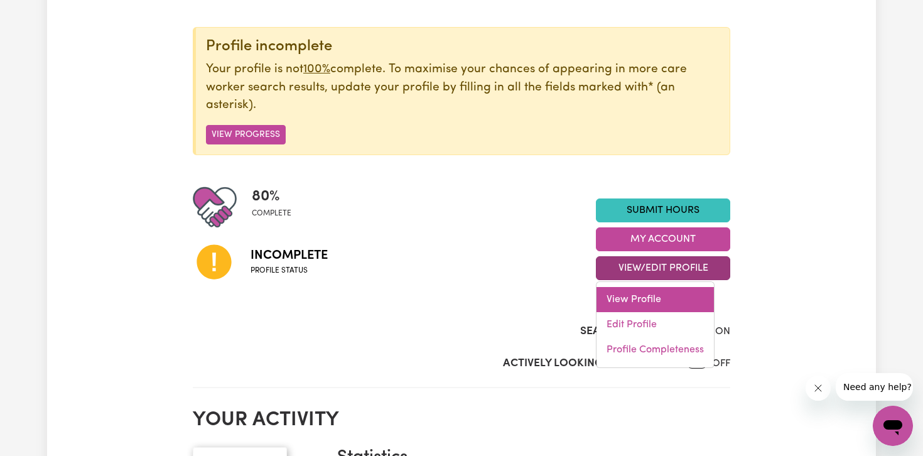
click at [616, 300] on link "View Profile" at bounding box center [655, 299] width 117 height 25
